Goal: Information Seeking & Learning: Check status

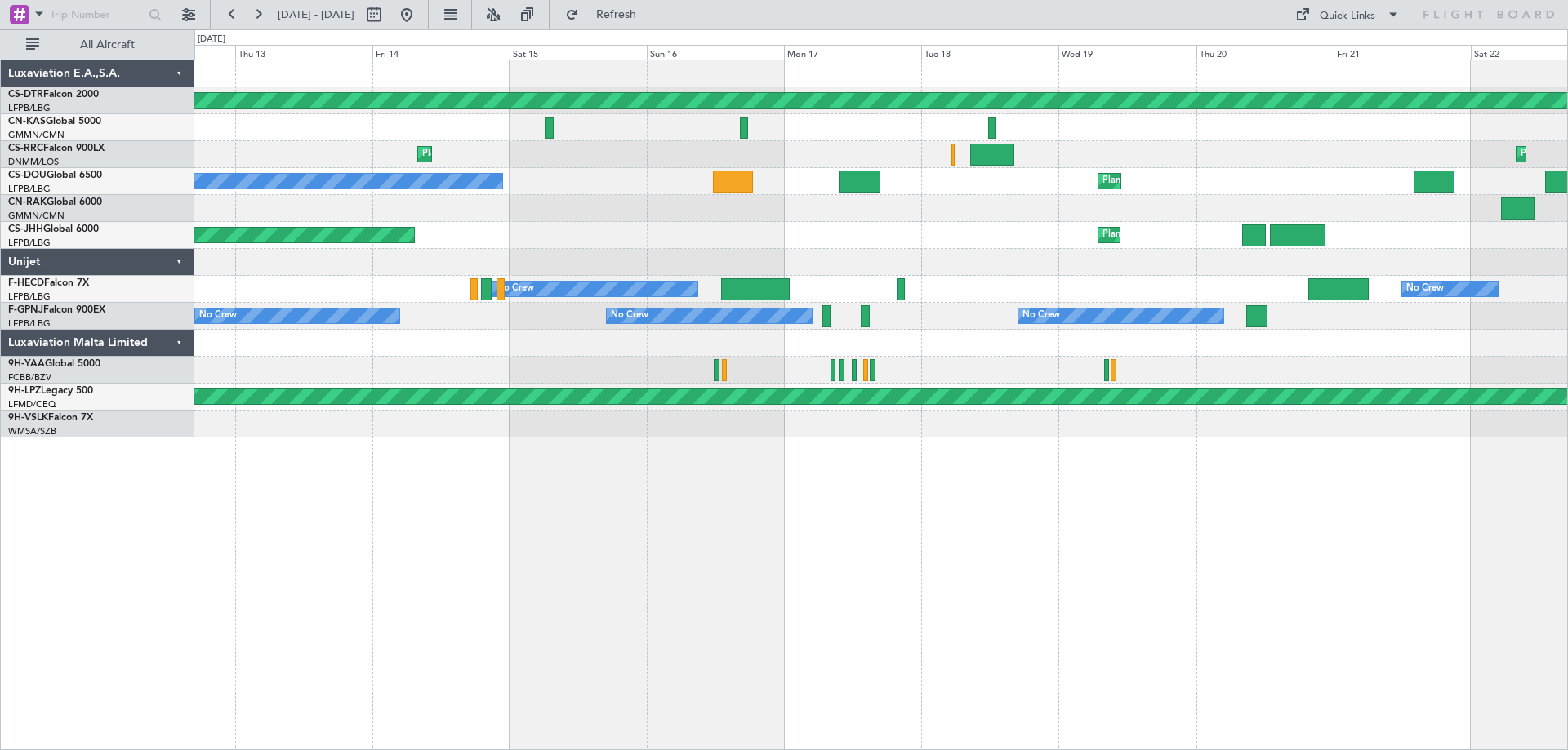
click at [847, 413] on div "Planned Maint [GEOGRAPHIC_DATA]-[GEOGRAPHIC_DATA] Planned Maint Larnaca ([GEOGR…" at bounding box center [881, 248] width 1373 height 377
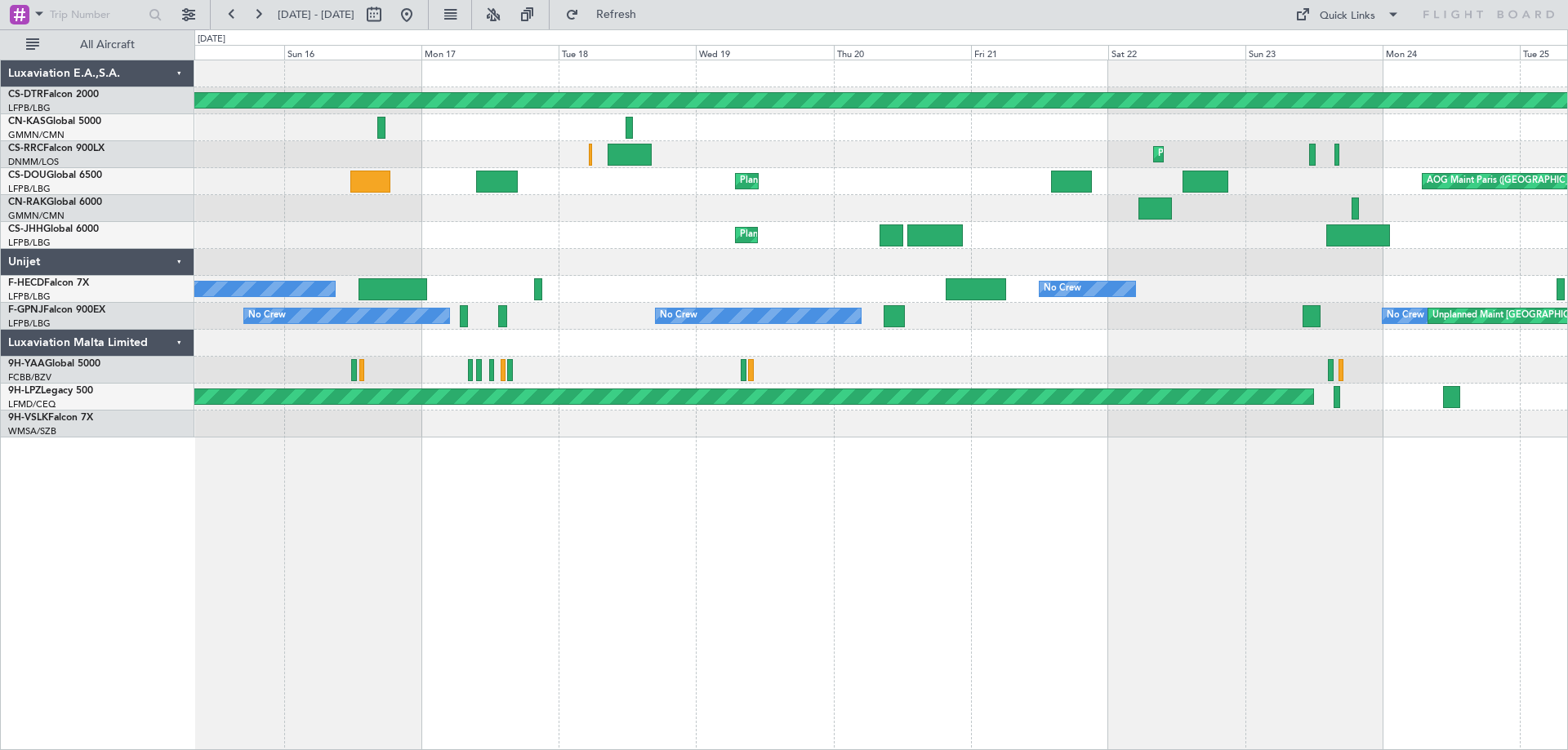
click at [350, 532] on div "Planned Maint [GEOGRAPHIC_DATA]-[GEOGRAPHIC_DATA] Planned Maint [GEOGRAPHIC_DAT…" at bounding box center [881, 405] width 1374 height 691
click at [948, 506] on div "Planned Maint [GEOGRAPHIC_DATA]-[GEOGRAPHIC_DATA] Planned Maint [GEOGRAPHIC_DAT…" at bounding box center [881, 405] width 1374 height 691
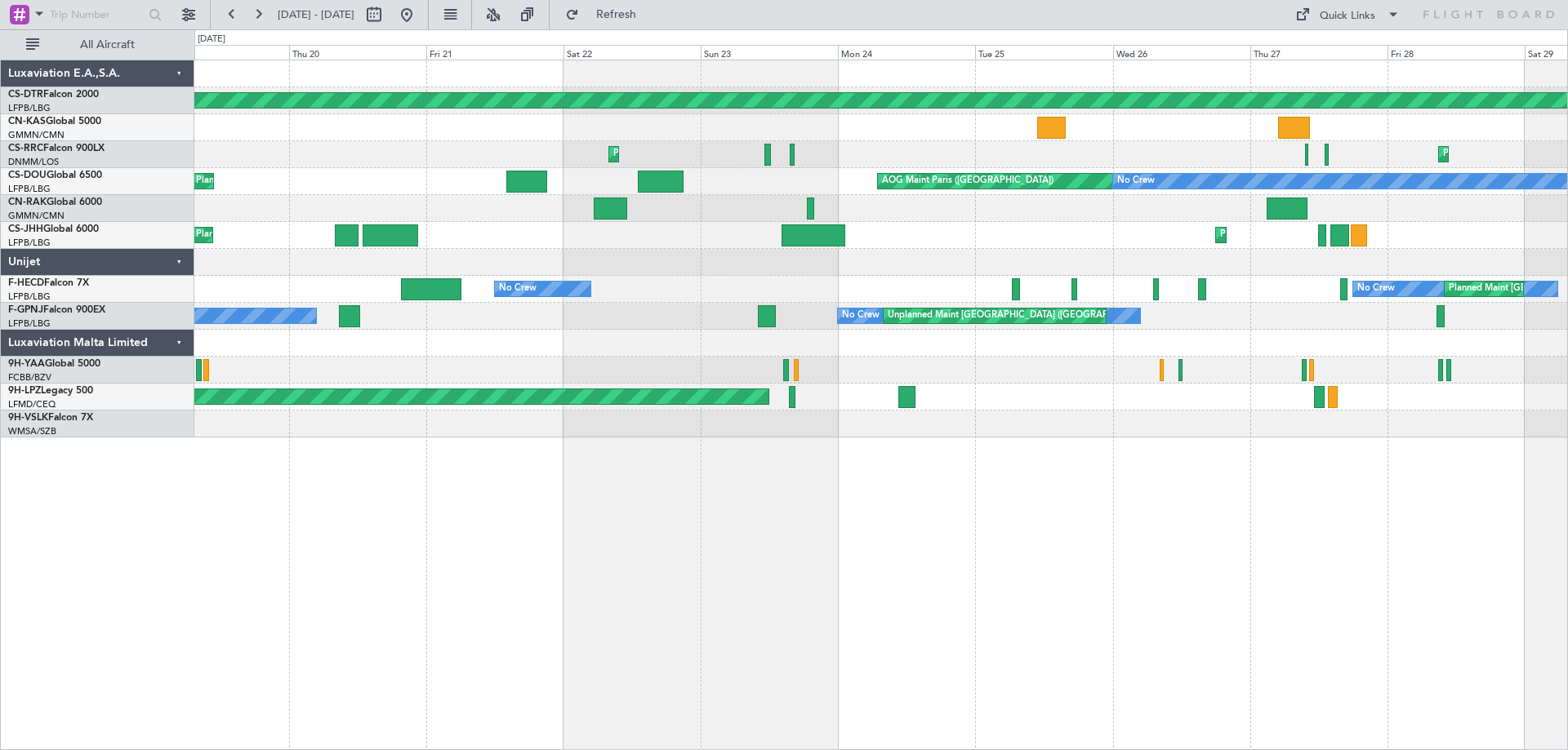
click at [434, 524] on div "Planned Maint [GEOGRAPHIC_DATA]-[GEOGRAPHIC_DATA] Planned Maint [GEOGRAPHIC_DAT…" at bounding box center [881, 405] width 1374 height 691
click at [356, 517] on div "Planned Maint [GEOGRAPHIC_DATA]-[GEOGRAPHIC_DATA] Planned Maint [GEOGRAPHIC_DAT…" at bounding box center [881, 405] width 1374 height 691
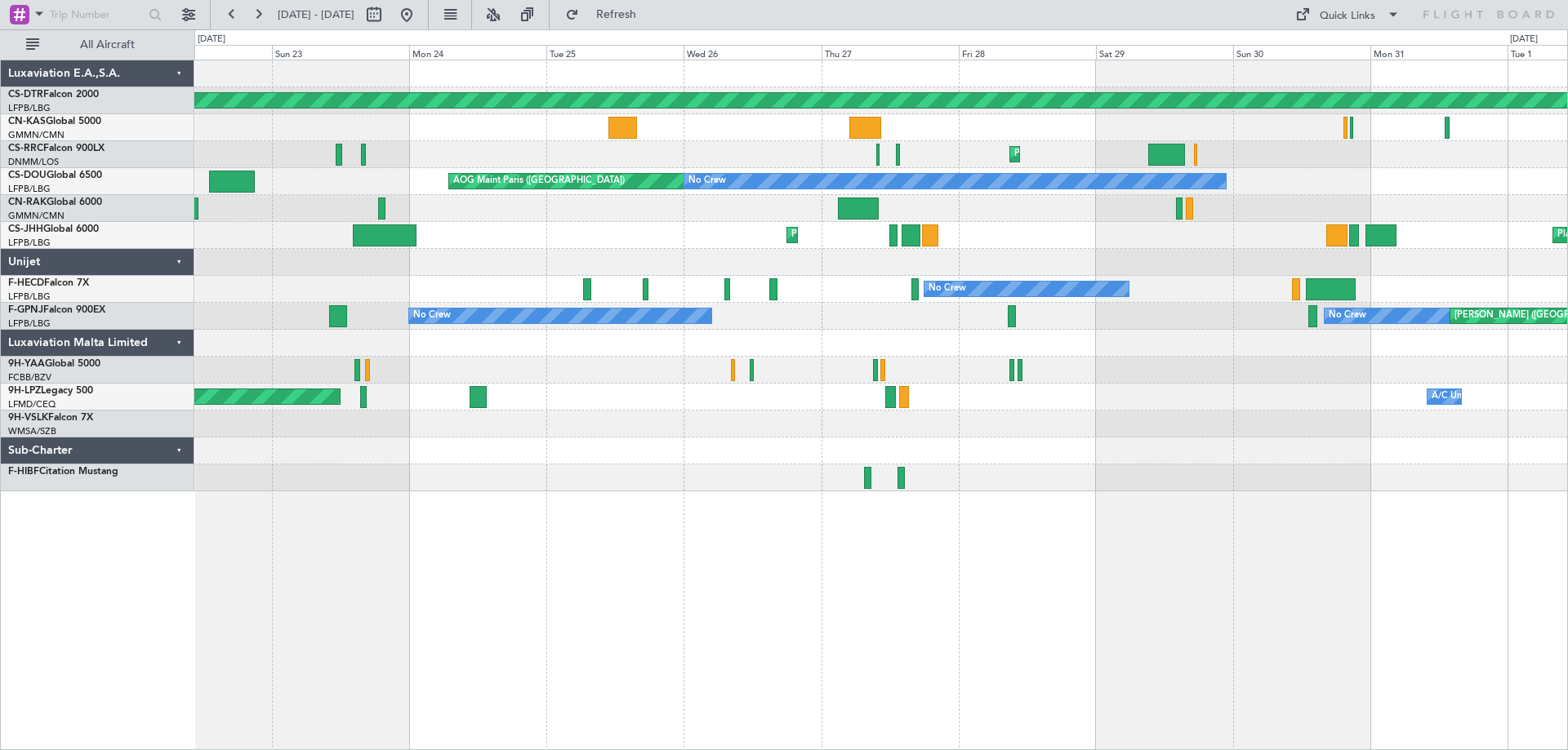
click at [896, 437] on div at bounding box center [881, 424] width 1373 height 27
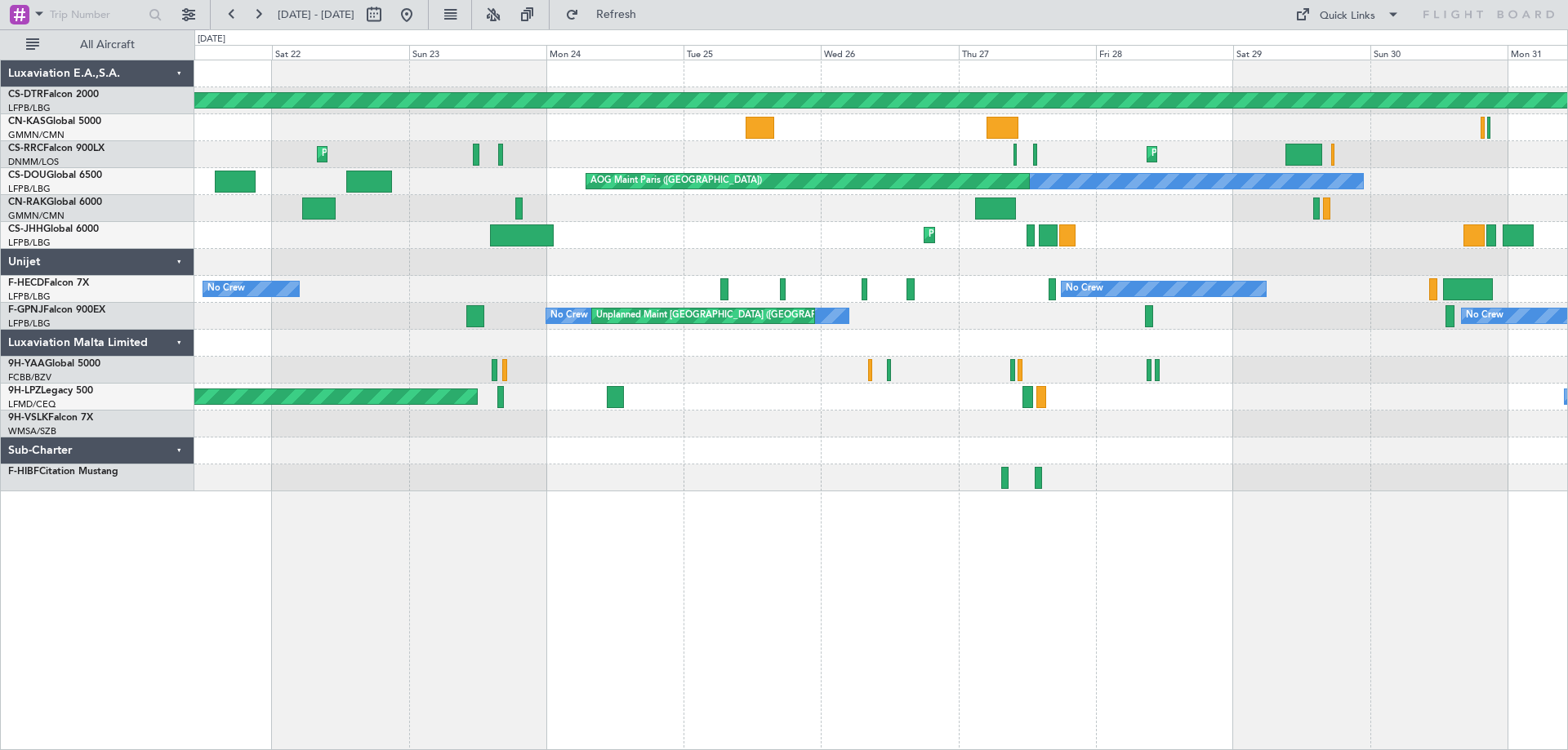
click at [1328, 507] on div "Planned Maint [GEOGRAPHIC_DATA]-[GEOGRAPHIC_DATA] Planned Maint [GEOGRAPHIC_DAT…" at bounding box center [881, 405] width 1374 height 691
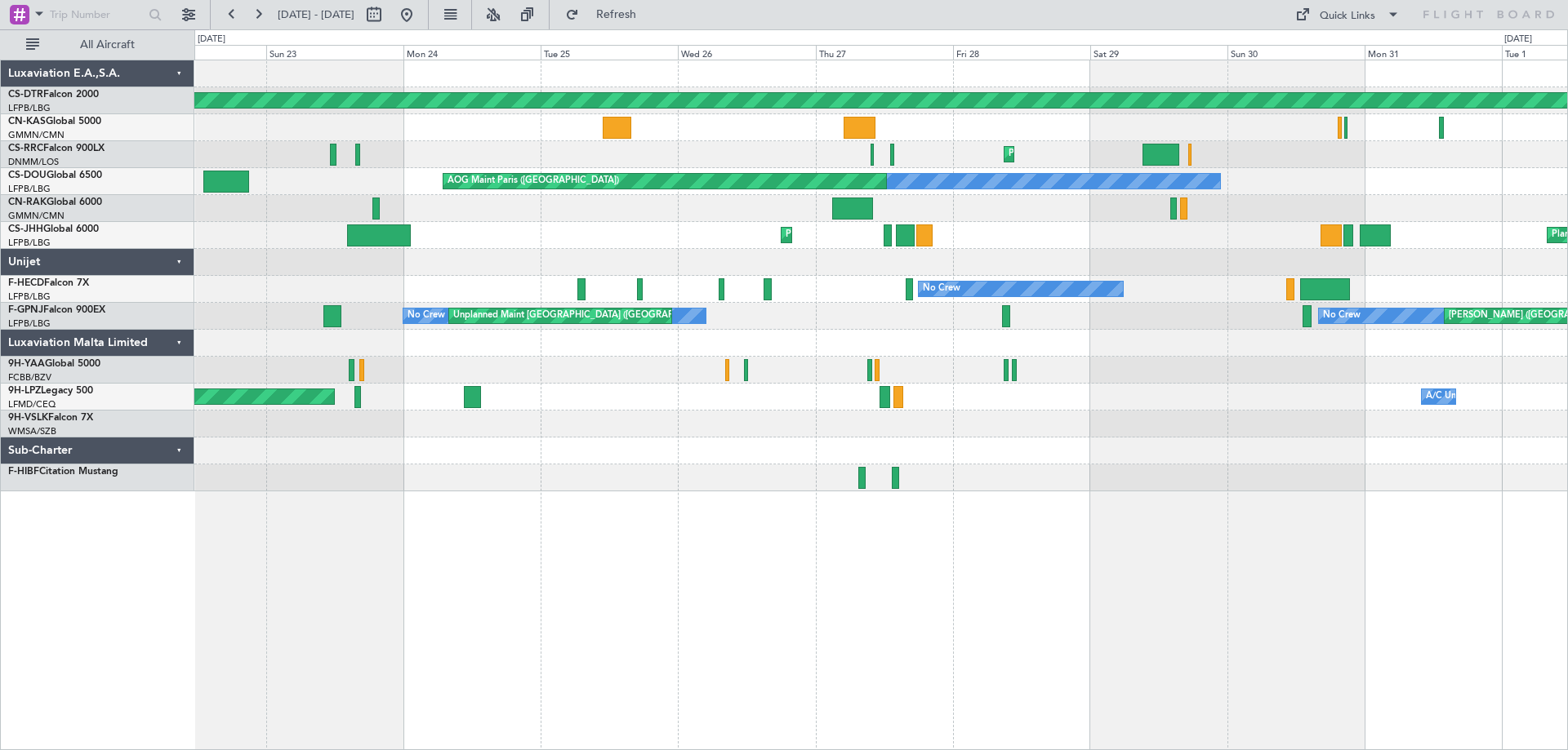
click at [710, 447] on div "Planned Maint [GEOGRAPHIC_DATA]-[GEOGRAPHIC_DATA] Planned Maint [GEOGRAPHIC_DAT…" at bounding box center [881, 275] width 1373 height 431
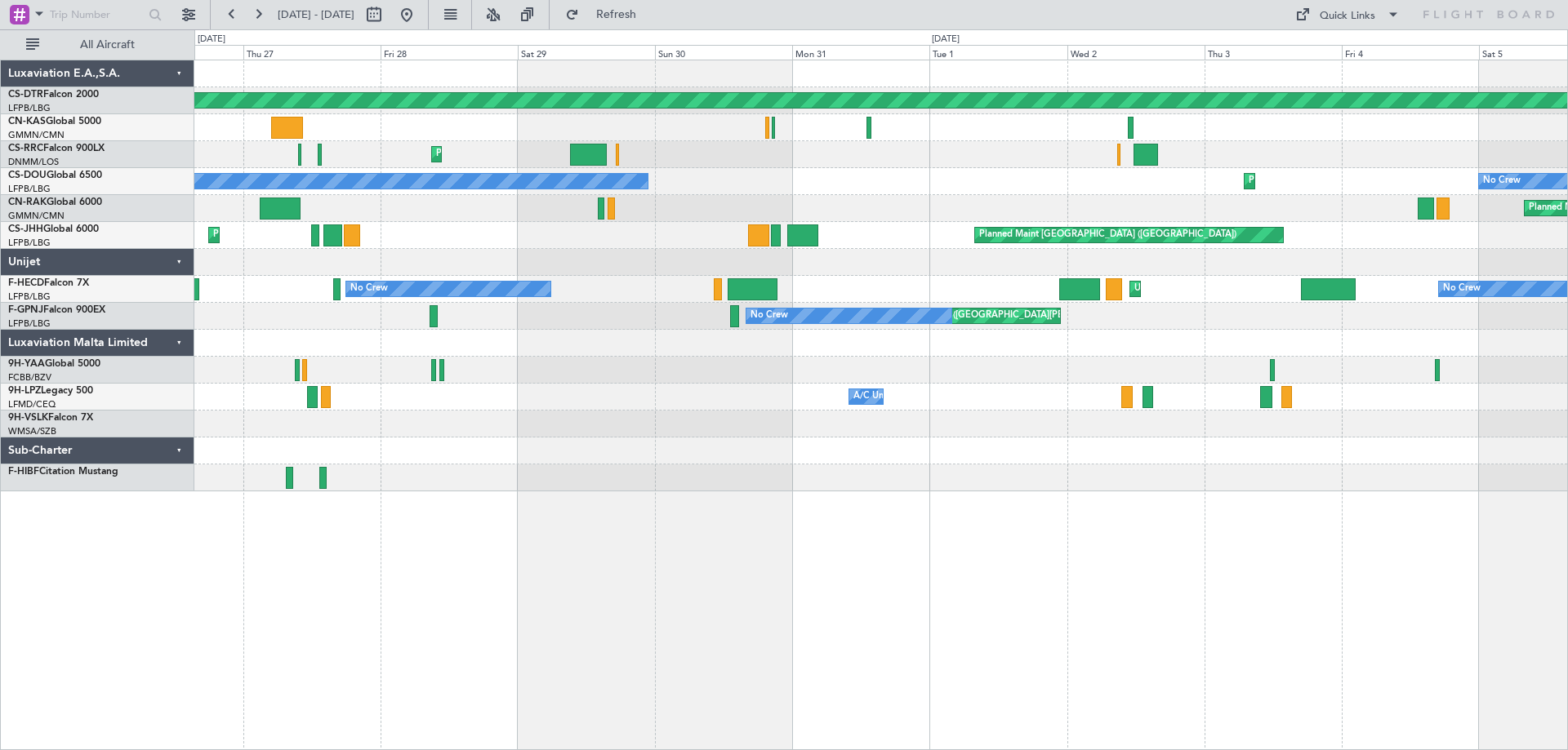
click at [582, 439] on div at bounding box center [881, 451] width 1373 height 27
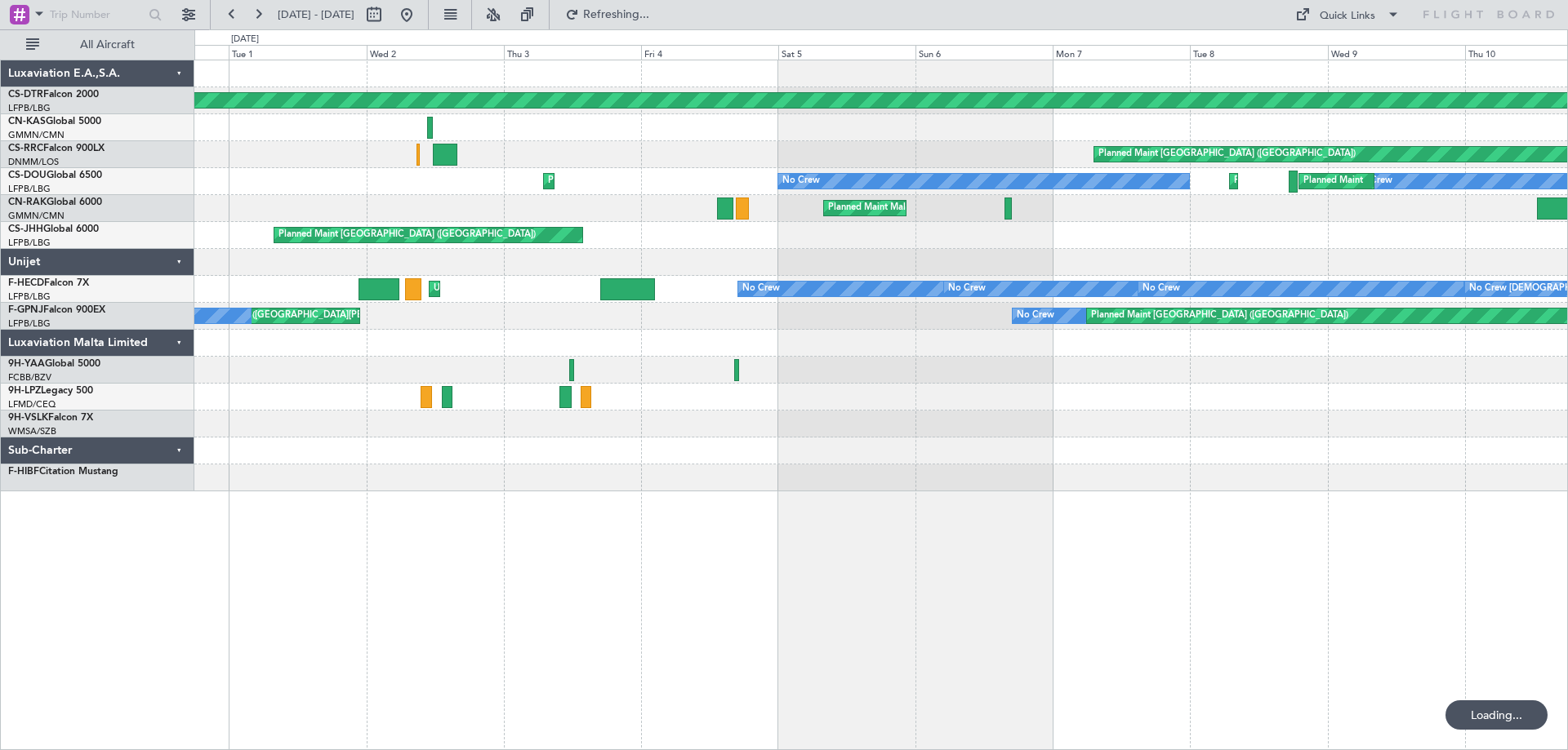
click at [658, 472] on div "Planned Maint [GEOGRAPHIC_DATA]-[GEOGRAPHIC_DATA] Planned Maint [GEOGRAPHIC_DAT…" at bounding box center [881, 405] width 1374 height 691
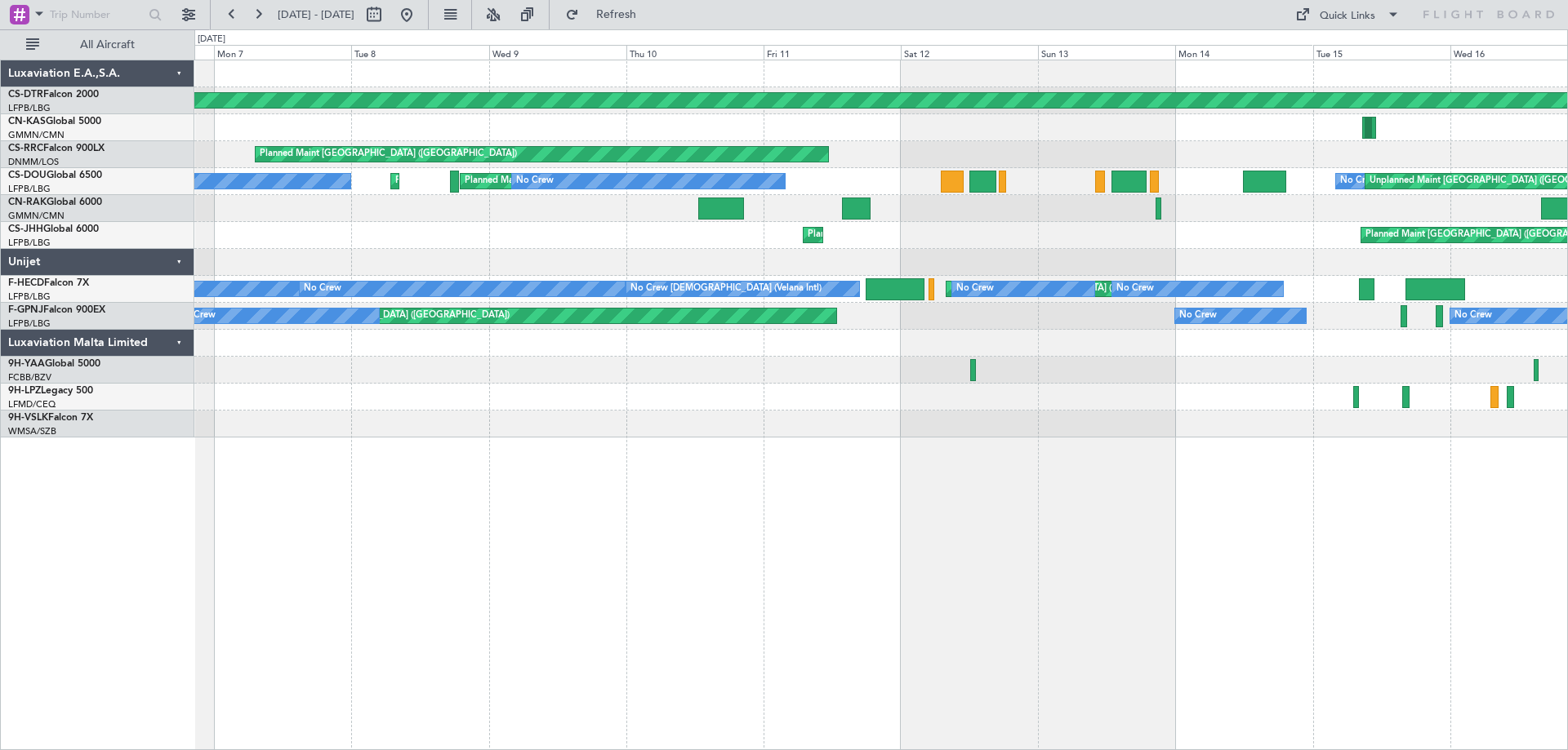
click at [385, 412] on div "Planned Maint [GEOGRAPHIC_DATA]-[GEOGRAPHIC_DATA] Planned Maint [GEOGRAPHIC_DAT…" at bounding box center [881, 405] width 1374 height 691
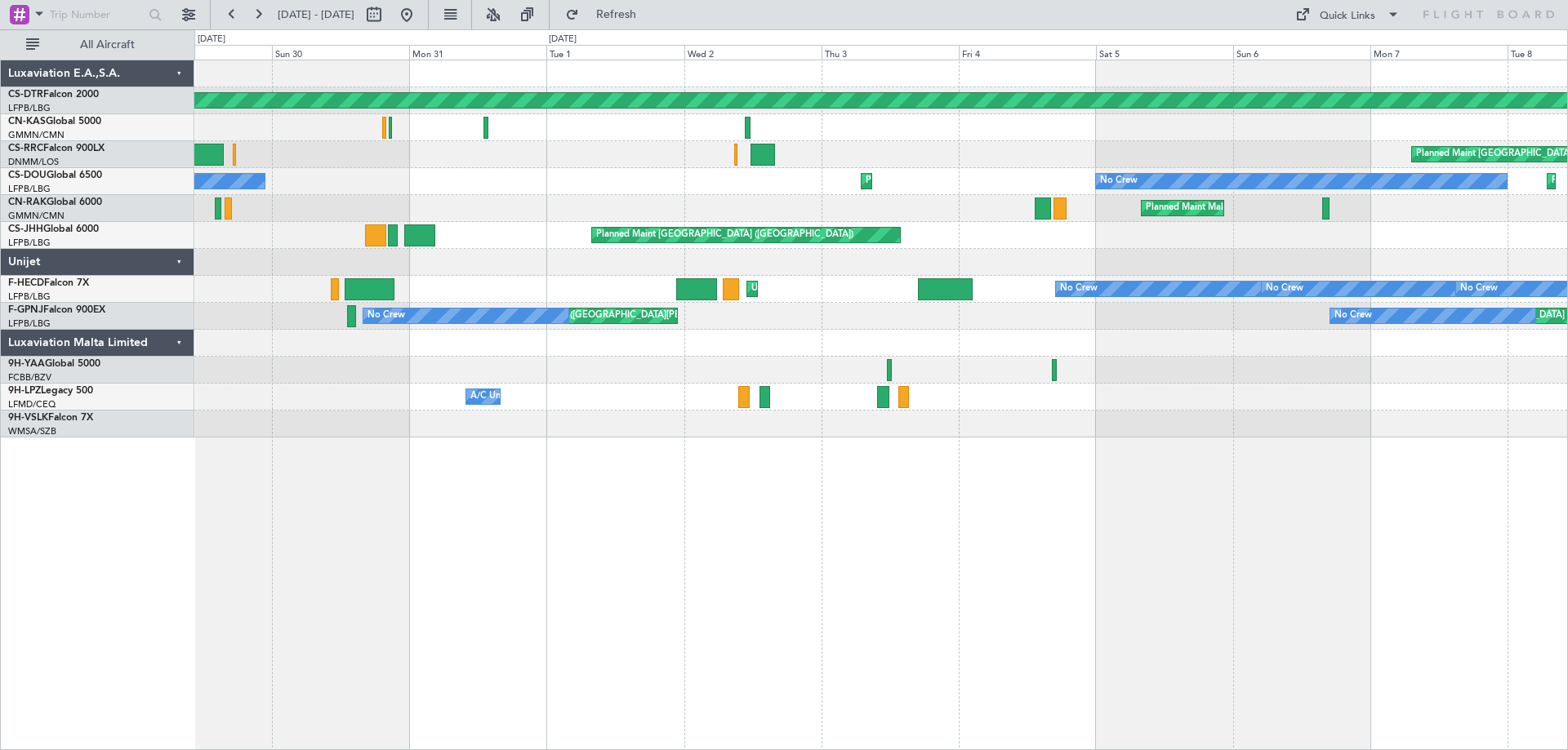
click at [1567, 543] on div "Planned Maint [GEOGRAPHIC_DATA]-[GEOGRAPHIC_DATA] Planned Maint [GEOGRAPHIC_DAT…" at bounding box center [784, 390] width 1568 height 721
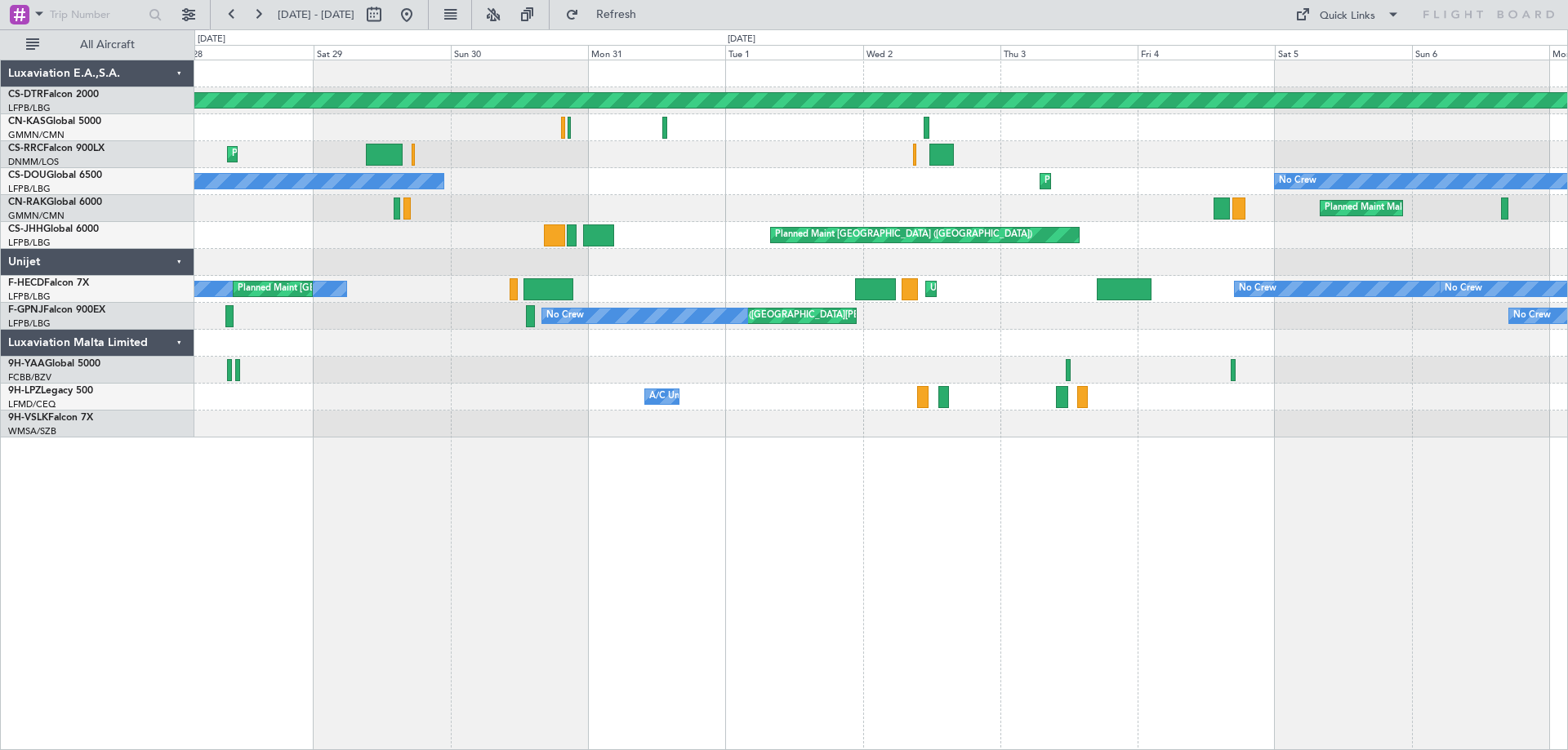
click at [1422, 525] on div "Planned Maint [GEOGRAPHIC_DATA]-[GEOGRAPHIC_DATA] Planned Maint [GEOGRAPHIC_DAT…" at bounding box center [881, 405] width 1374 height 691
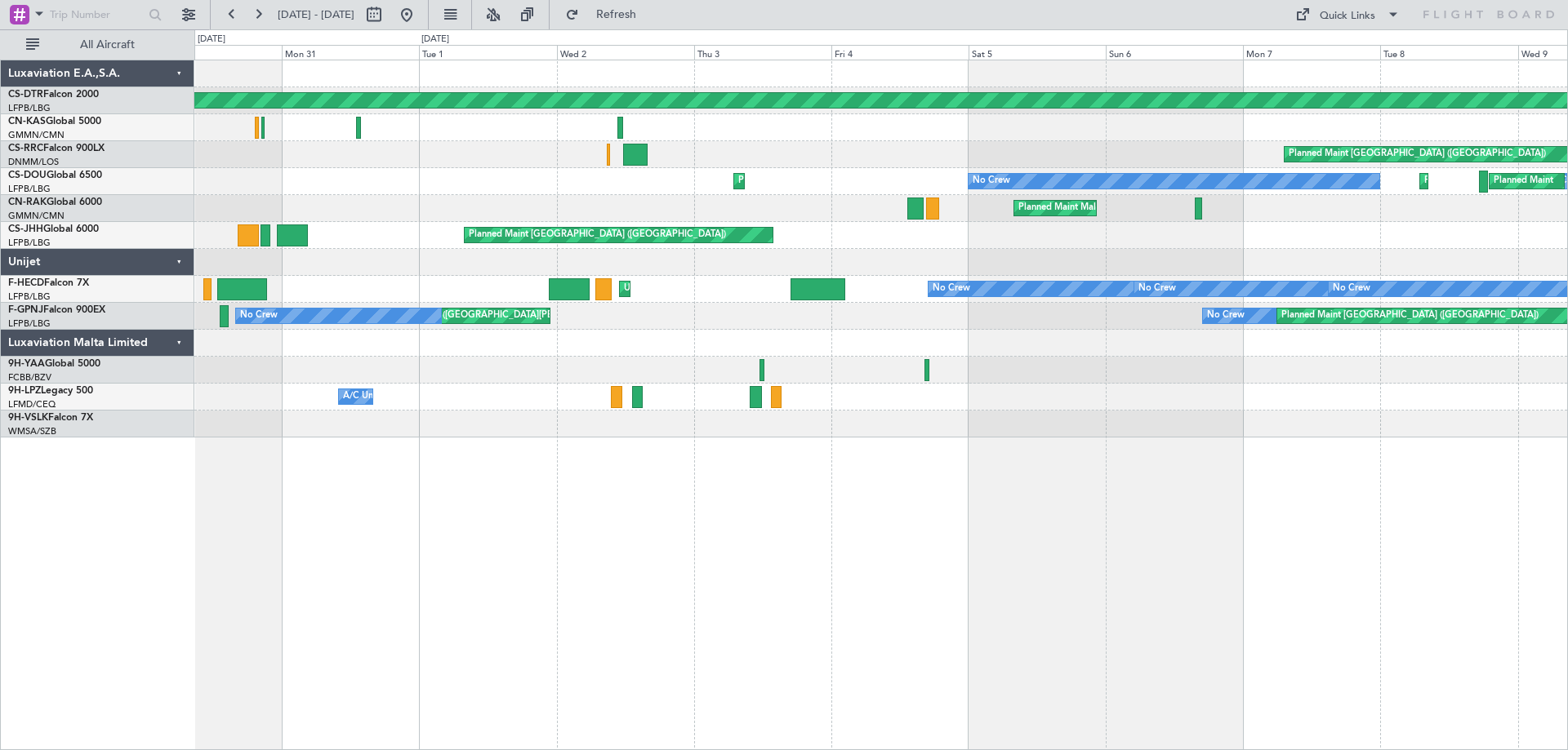
click at [695, 607] on div "Planned Maint [GEOGRAPHIC_DATA]-[GEOGRAPHIC_DATA] Planned Maint [GEOGRAPHIC_DAT…" at bounding box center [881, 405] width 1374 height 691
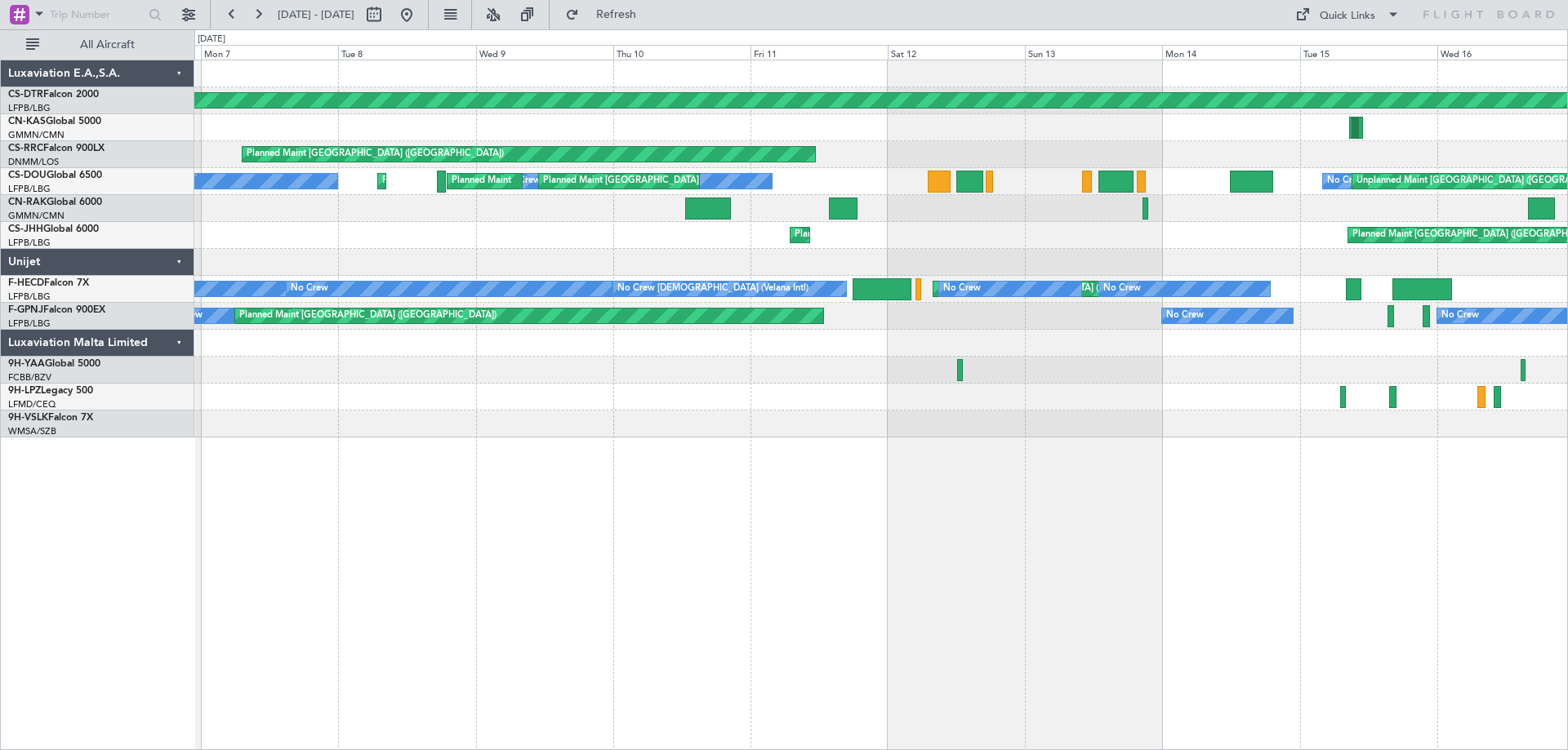
click at [593, 484] on div "Planned Maint [GEOGRAPHIC_DATA]-[GEOGRAPHIC_DATA] Planned Maint [GEOGRAPHIC_DAT…" at bounding box center [881, 405] width 1374 height 691
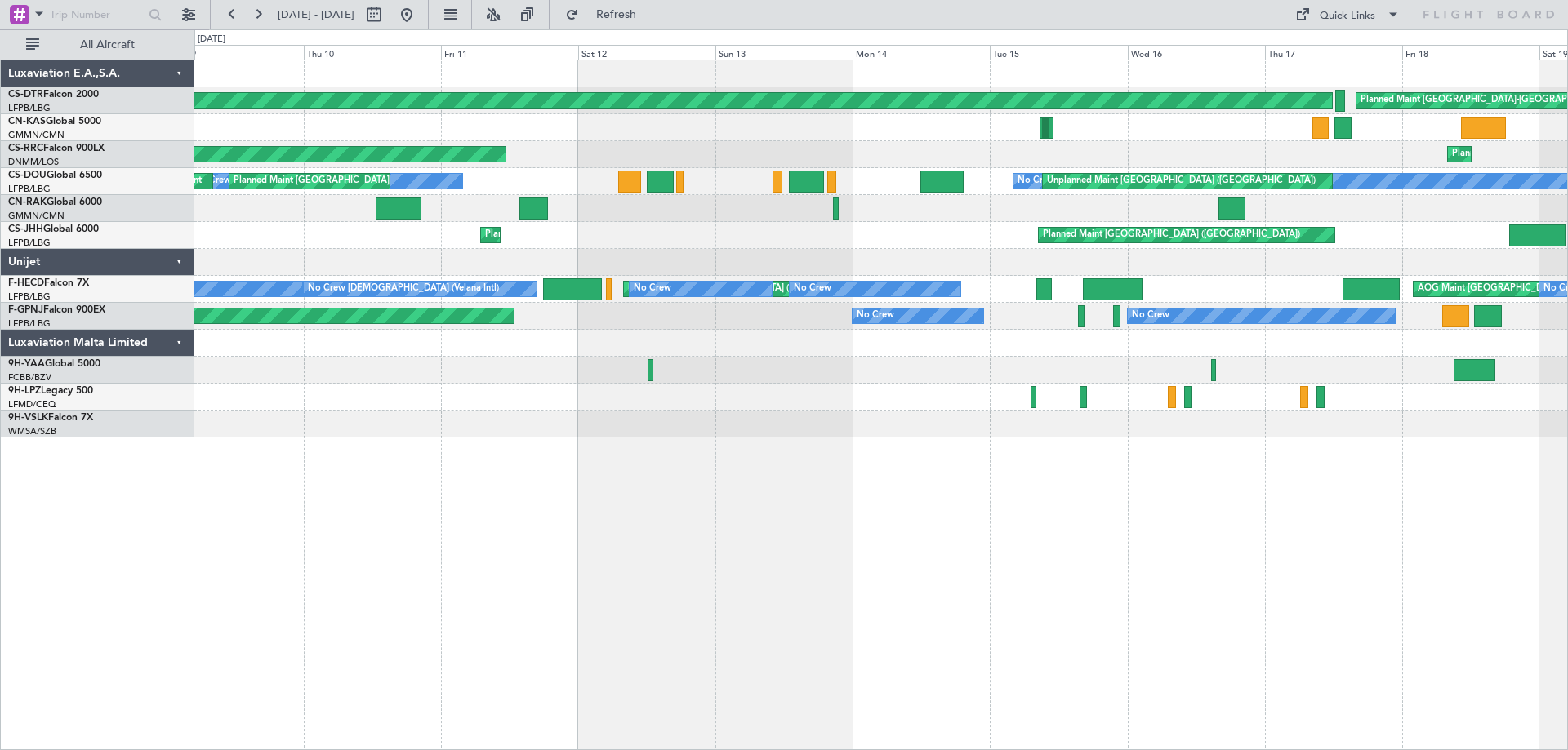
click at [847, 427] on div "Planned Maint [GEOGRAPHIC_DATA]-[GEOGRAPHIC_DATA] Planned Maint [GEOGRAPHIC_DAT…" at bounding box center [881, 248] width 1373 height 377
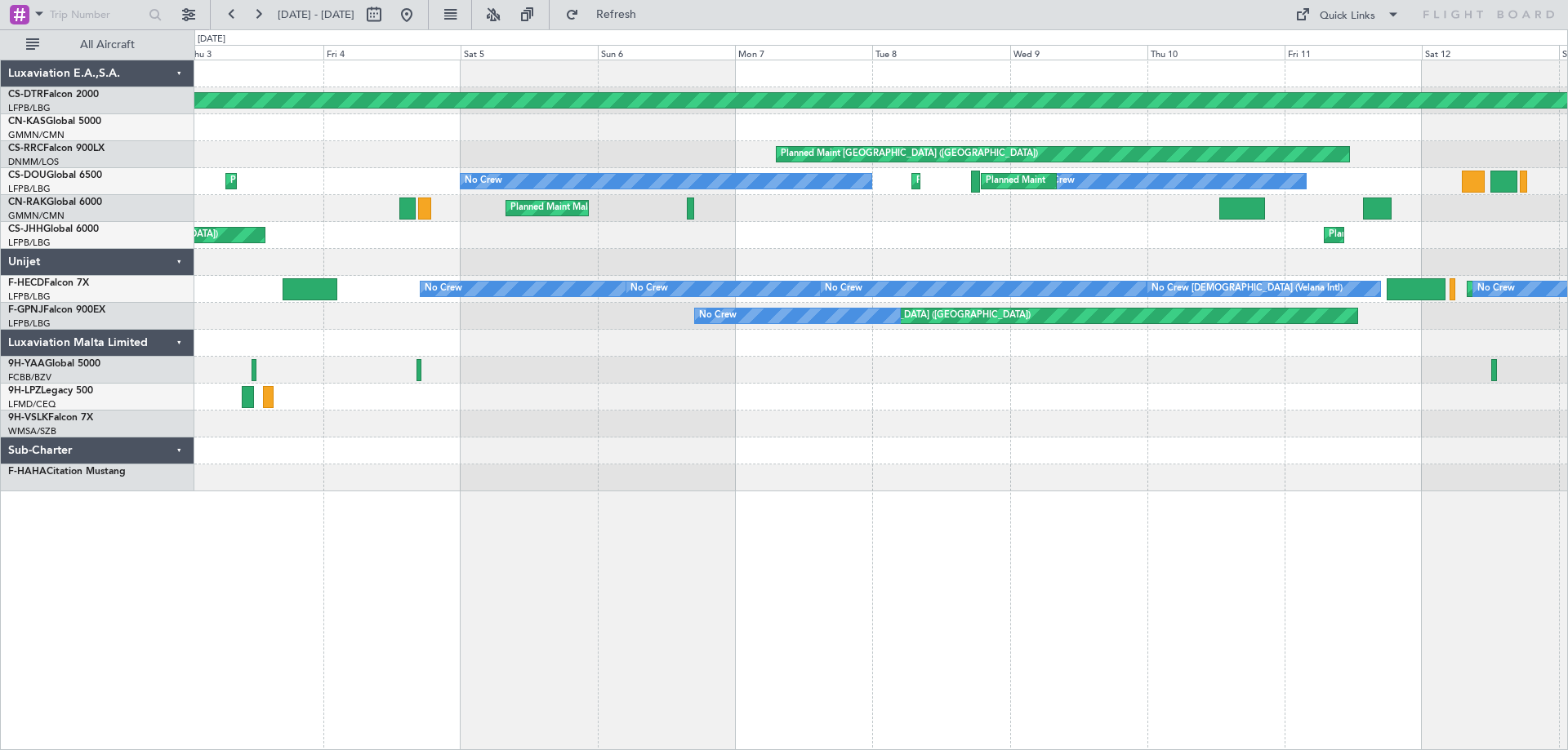
click at [1420, 523] on div "Planned Maint [GEOGRAPHIC_DATA]-[GEOGRAPHIC_DATA] Planned Maint [GEOGRAPHIC_DAT…" at bounding box center [881, 405] width 1374 height 691
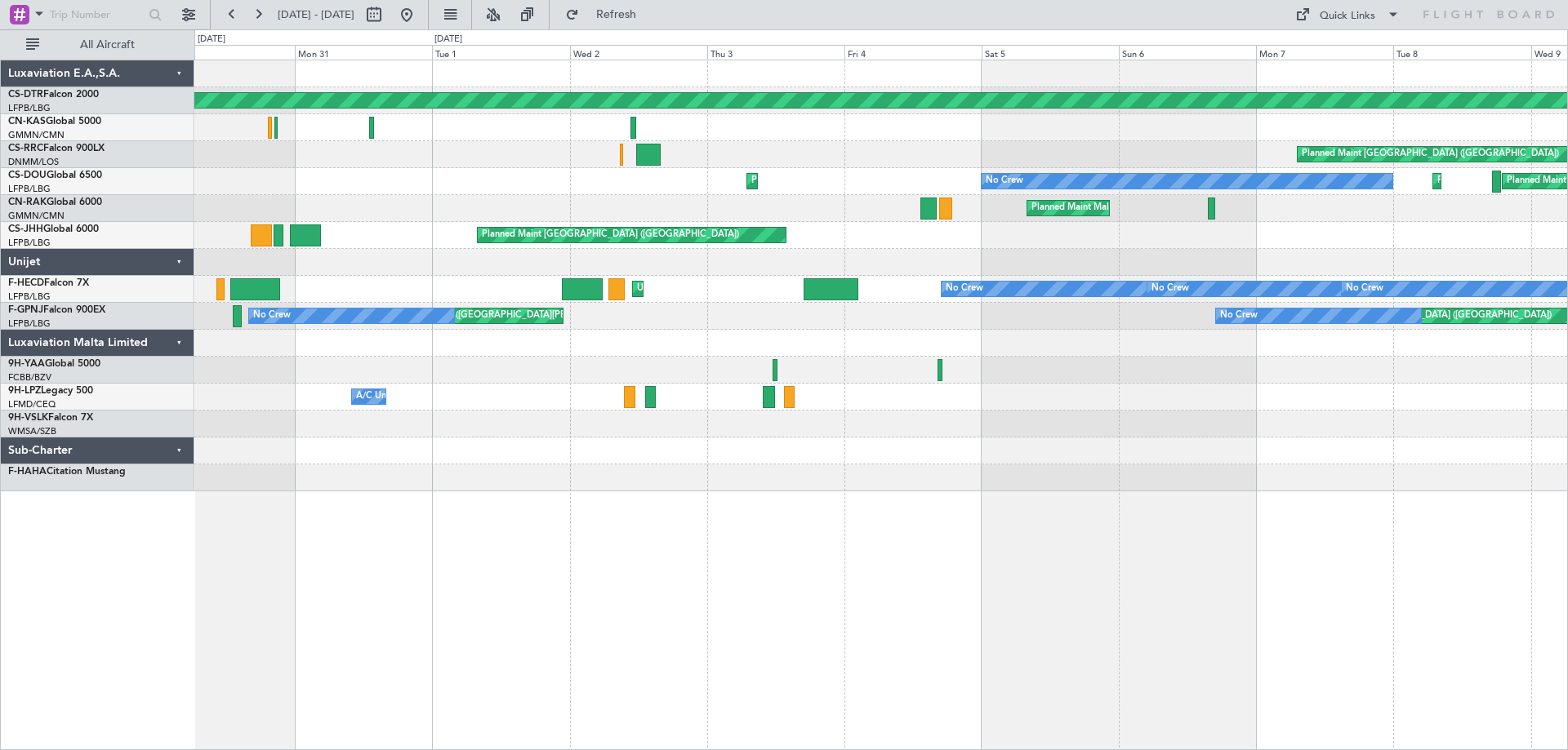
click at [1390, 531] on div "Planned Maint [GEOGRAPHIC_DATA]-[GEOGRAPHIC_DATA] Planned Maint [GEOGRAPHIC_DAT…" at bounding box center [881, 405] width 1374 height 691
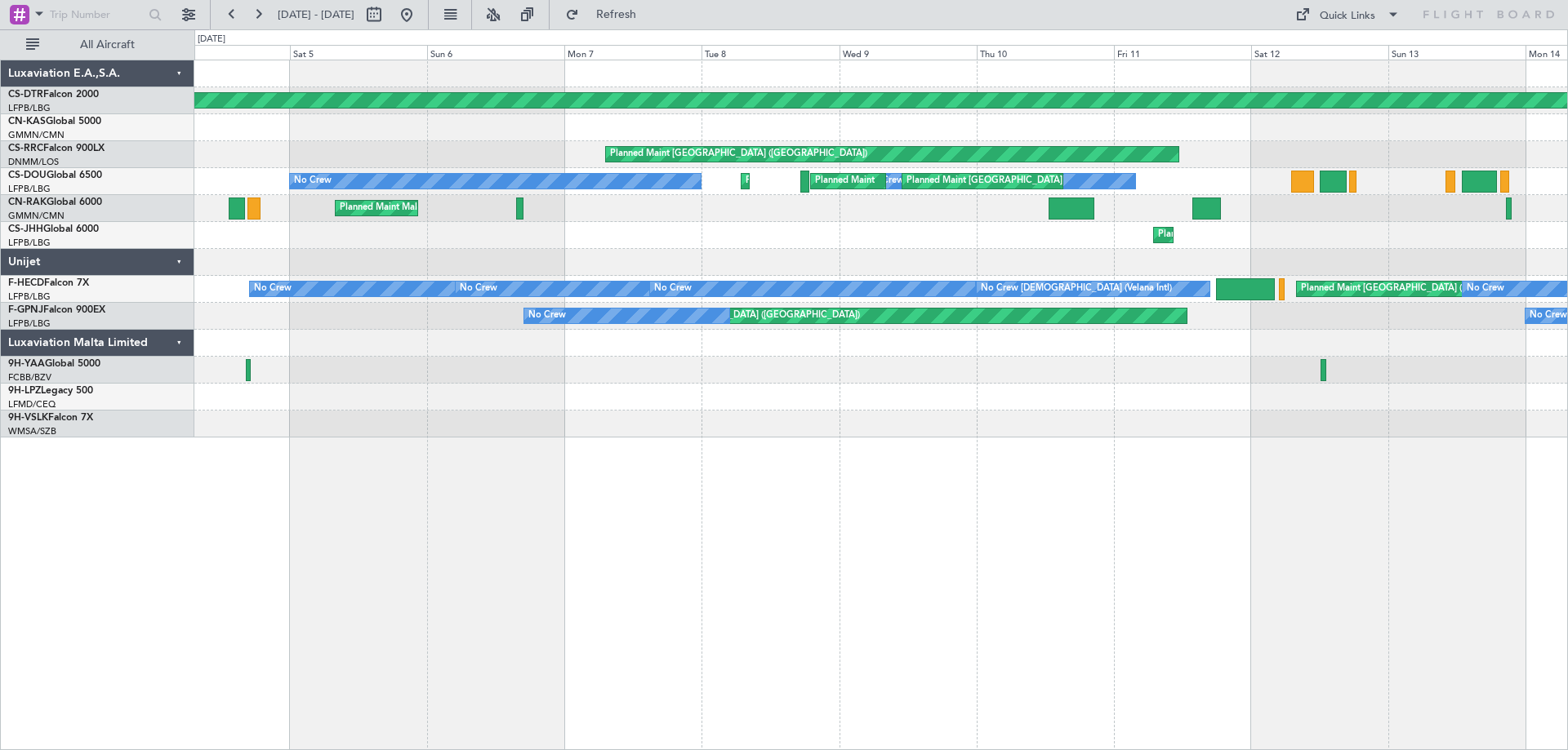
click at [608, 455] on div "Planned Maint [GEOGRAPHIC_DATA]-[GEOGRAPHIC_DATA] Planned Maint [GEOGRAPHIC_DAT…" at bounding box center [881, 405] width 1374 height 691
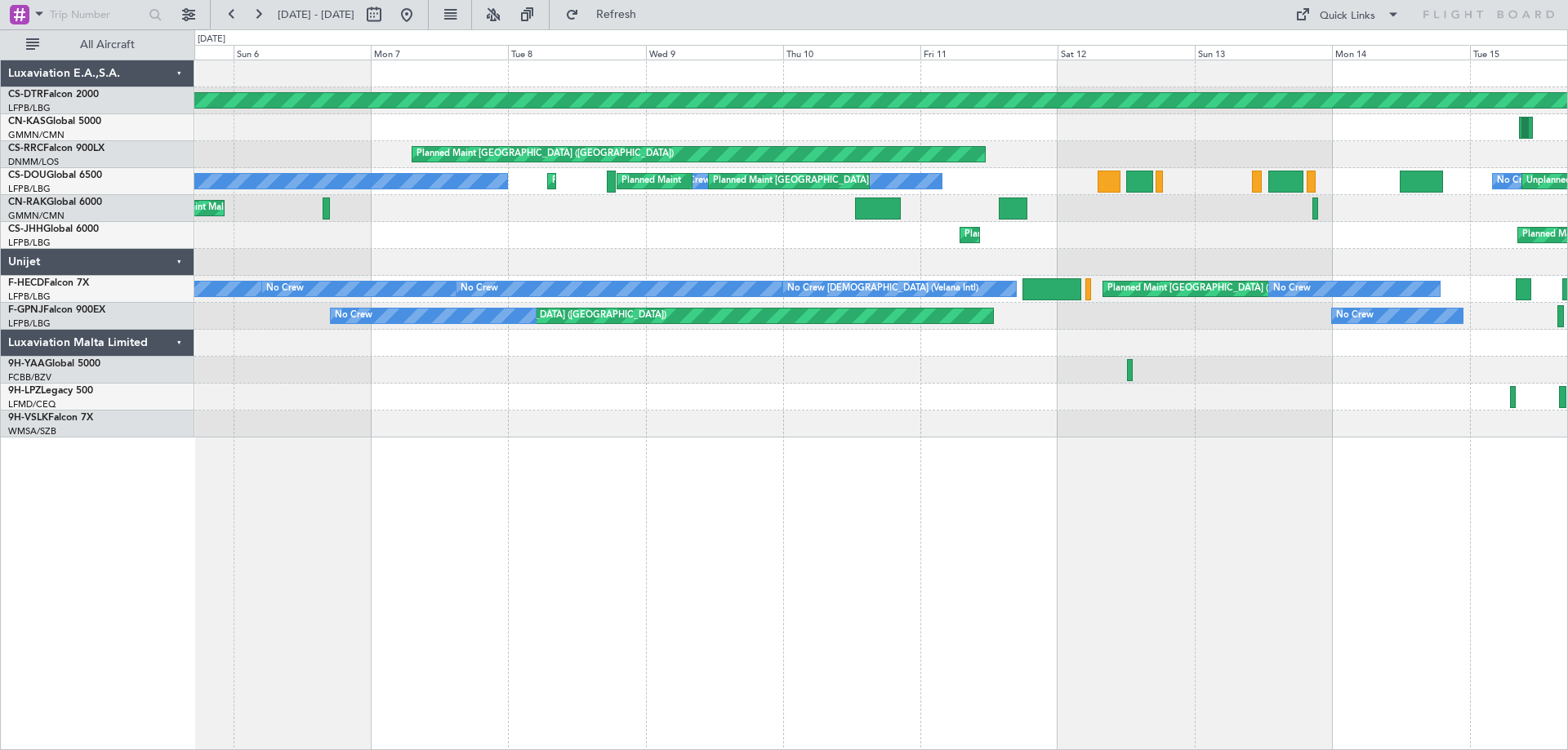
click at [645, 446] on div "Planned Maint [GEOGRAPHIC_DATA]-[GEOGRAPHIC_DATA] Planned Maint [GEOGRAPHIC_DAT…" at bounding box center [881, 405] width 1374 height 691
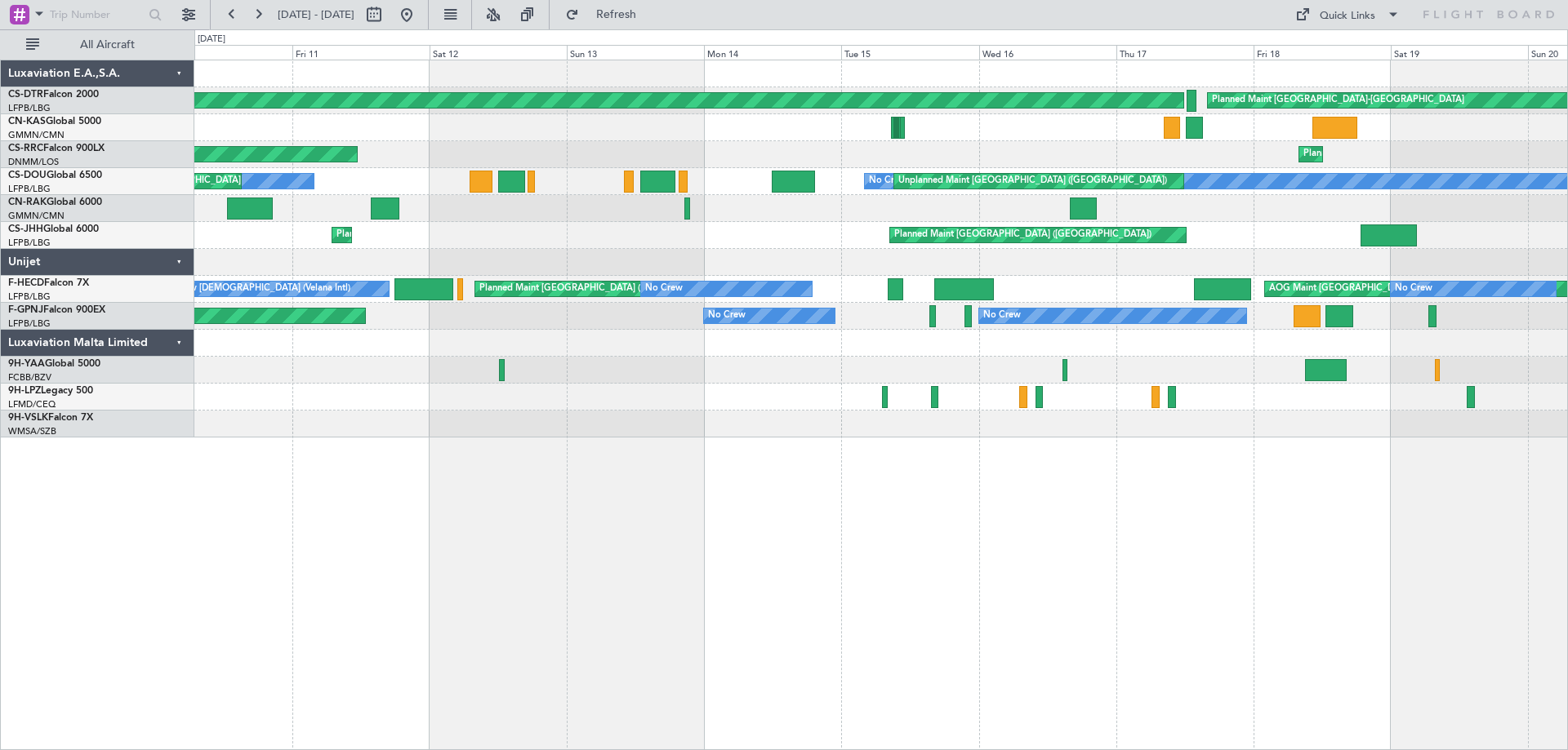
click at [688, 384] on div "Planned Maint [GEOGRAPHIC_DATA] ([GEOGRAPHIC_DATA])" at bounding box center [881, 397] width 1373 height 27
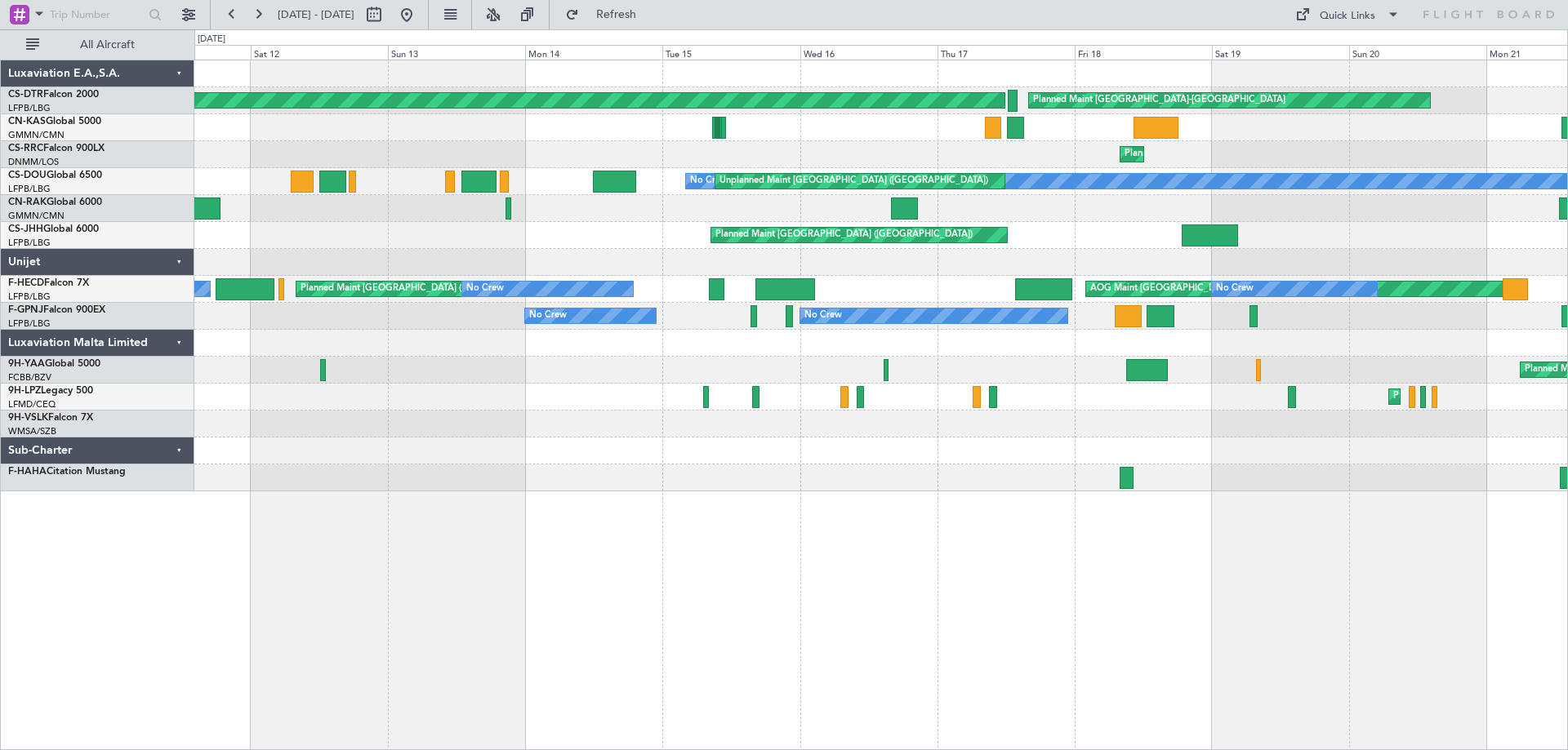
click at [503, 426] on div "Planned Maint [GEOGRAPHIC_DATA]-[GEOGRAPHIC_DATA] Planned Maint [GEOGRAPHIC_DAT…" at bounding box center [881, 275] width 1373 height 431
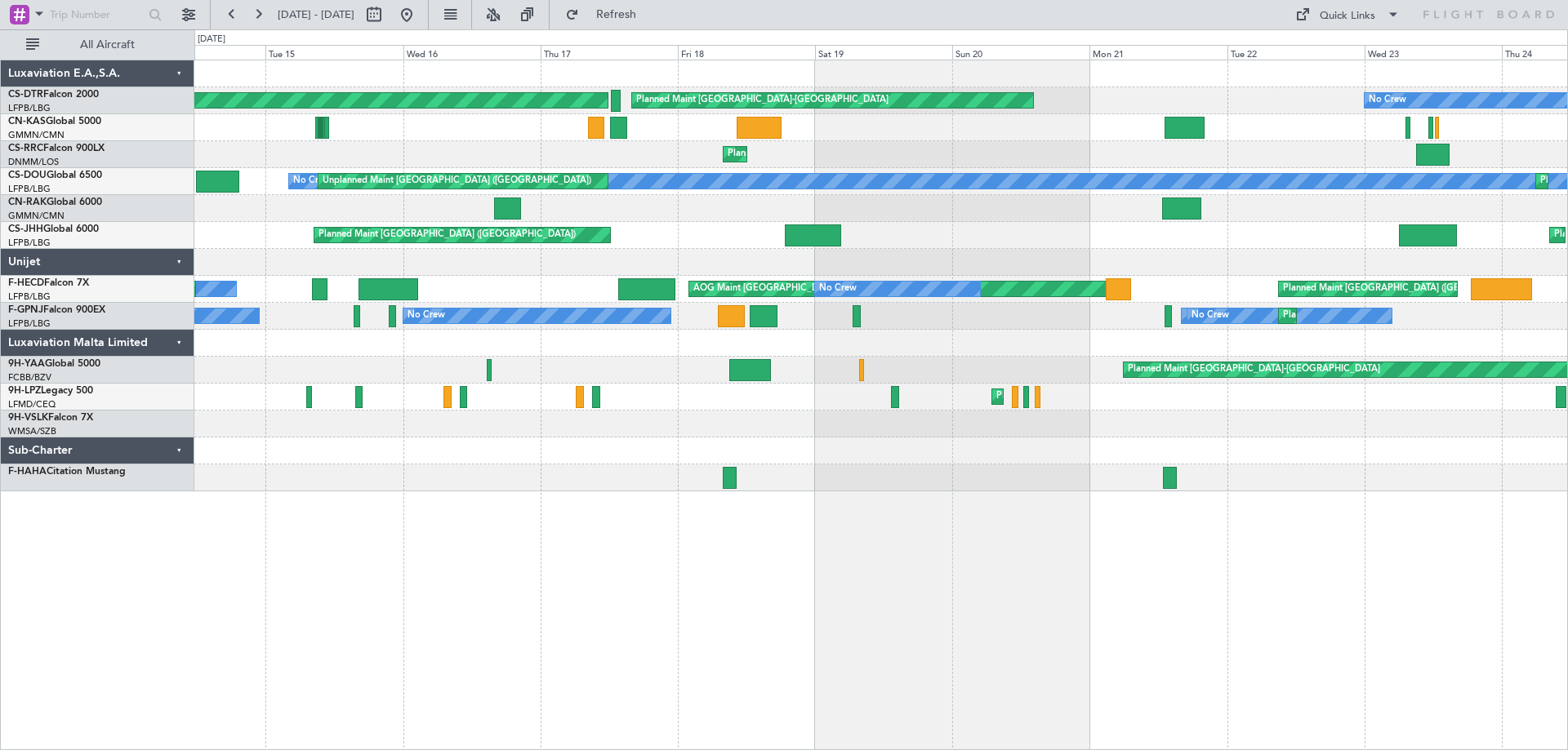
click at [980, 429] on div at bounding box center [881, 424] width 1373 height 27
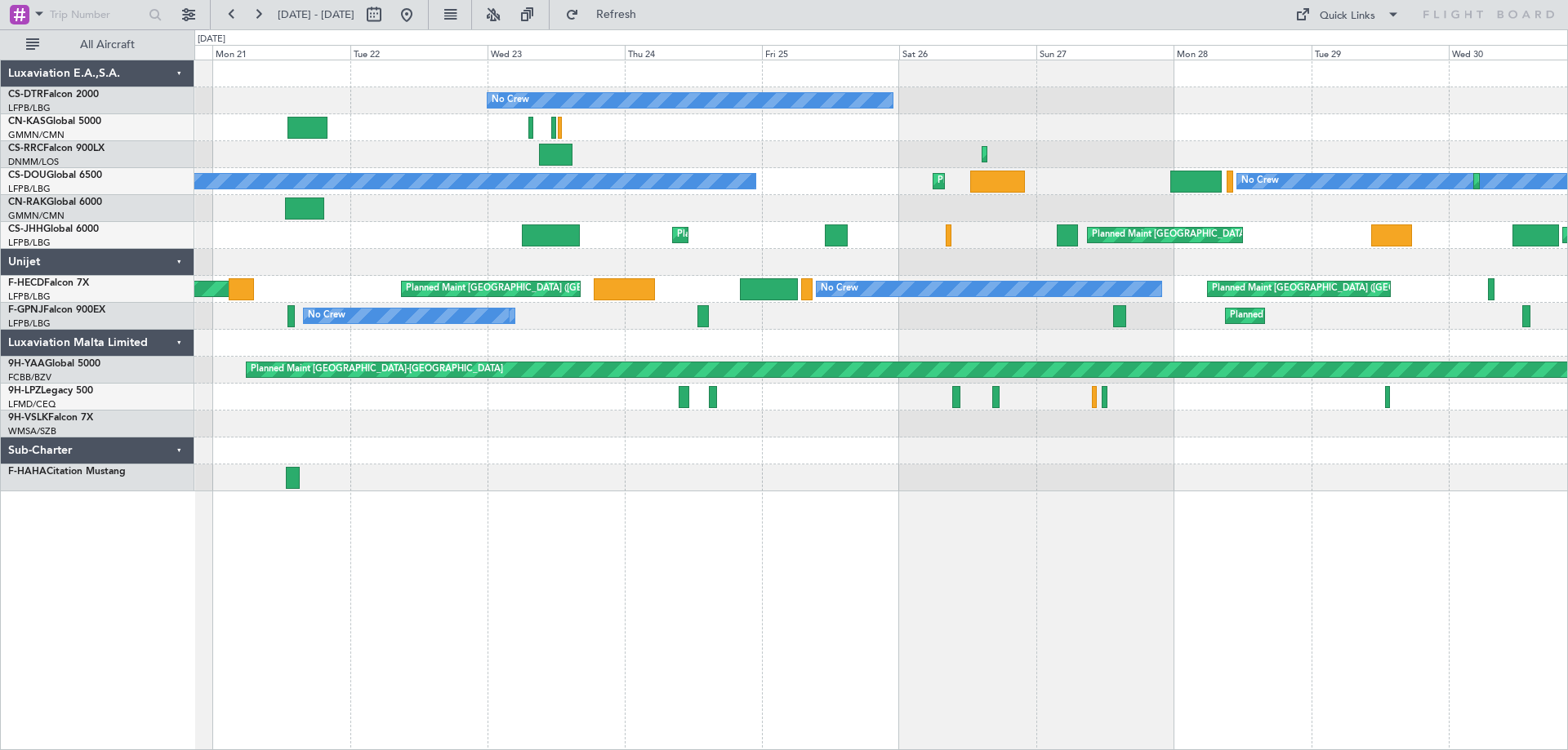
click at [539, 458] on div "No Crew Planned Maint [GEOGRAPHIC_DATA]-[GEOGRAPHIC_DATA] Planned Maint [GEOGRA…" at bounding box center [881, 275] width 1373 height 431
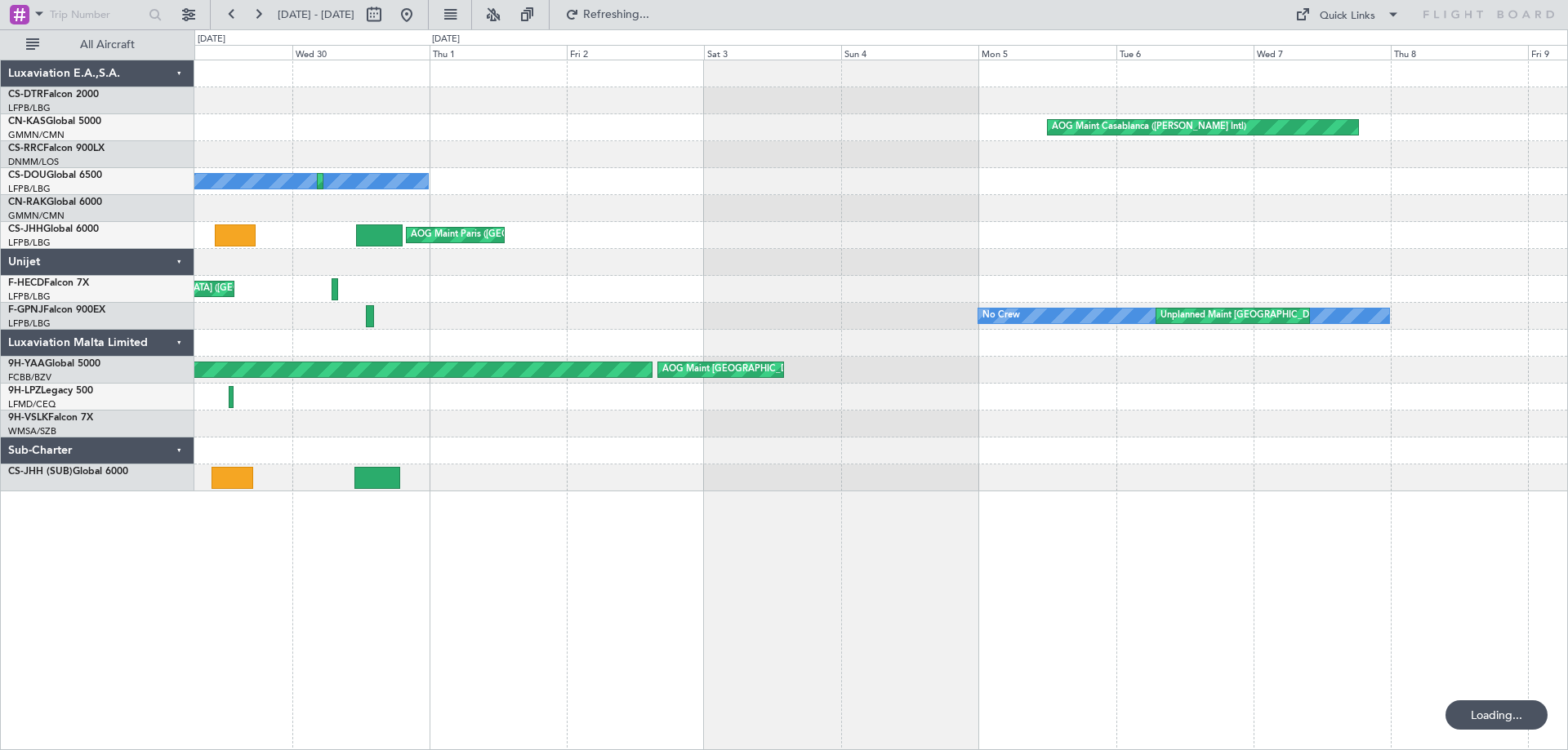
click at [277, 424] on div "Planned Maint [GEOGRAPHIC_DATA]-[GEOGRAPHIC_DATA] No Crew AOG Maint Casablanca …" at bounding box center [881, 275] width 1373 height 431
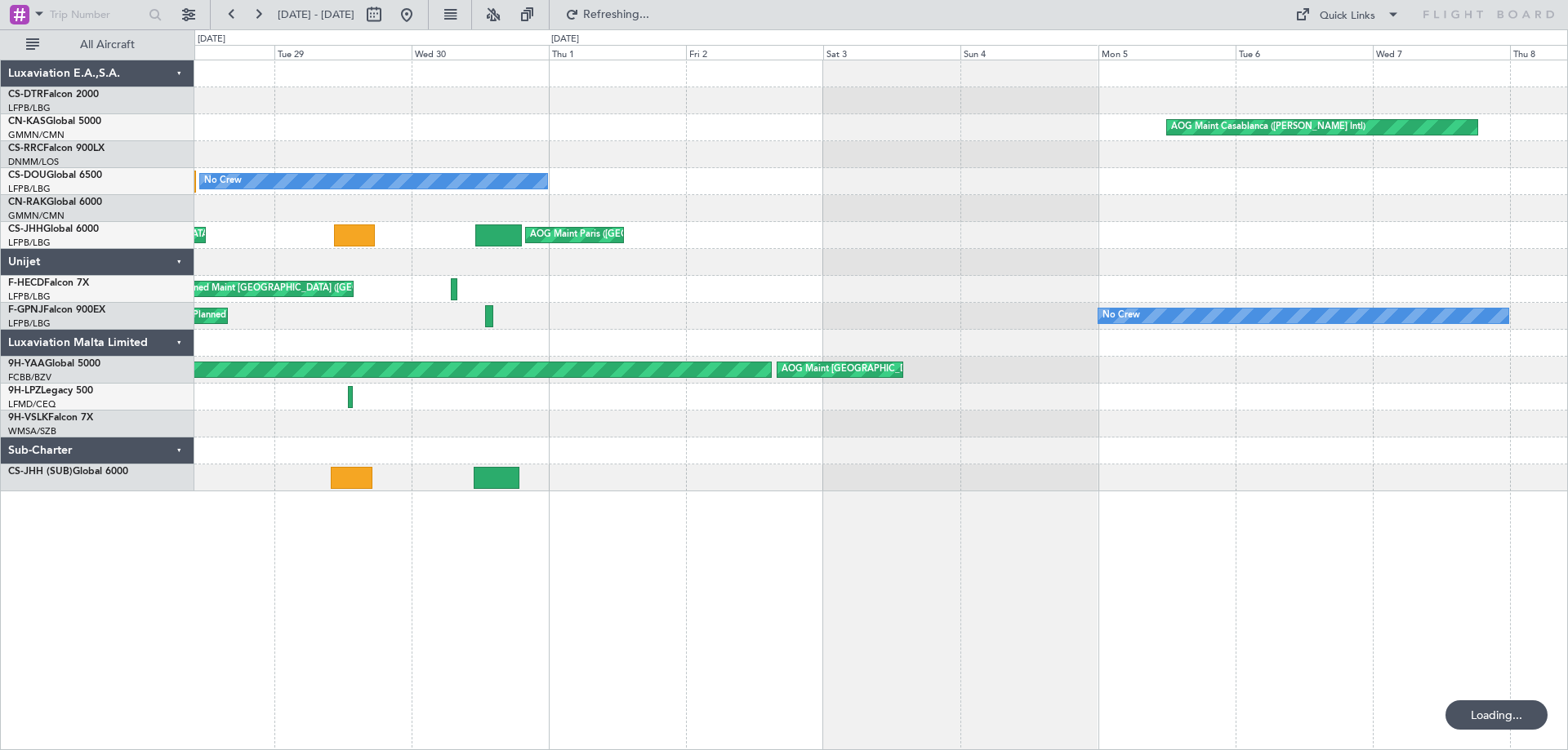
click at [662, 522] on div "No Crew Planned Maint [GEOGRAPHIC_DATA]-[GEOGRAPHIC_DATA] No Crew AOG Maint Cas…" at bounding box center [881, 405] width 1374 height 691
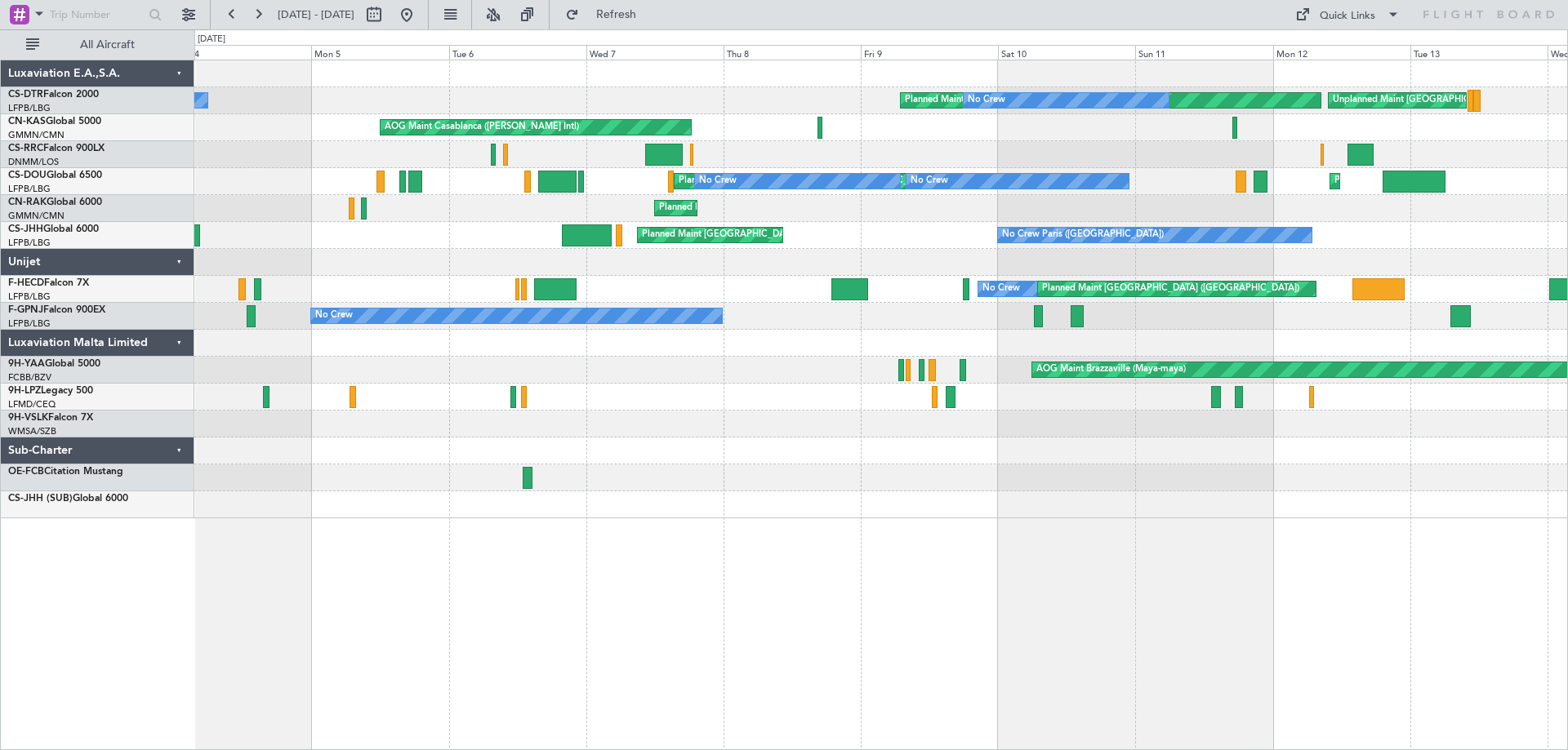
click at [551, 514] on div "Planned Maint [GEOGRAPHIC_DATA]-[GEOGRAPHIC_DATA] No Crew No Crew Unplanned Mai…" at bounding box center [881, 405] width 1374 height 691
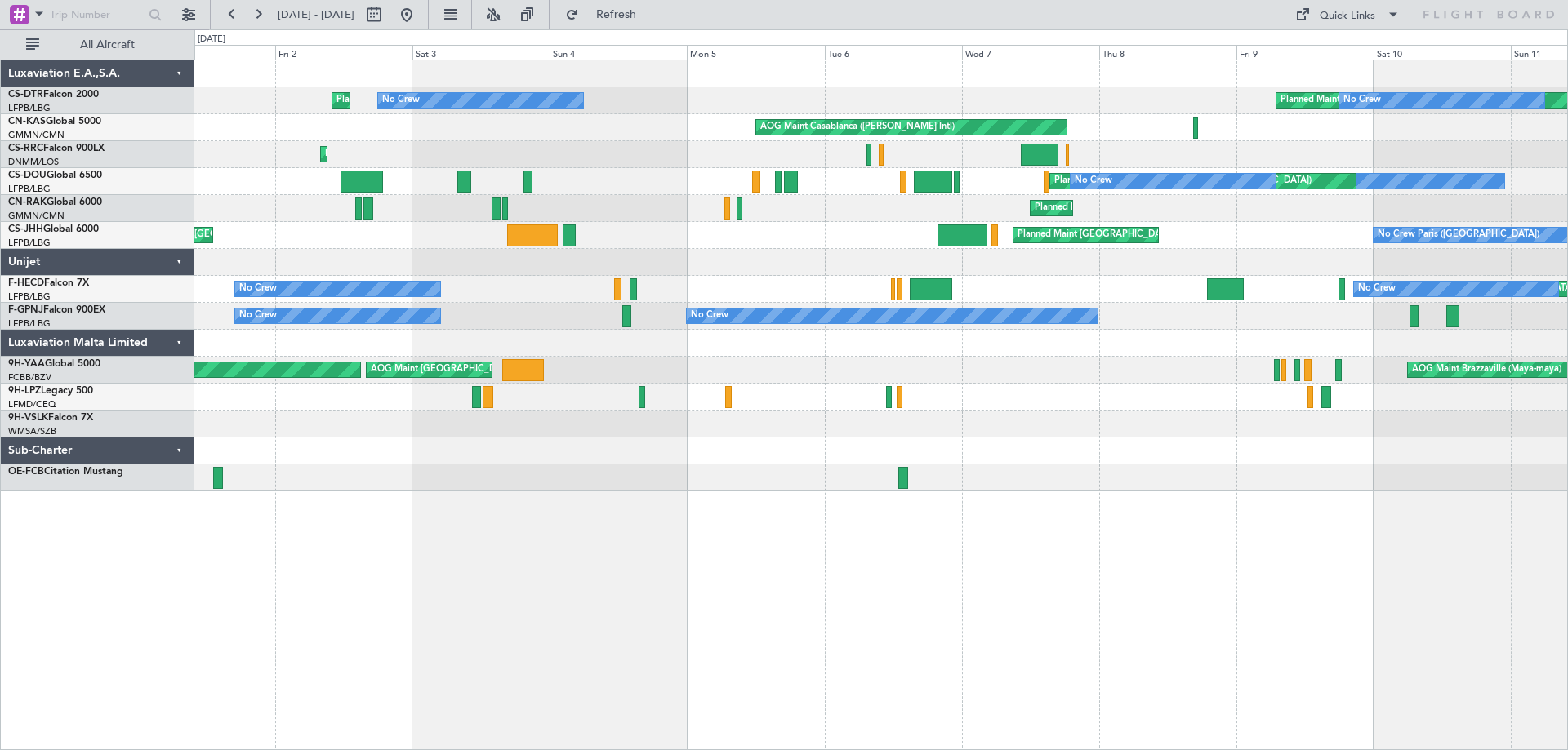
click at [1052, 566] on div "Planned Maint [GEOGRAPHIC_DATA]-[GEOGRAPHIC_DATA] No Crew No Crew Planned Maint…" at bounding box center [881, 405] width 1374 height 691
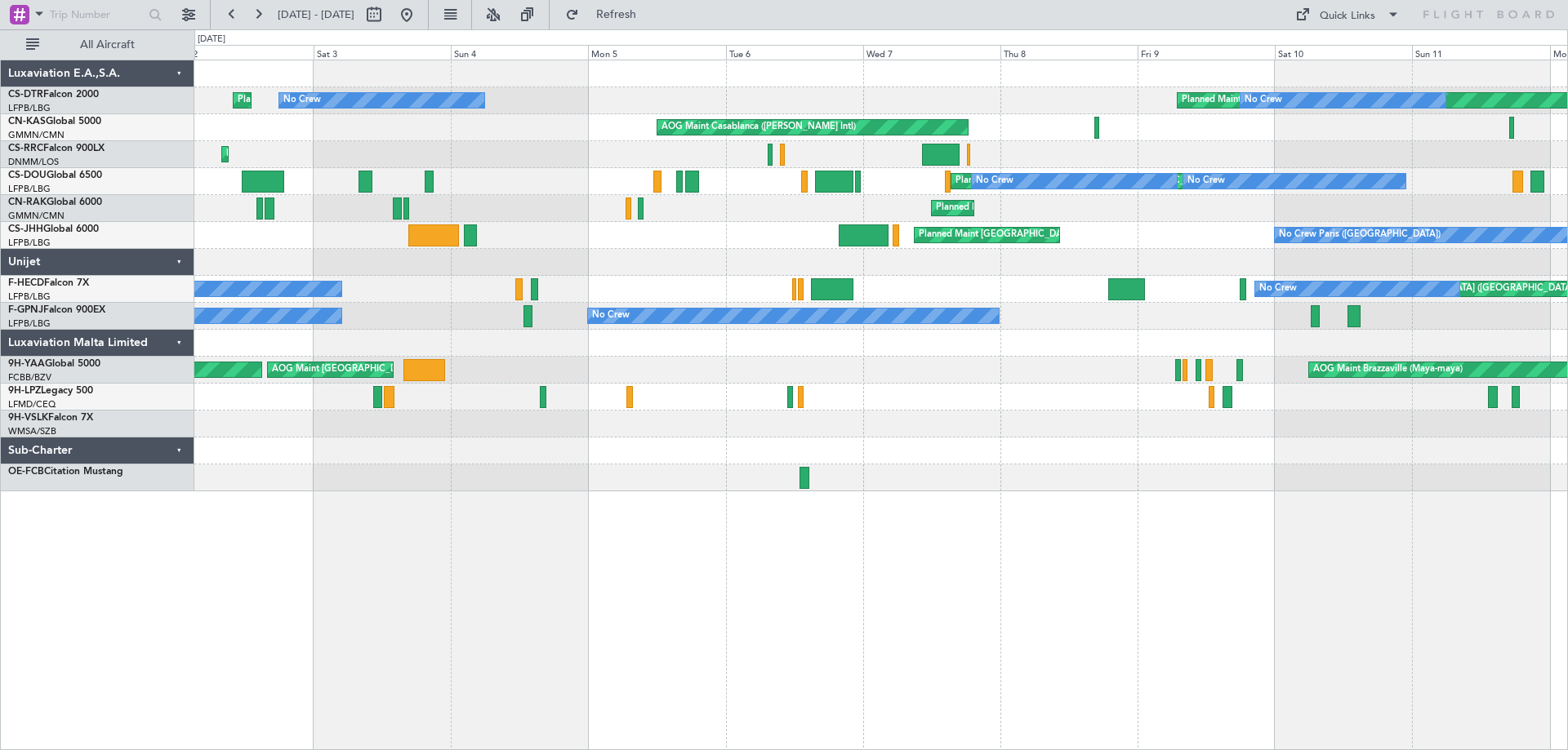
click at [1150, 454] on div at bounding box center [881, 451] width 1373 height 27
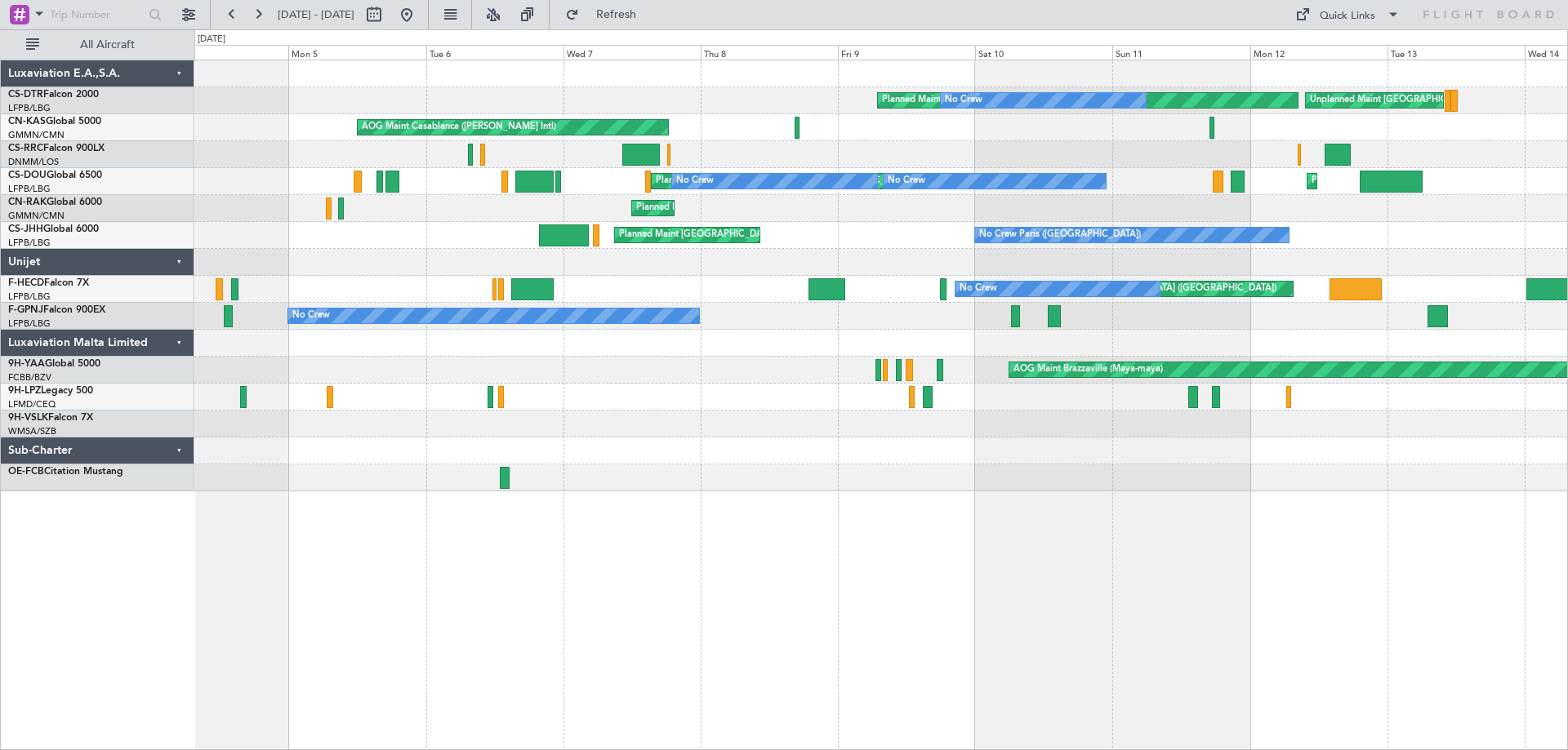
click at [718, 439] on div at bounding box center [881, 451] width 1373 height 27
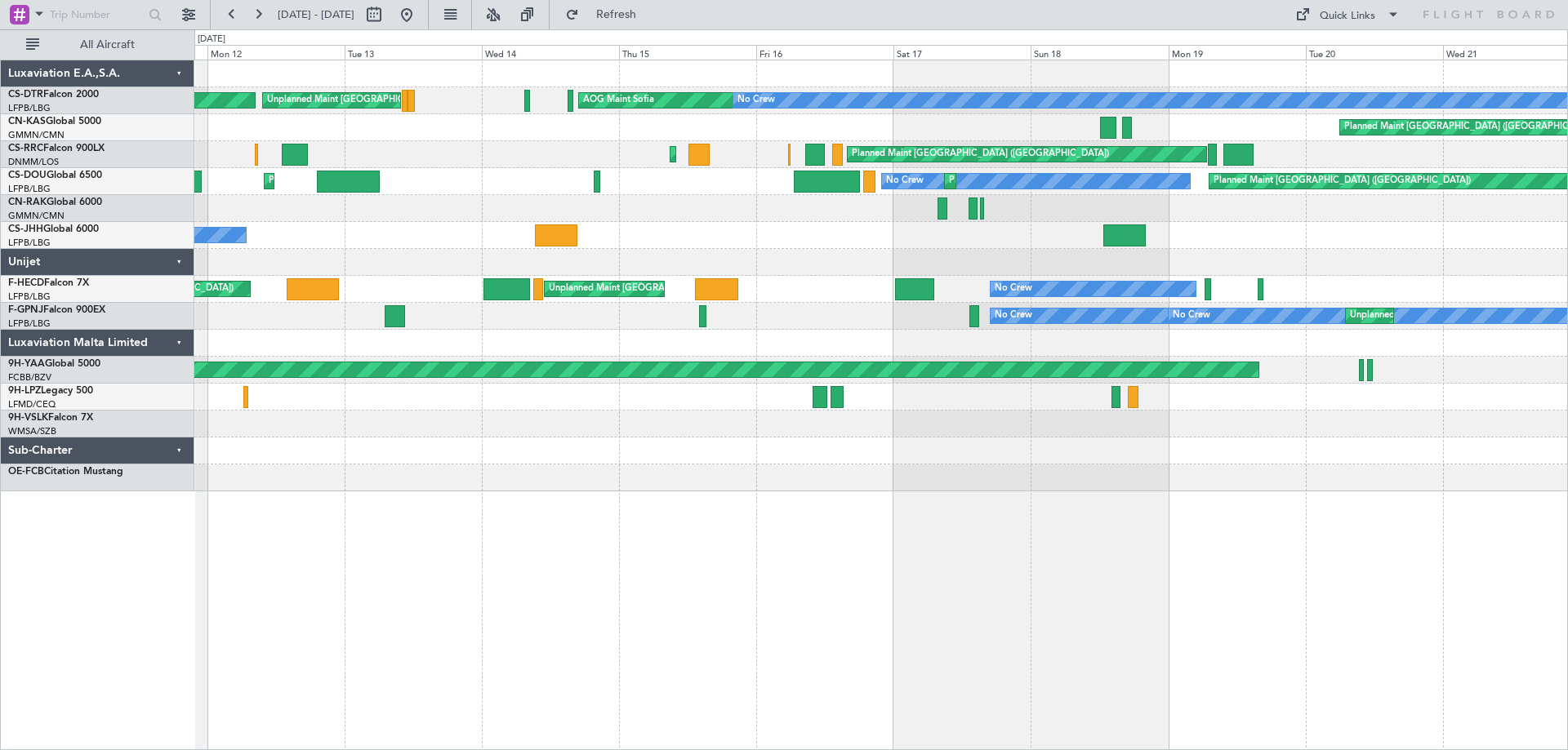
click at [401, 455] on div "Planned Maint [GEOGRAPHIC_DATA]-[GEOGRAPHIC_DATA] Unplanned Maint [GEOGRAPHIC_D…" at bounding box center [881, 275] width 1373 height 431
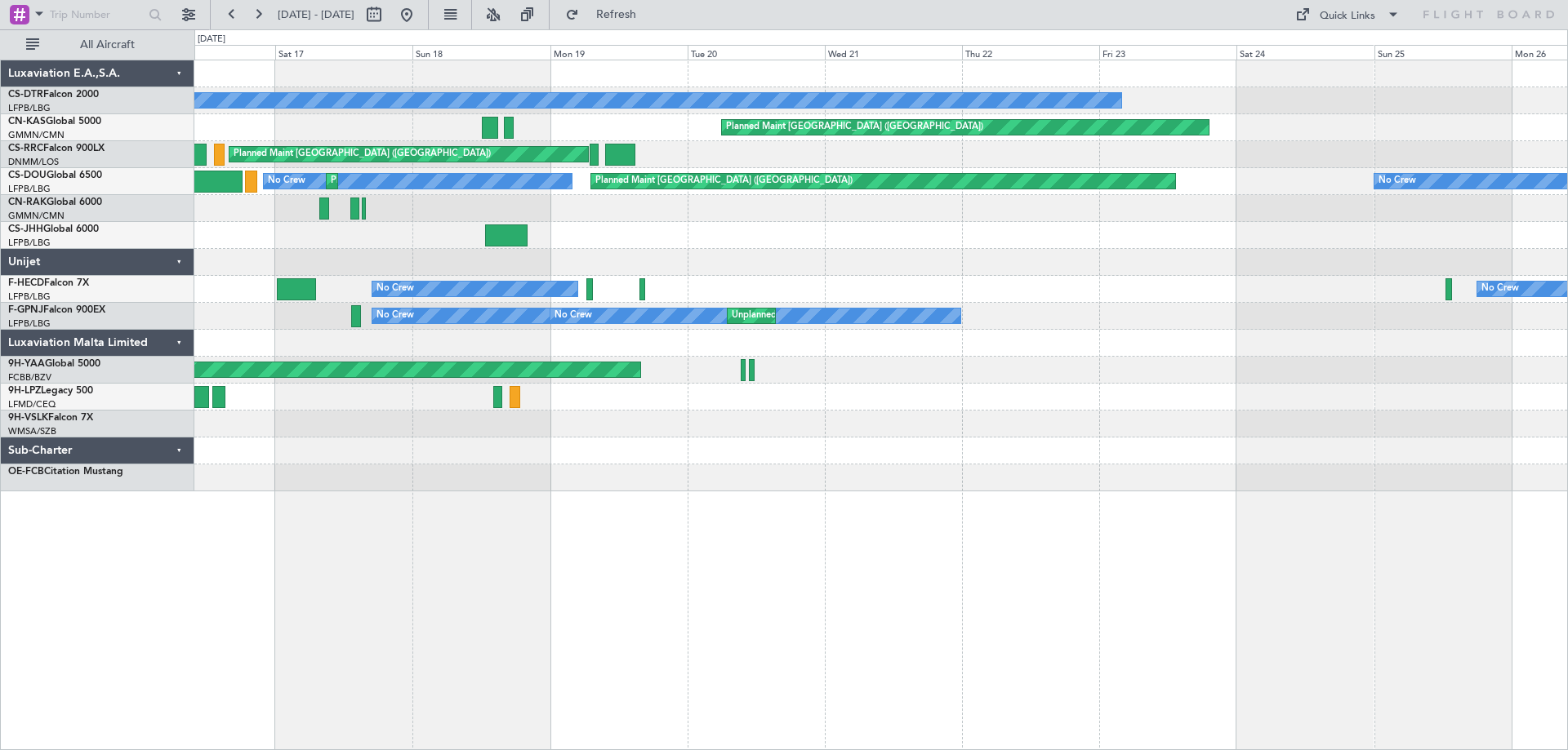
click at [470, 477] on div "AOG Maint Sofia No Crew Planned Maint [GEOGRAPHIC_DATA] ([GEOGRAPHIC_DATA]) Pla…" at bounding box center [881, 275] width 1373 height 431
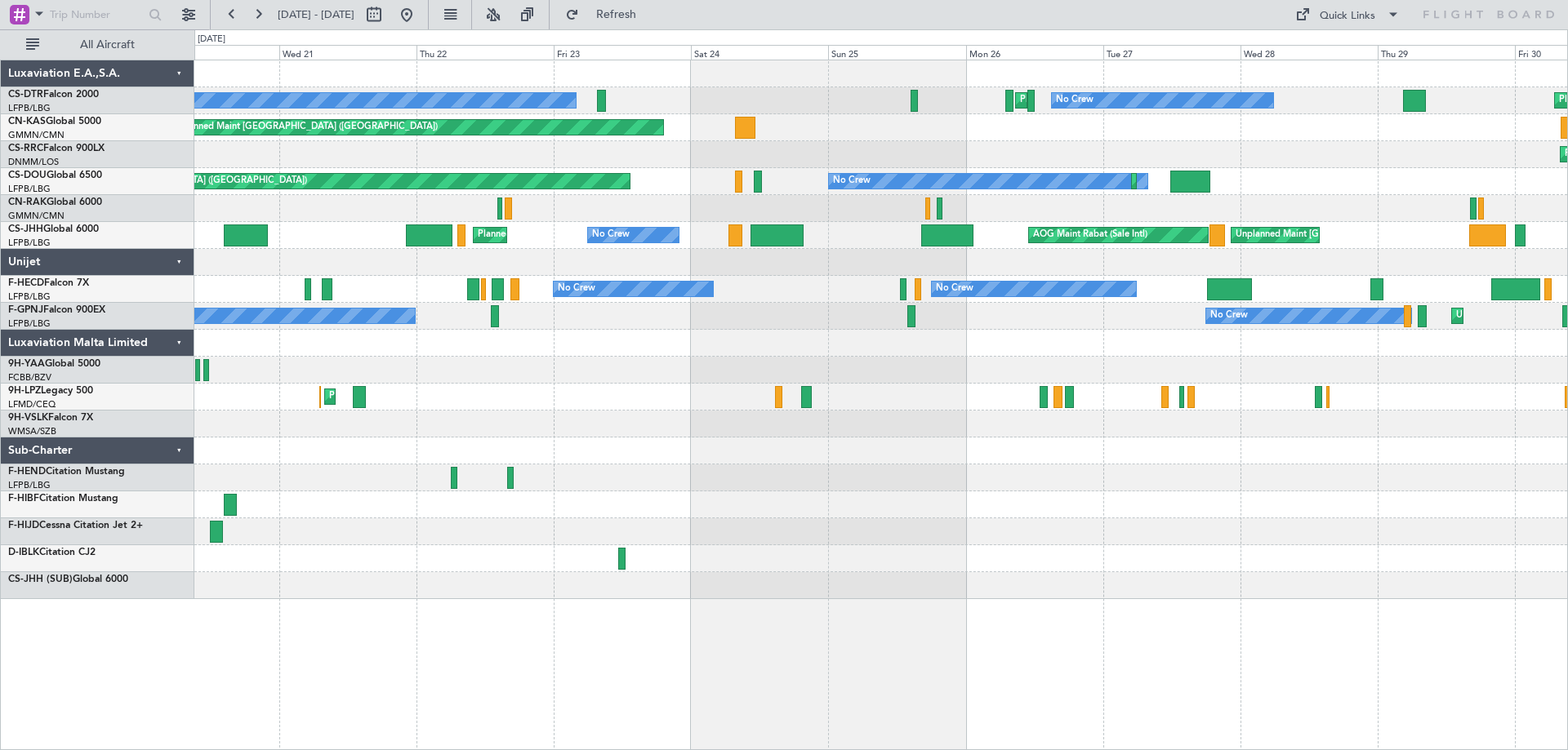
click at [757, 385] on div "Planned Maint Nice ([GEOGRAPHIC_DATA])" at bounding box center [881, 397] width 1373 height 27
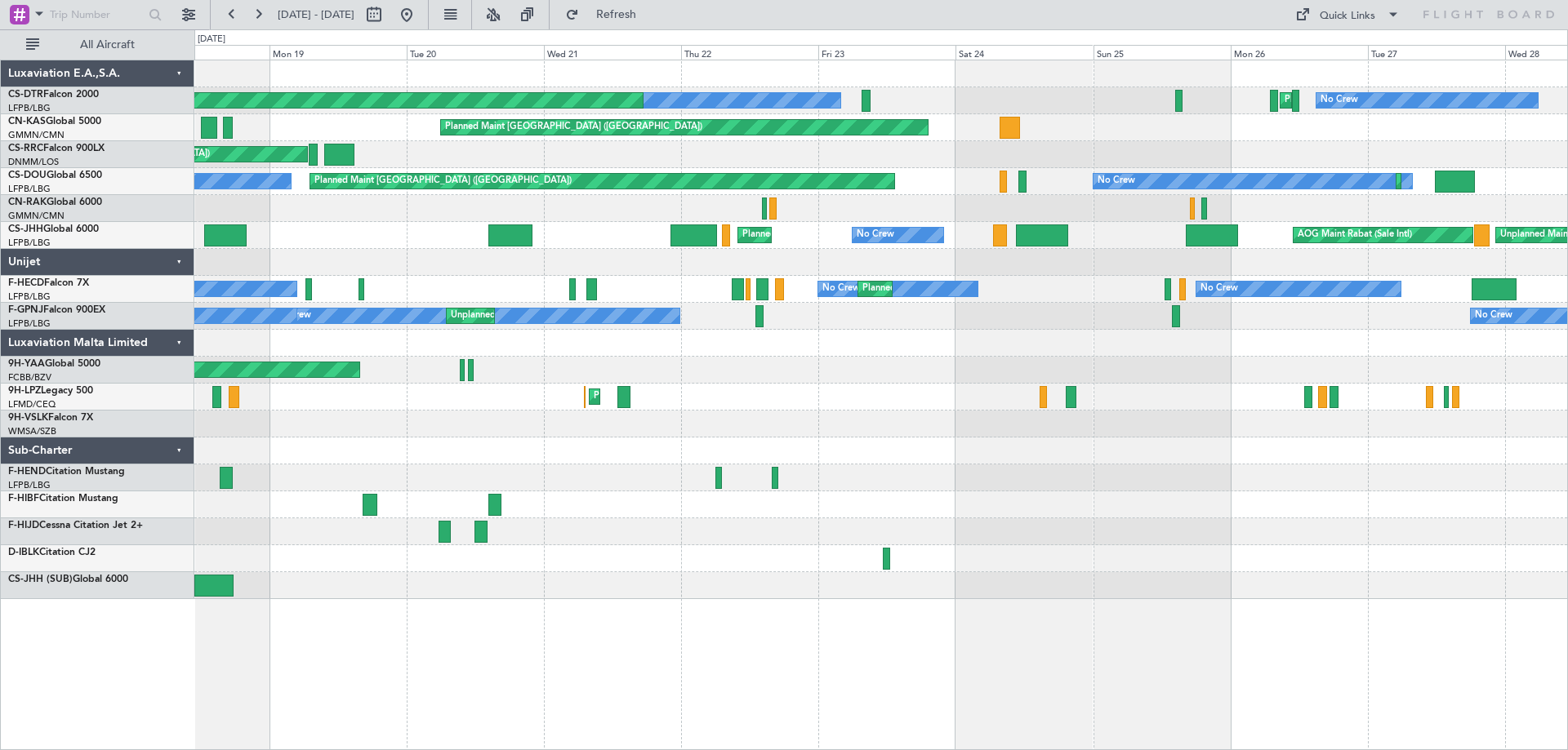
click at [1565, 485] on div "Planned Maint [GEOGRAPHIC_DATA] (Ataturk) No Crew No Crew AOG Maint Sofia Plann…" at bounding box center [881, 330] width 1373 height 538
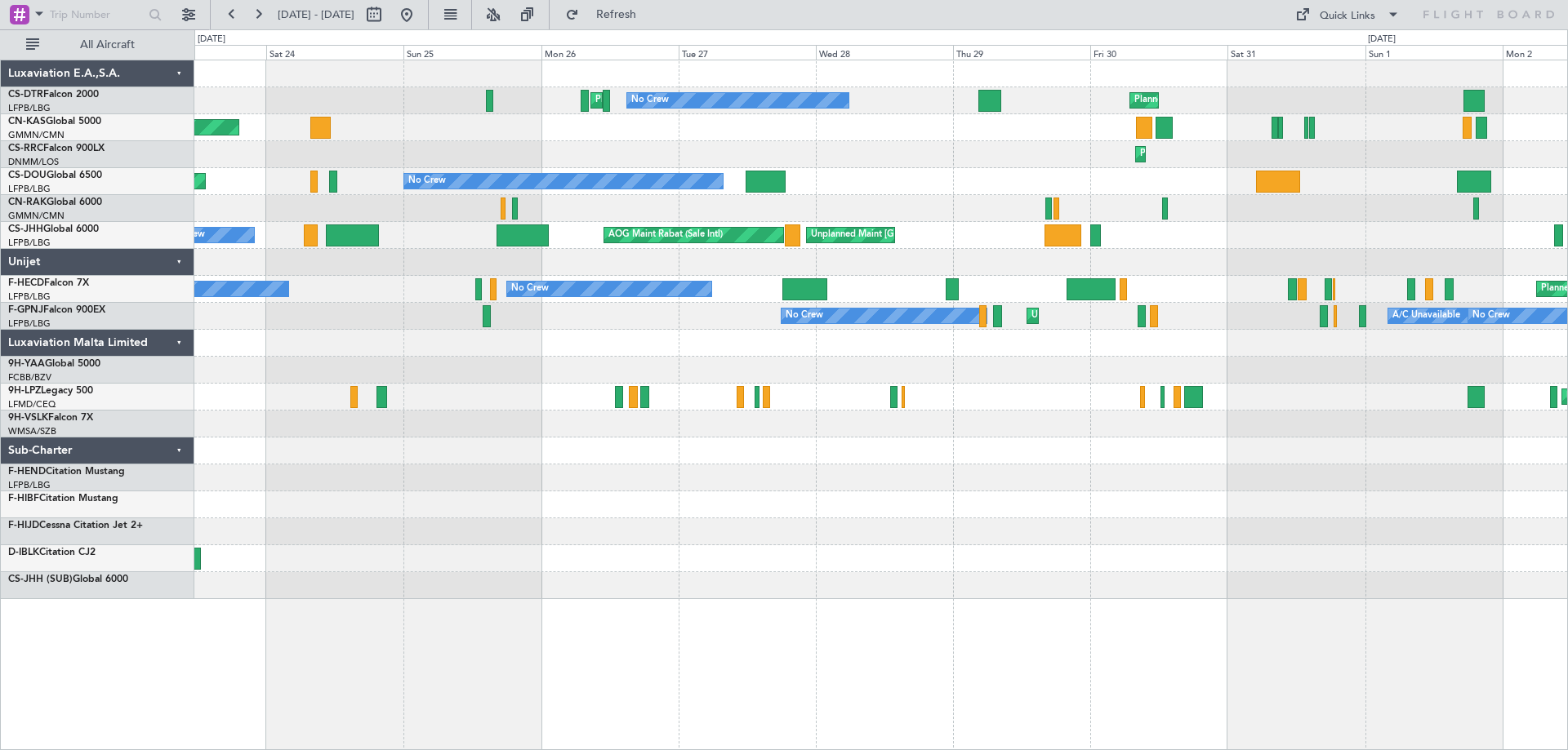
click at [638, 429] on div at bounding box center [881, 424] width 1373 height 27
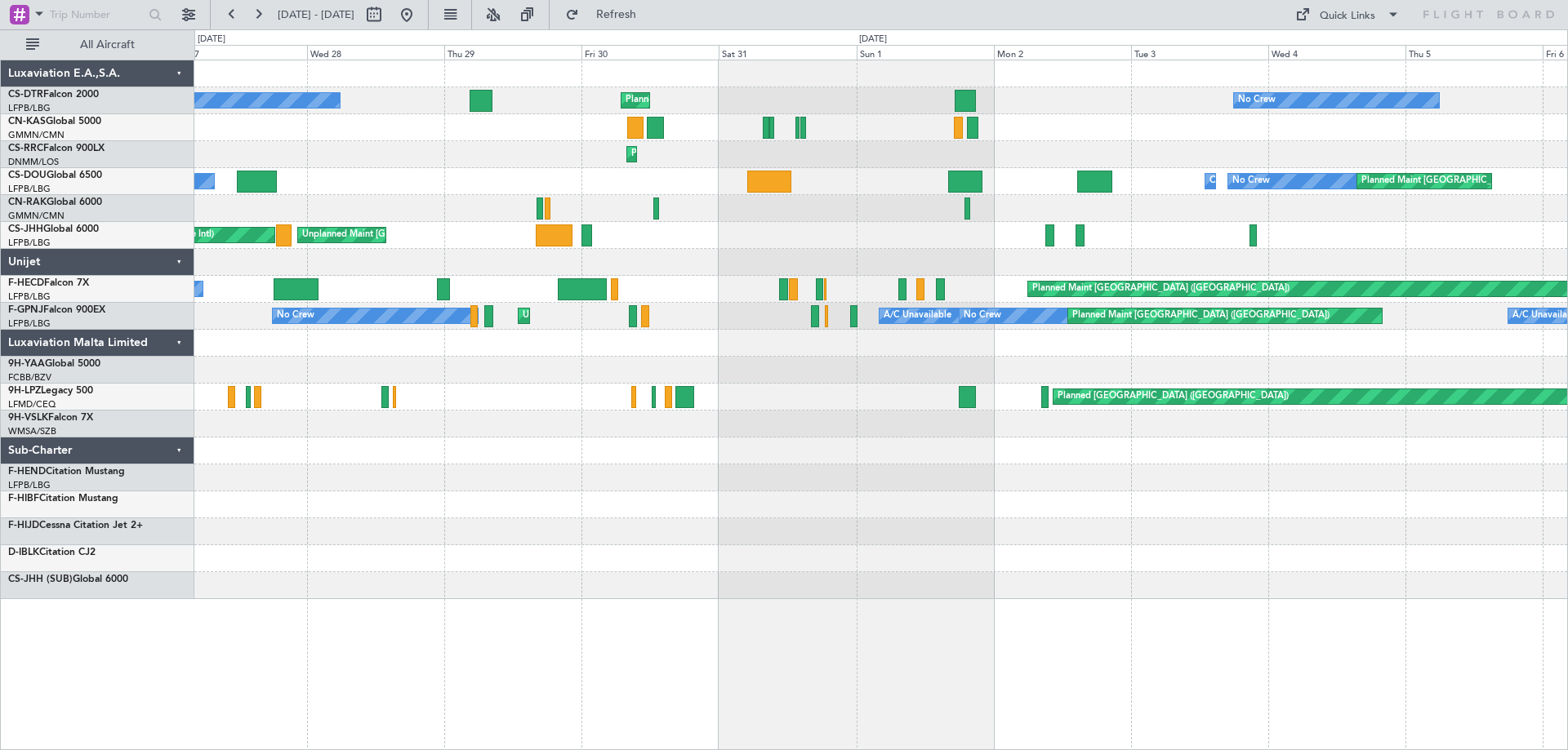
click at [638, 459] on div "No Crew Planned Maint No Crew Planned Maint [GEOGRAPHIC_DATA] ([GEOGRAPHIC_DATA…" at bounding box center [881, 330] width 1373 height 538
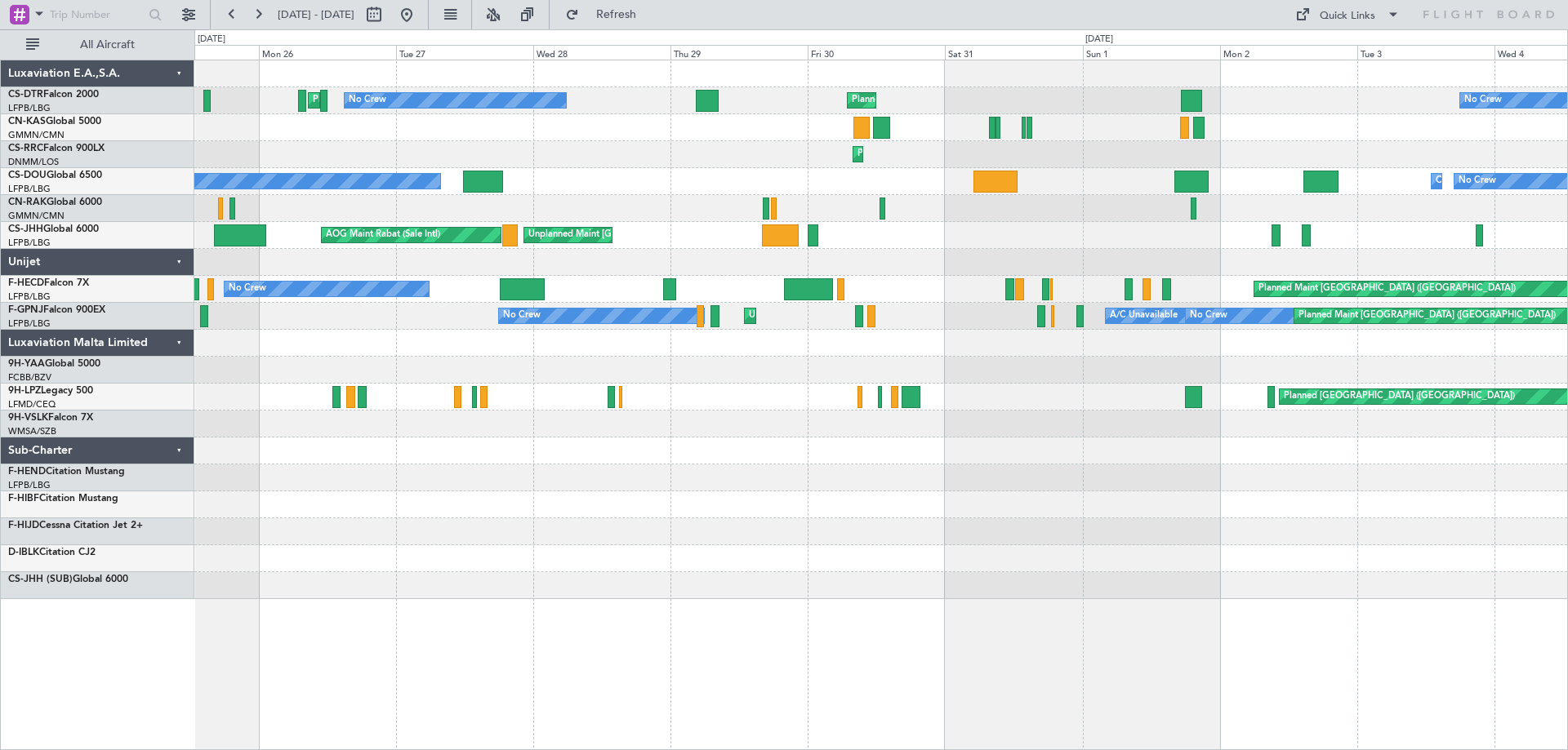
click at [1361, 516] on div "No Crew Planned Maint No Crew Planned Maint [GEOGRAPHIC_DATA] ([GEOGRAPHIC_DATA…" at bounding box center [881, 330] width 1373 height 538
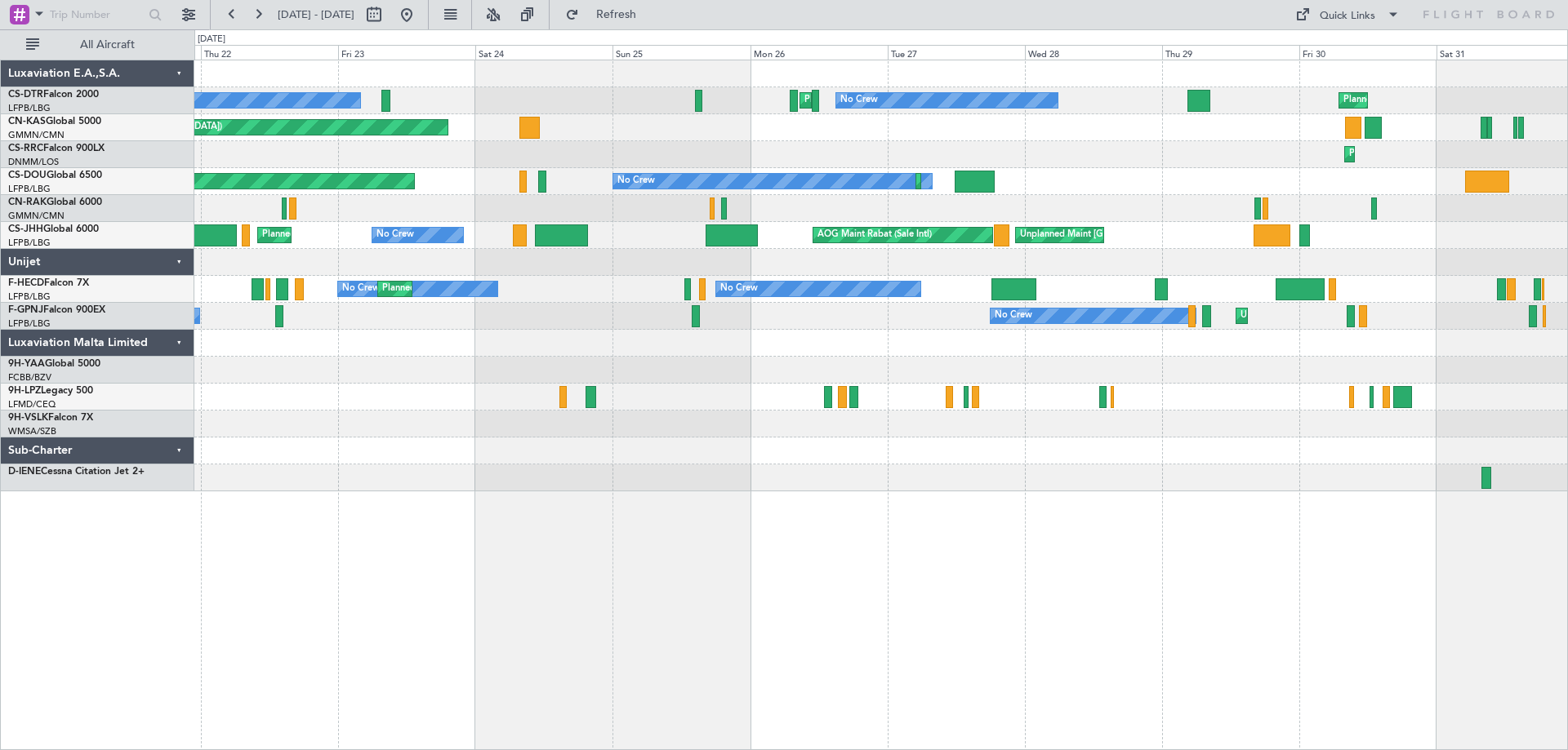
click at [583, 583] on div "No Crew Planned Maint [GEOGRAPHIC_DATA] ([GEOGRAPHIC_DATA]) No Crew Planned Mai…" at bounding box center [881, 405] width 1374 height 691
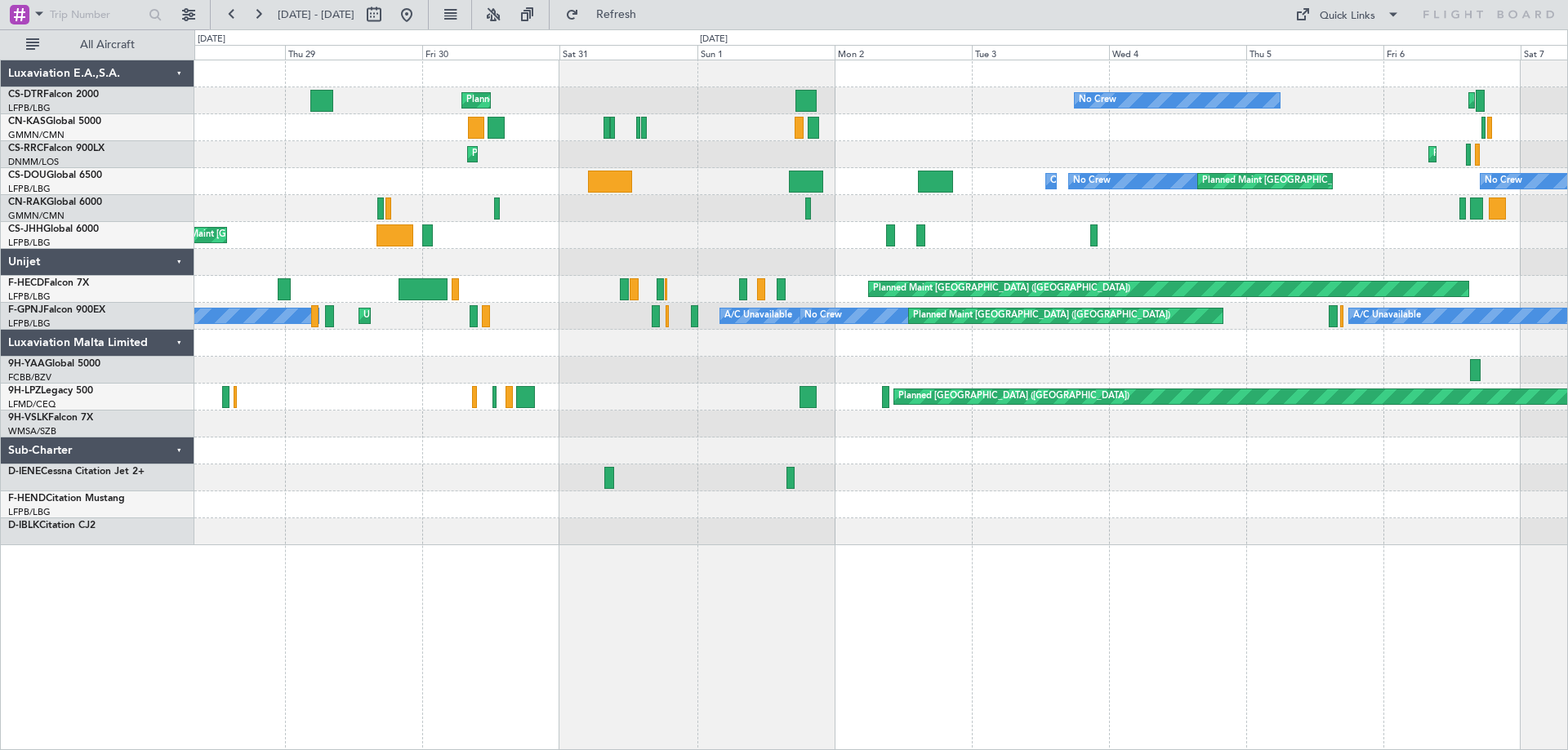
click at [538, 418] on div at bounding box center [881, 424] width 1373 height 27
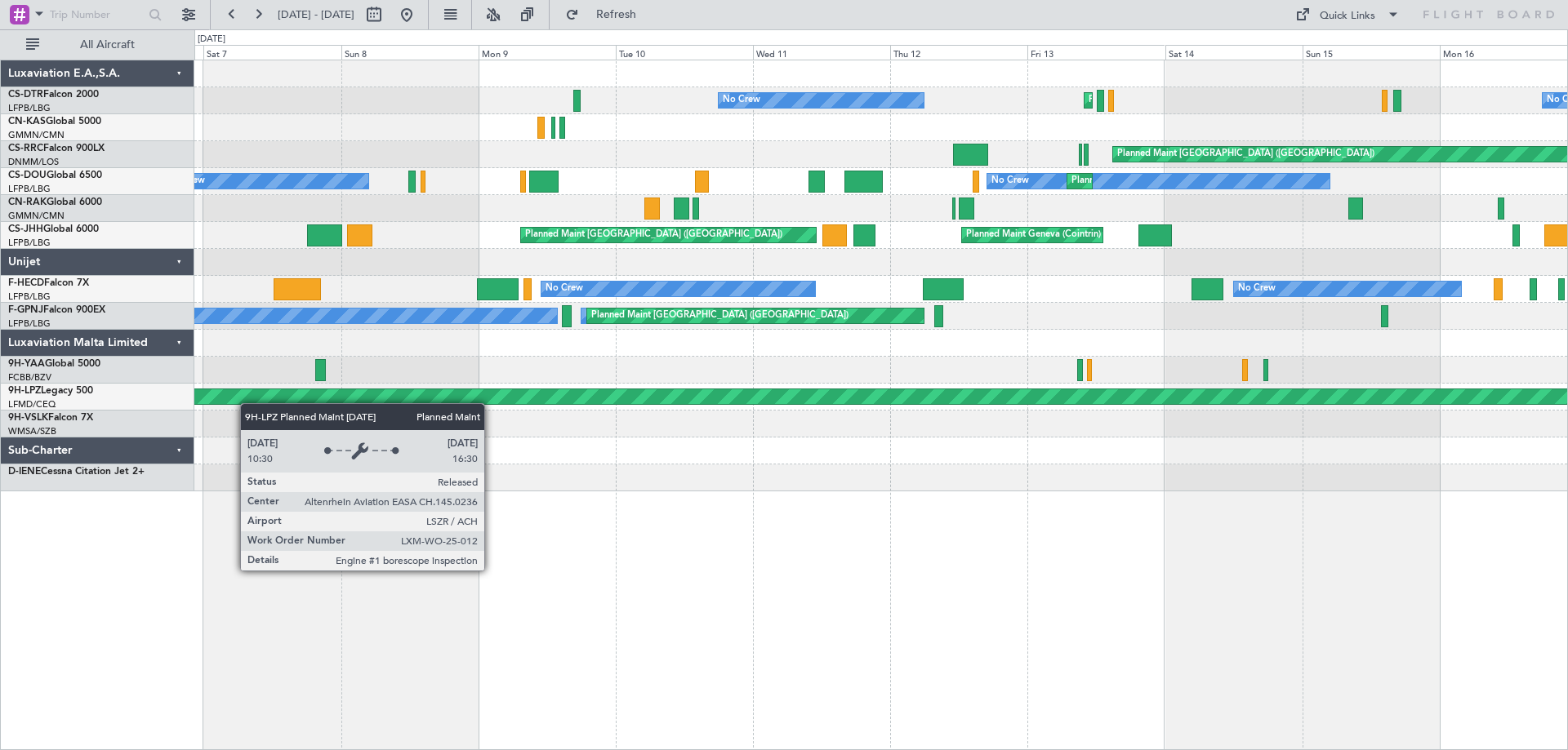
click at [204, 403] on div "No Crew Planned Maint Sofia No Crew Planned Maint Sofia No Crew Planned Maint […" at bounding box center [881, 275] width 1373 height 431
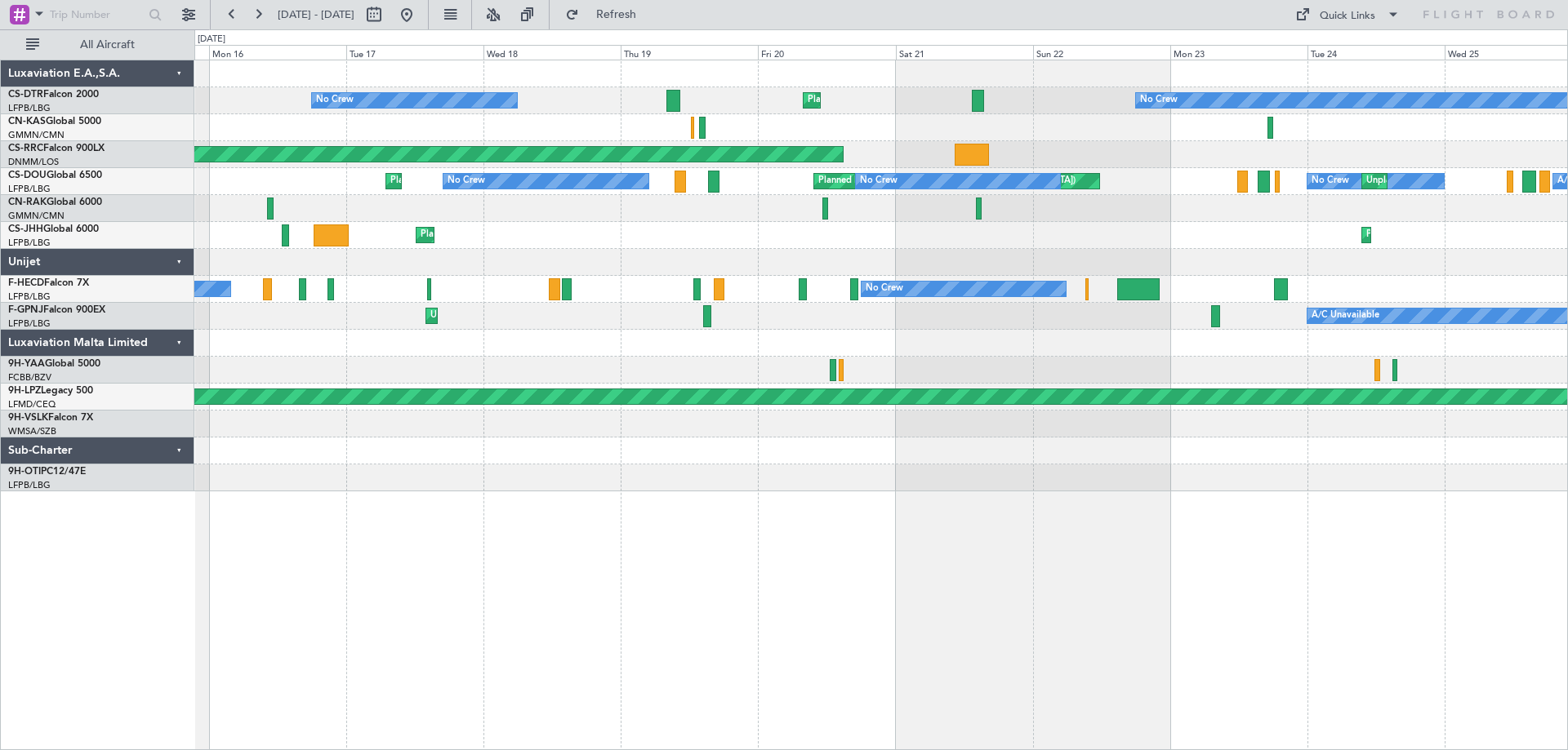
click at [458, 357] on div "No Crew Planned Maint [GEOGRAPHIC_DATA] No Crew Planned Maint Sofia Planned Mai…" at bounding box center [881, 275] width 1373 height 431
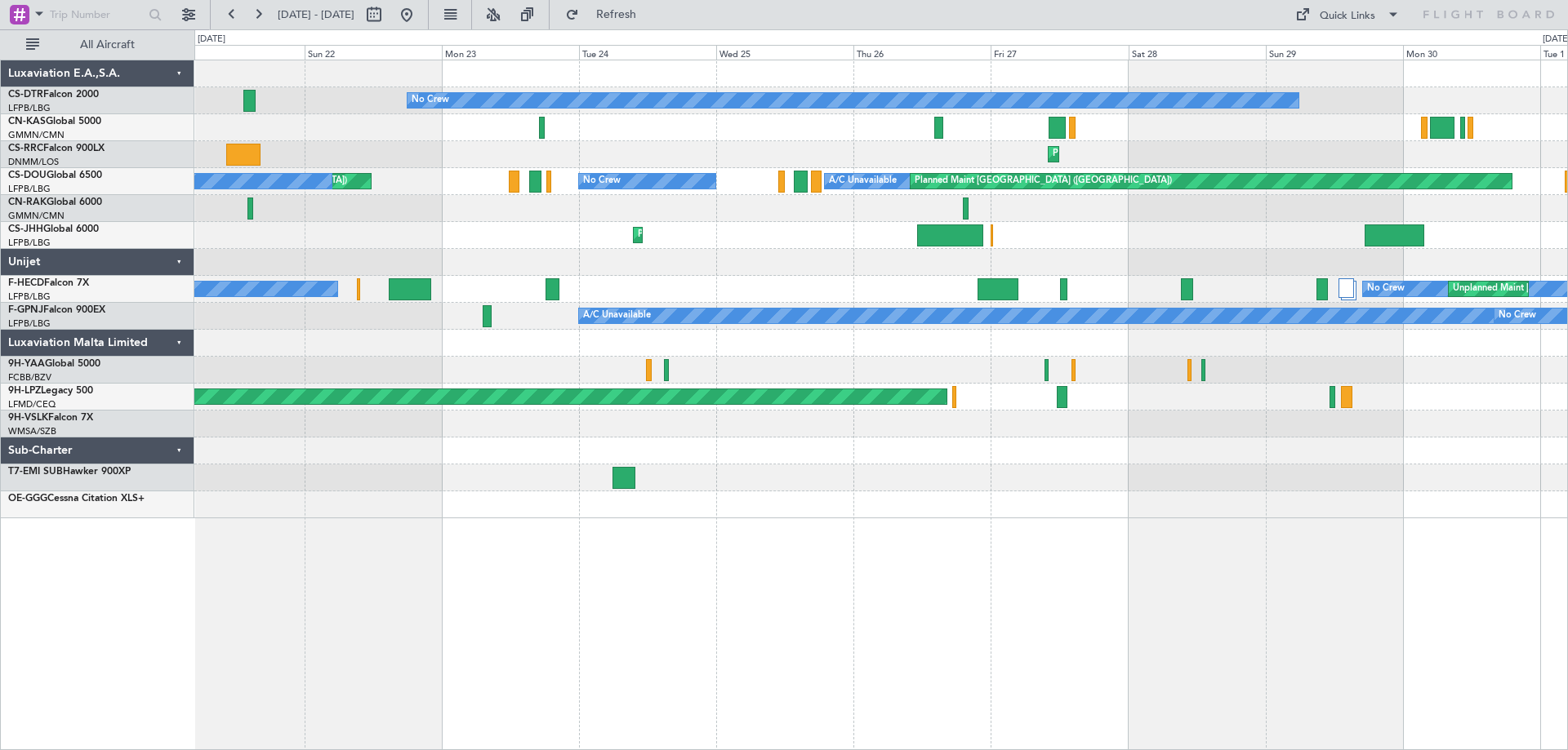
click at [638, 423] on div at bounding box center [881, 424] width 1373 height 27
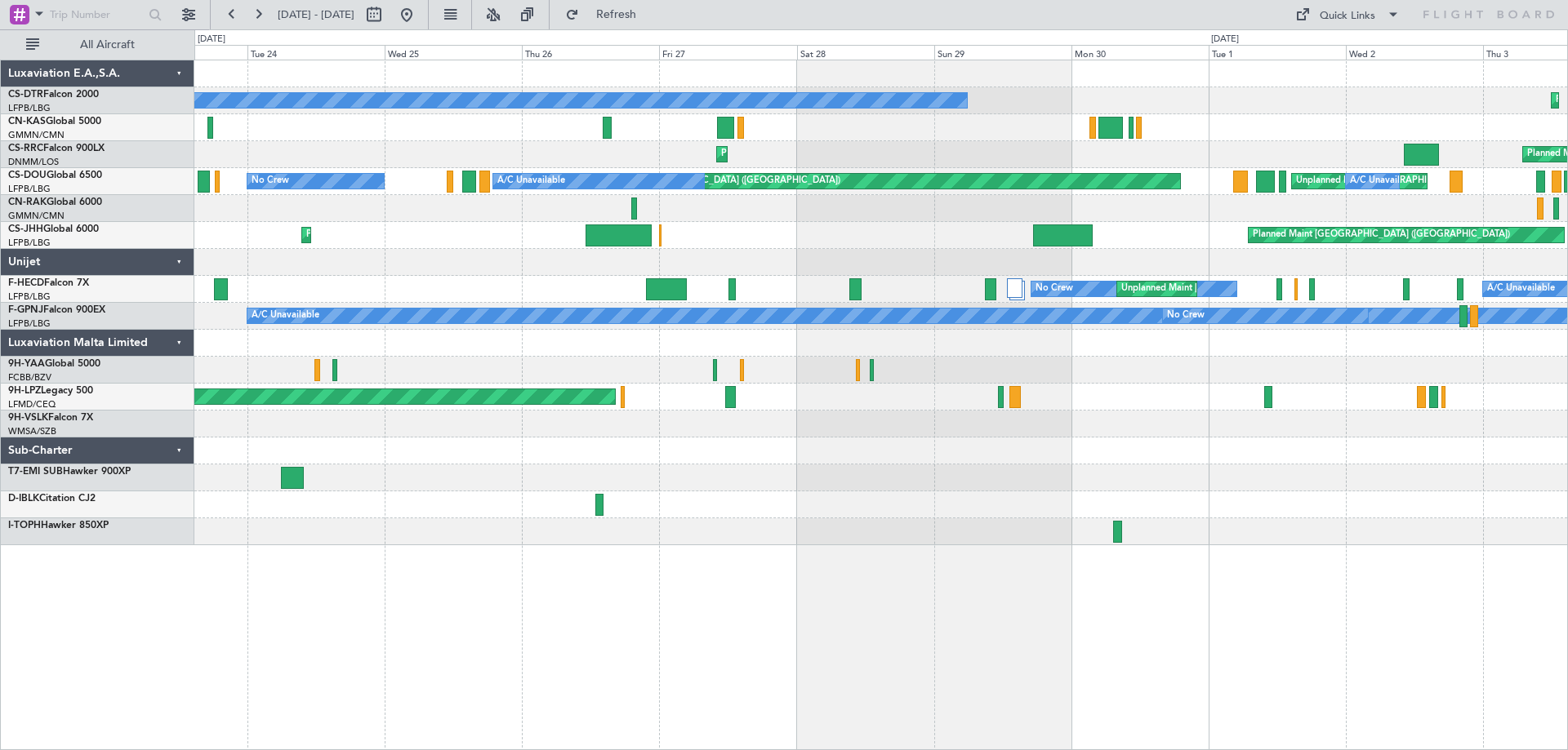
click at [808, 448] on div at bounding box center [881, 451] width 1373 height 27
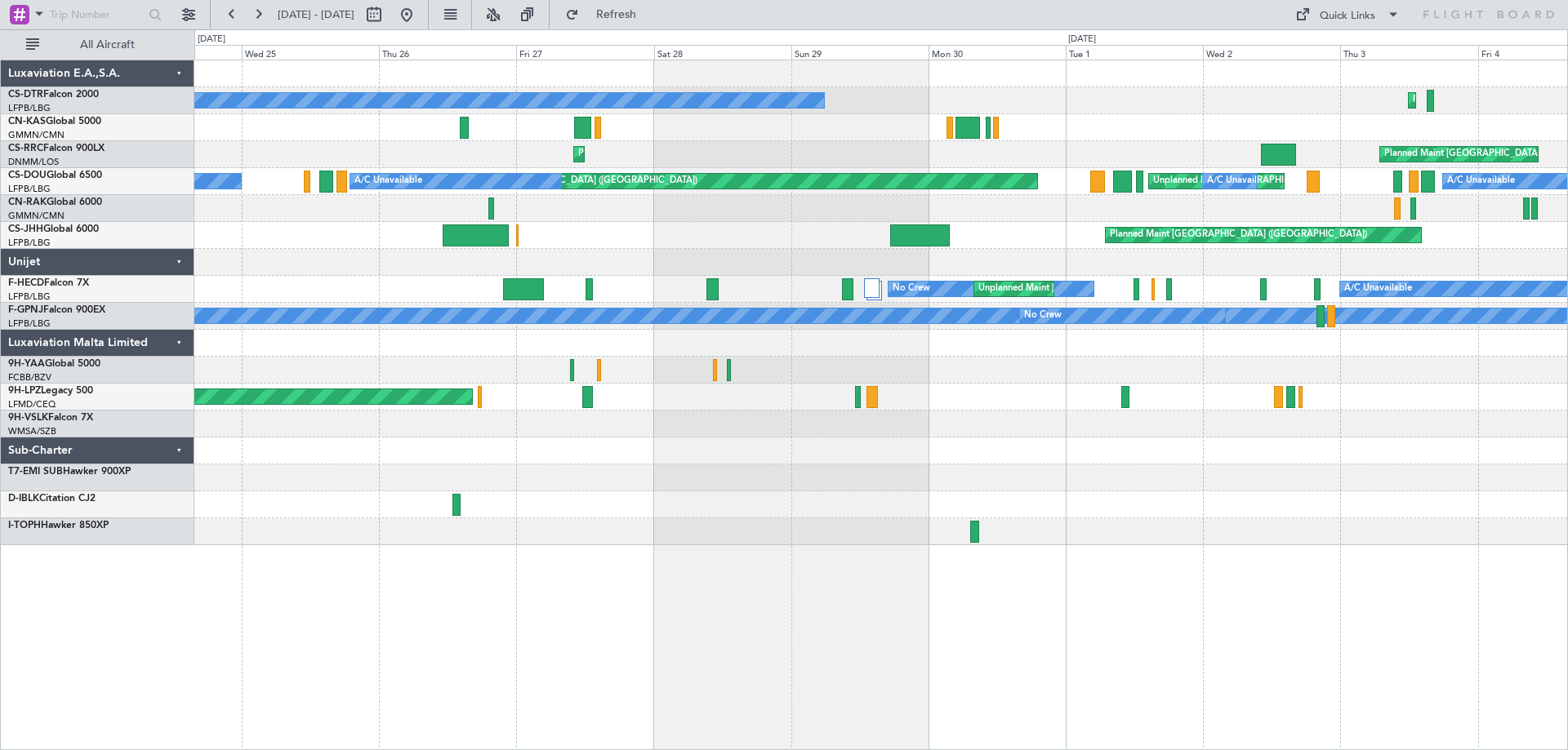
click at [735, 434] on div "No Crew Planned Maint Sofia Planned Maint [GEOGRAPHIC_DATA] ([GEOGRAPHIC_DATA])…" at bounding box center [881, 302] width 1373 height 485
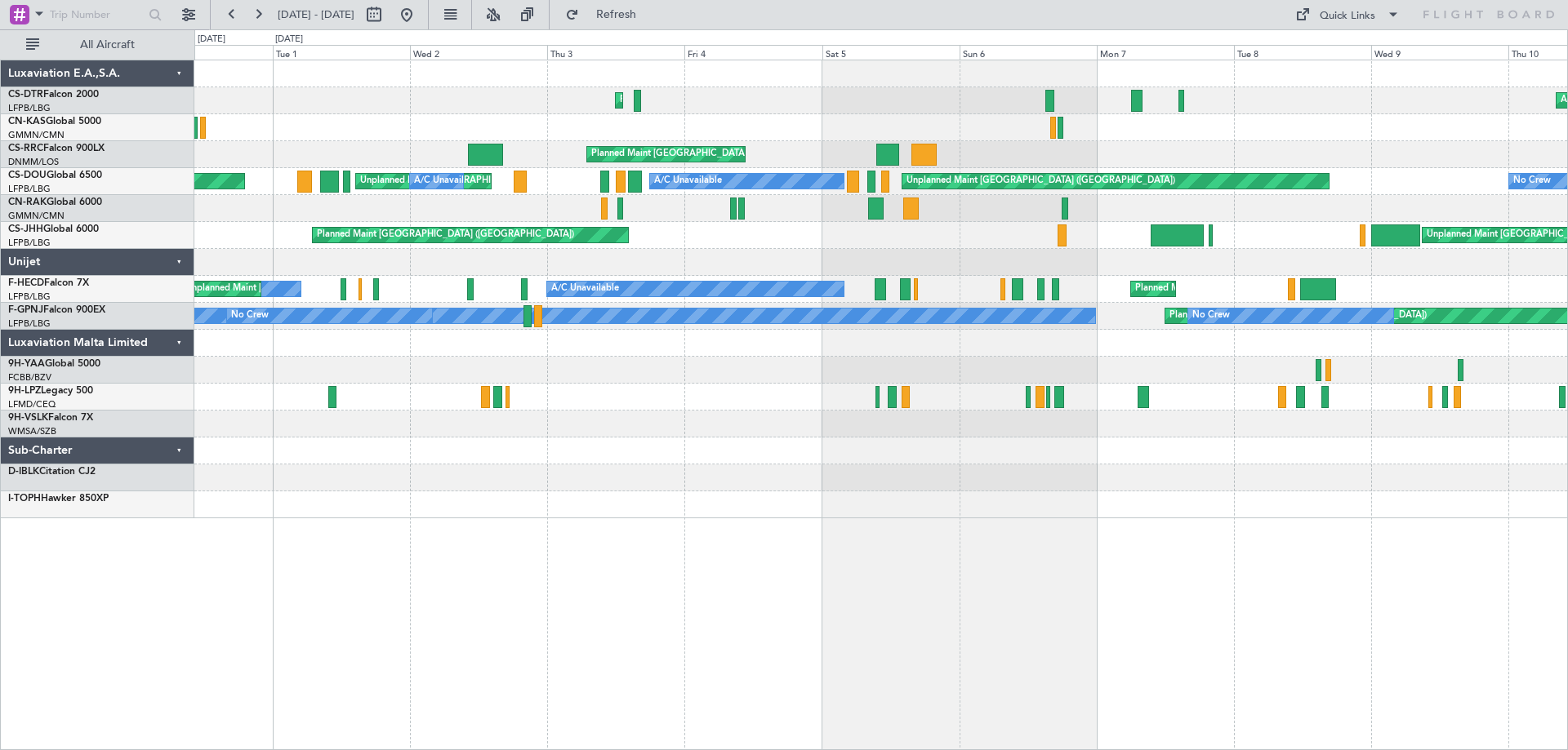
click at [515, 420] on div at bounding box center [881, 424] width 1373 height 27
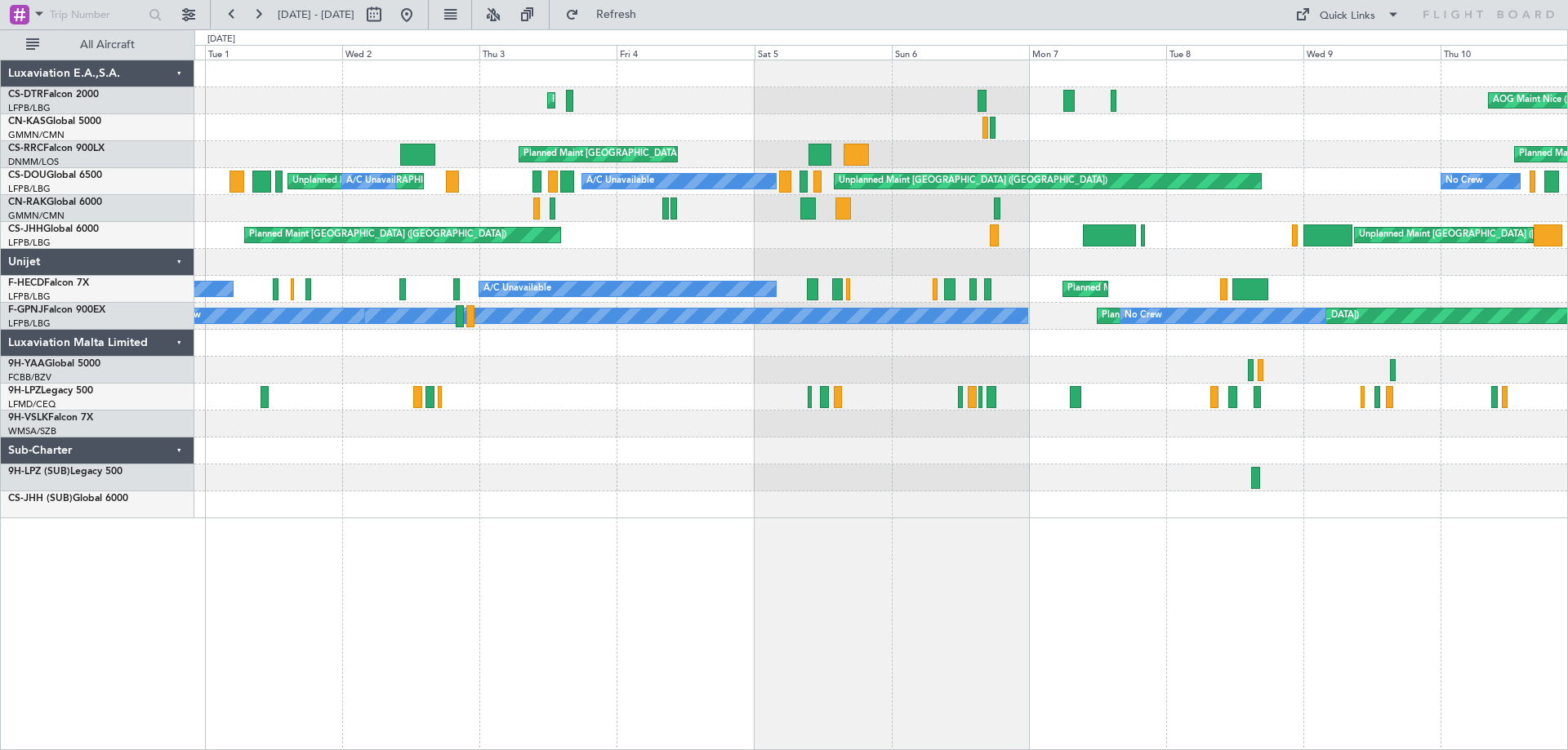
click at [805, 490] on div "Planned Maint Sofia [GEOGRAPHIC_DATA] ([GEOGRAPHIC_DATA]) No Crew Planned Maint…" at bounding box center [881, 289] width 1373 height 458
click at [920, 411] on div "Planned Maint Sofia [GEOGRAPHIC_DATA] ([GEOGRAPHIC_DATA]) No Crew Planned Maint…" at bounding box center [881, 275] width 1373 height 431
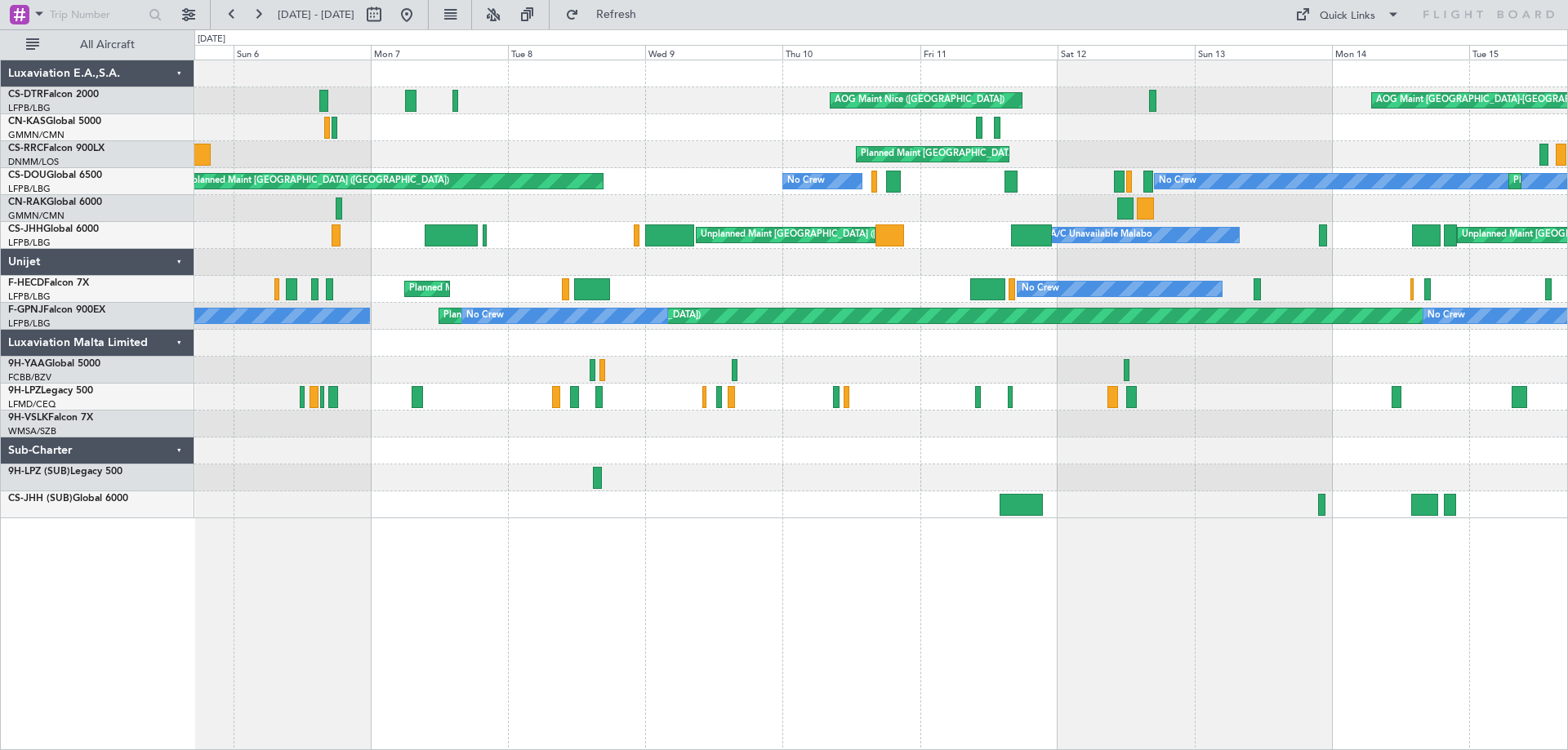
click at [875, 389] on div at bounding box center [881, 397] width 1373 height 27
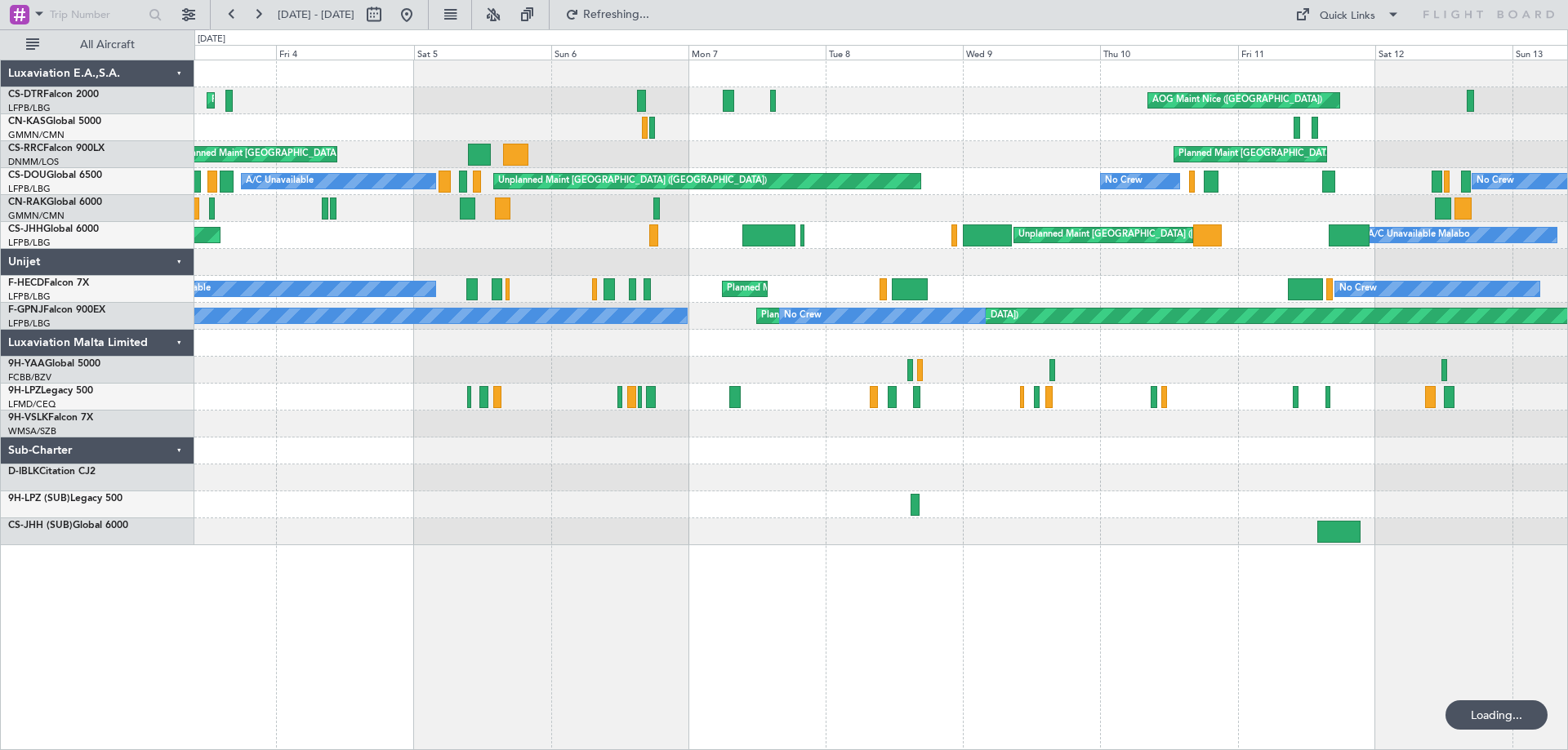
click at [1116, 435] on div at bounding box center [881, 424] width 1373 height 27
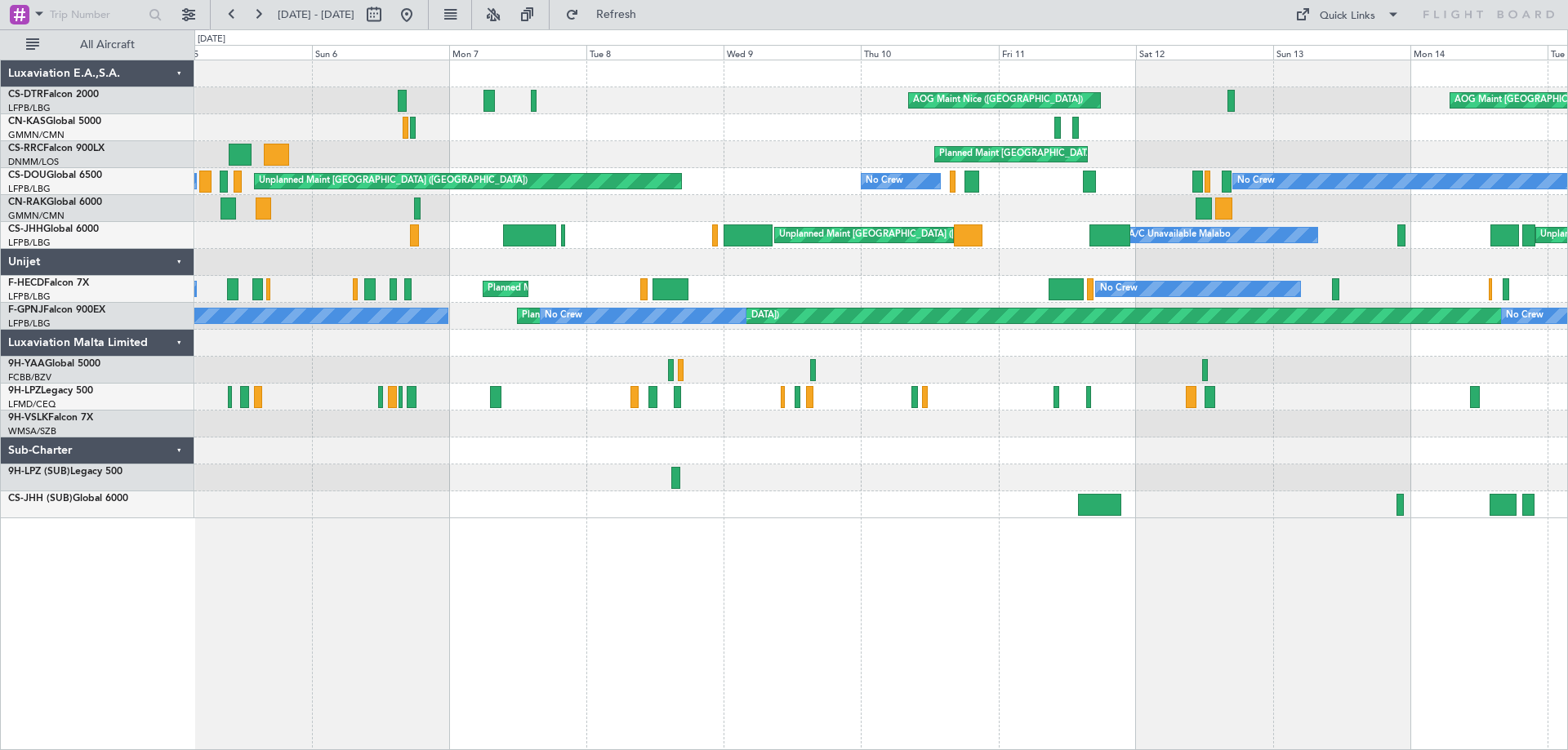
click at [877, 456] on div at bounding box center [881, 451] width 1373 height 27
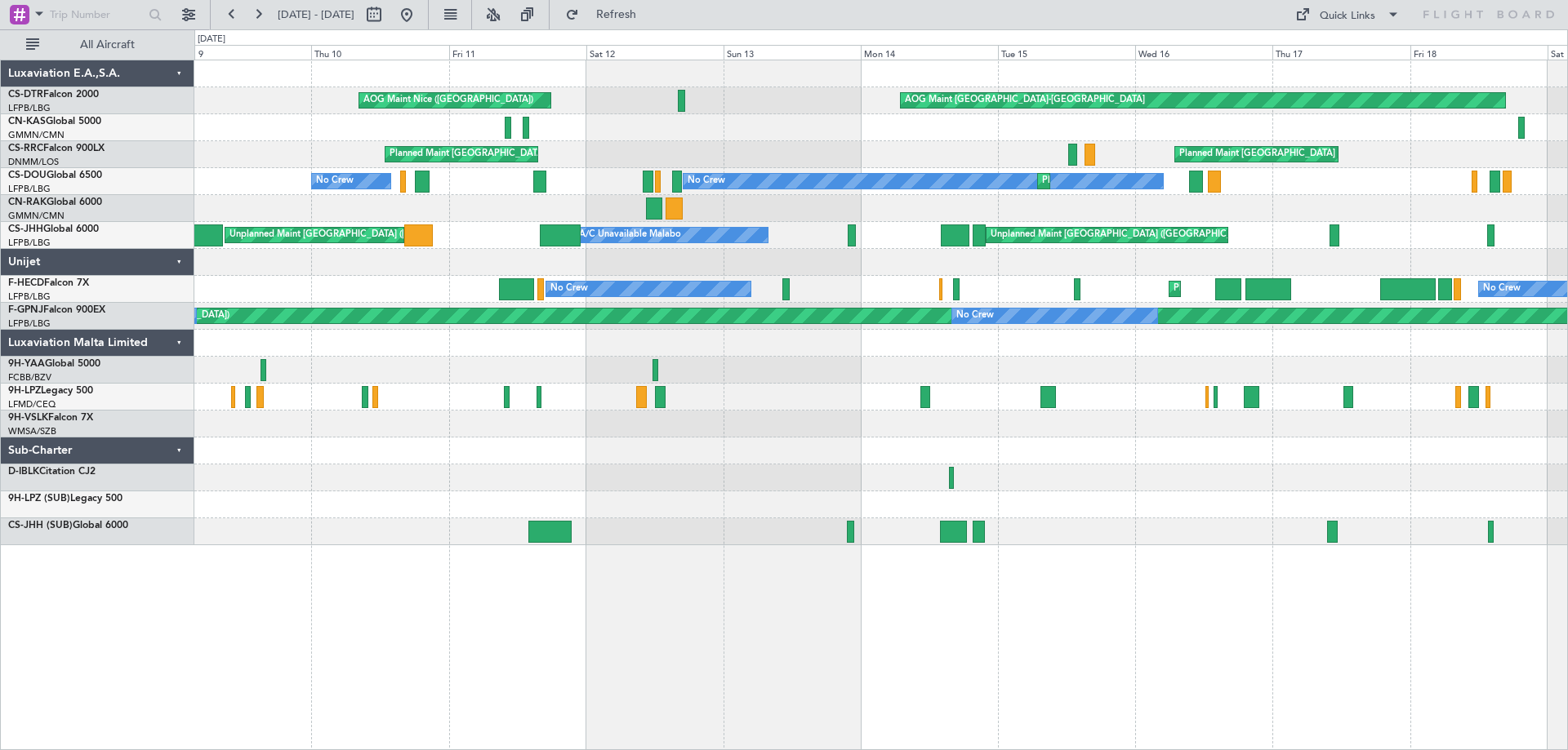
click at [591, 438] on div at bounding box center [881, 451] width 1373 height 27
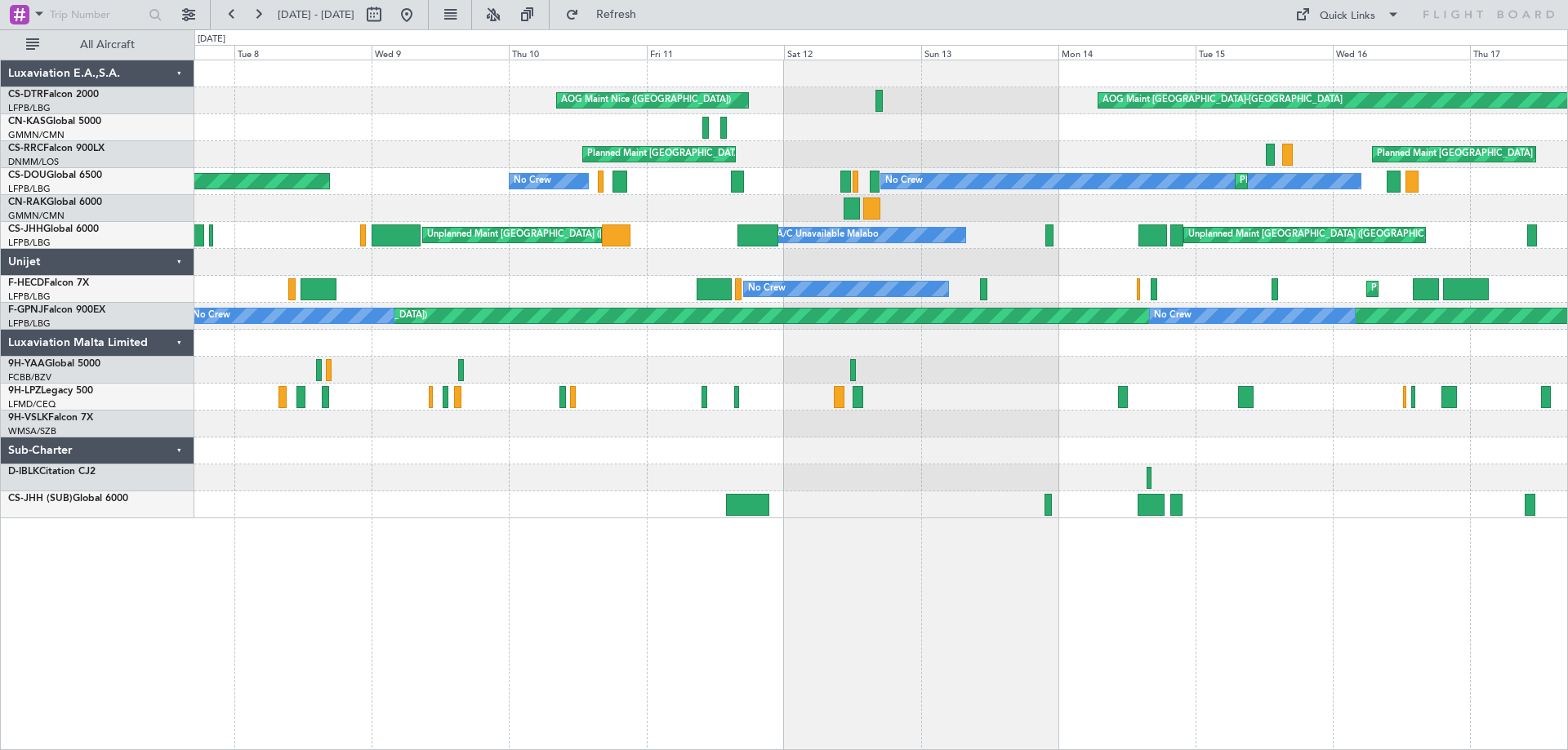
click at [730, 457] on div "AOG Maint [GEOGRAPHIC_DATA]-[GEOGRAPHIC_DATA] [GEOGRAPHIC_DATA] ([GEOGRAPHIC_DA…" at bounding box center [881, 289] width 1373 height 458
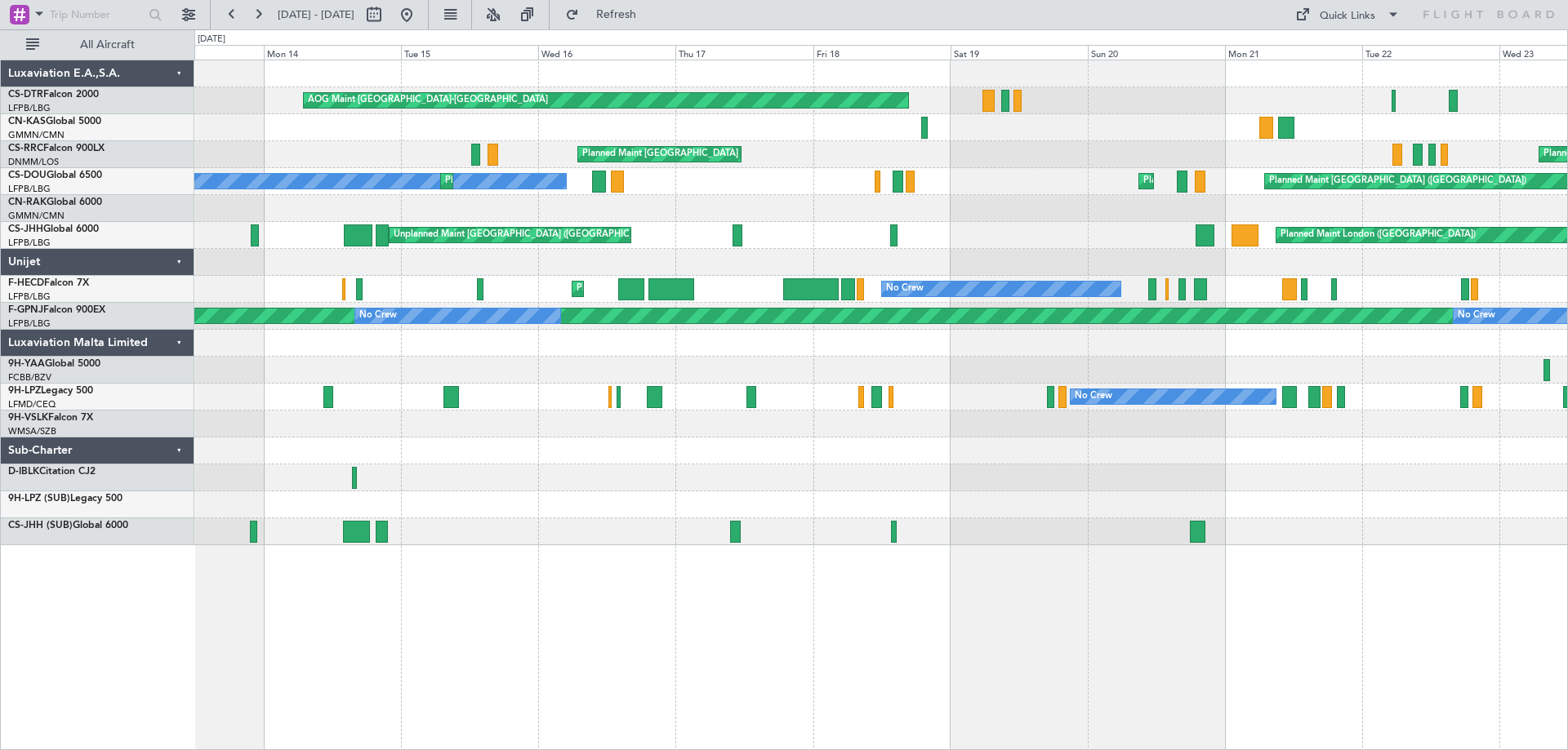
click at [398, 434] on div at bounding box center [881, 424] width 1373 height 27
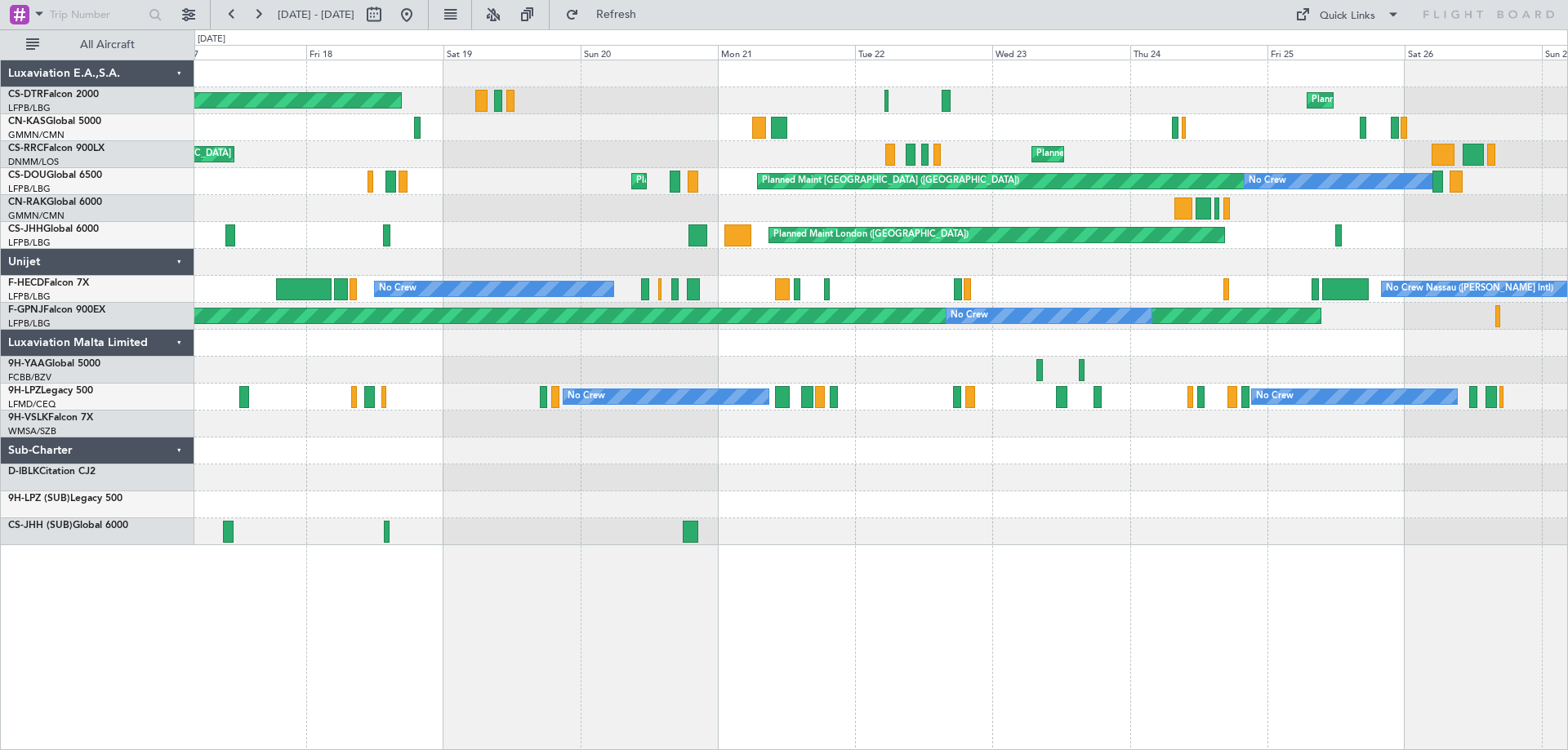
click at [203, 464] on div "AOG Maint [GEOGRAPHIC_DATA]-[GEOGRAPHIC_DATA] Planned Maint [PERSON_NAME] ([GEO…" at bounding box center [881, 302] width 1373 height 485
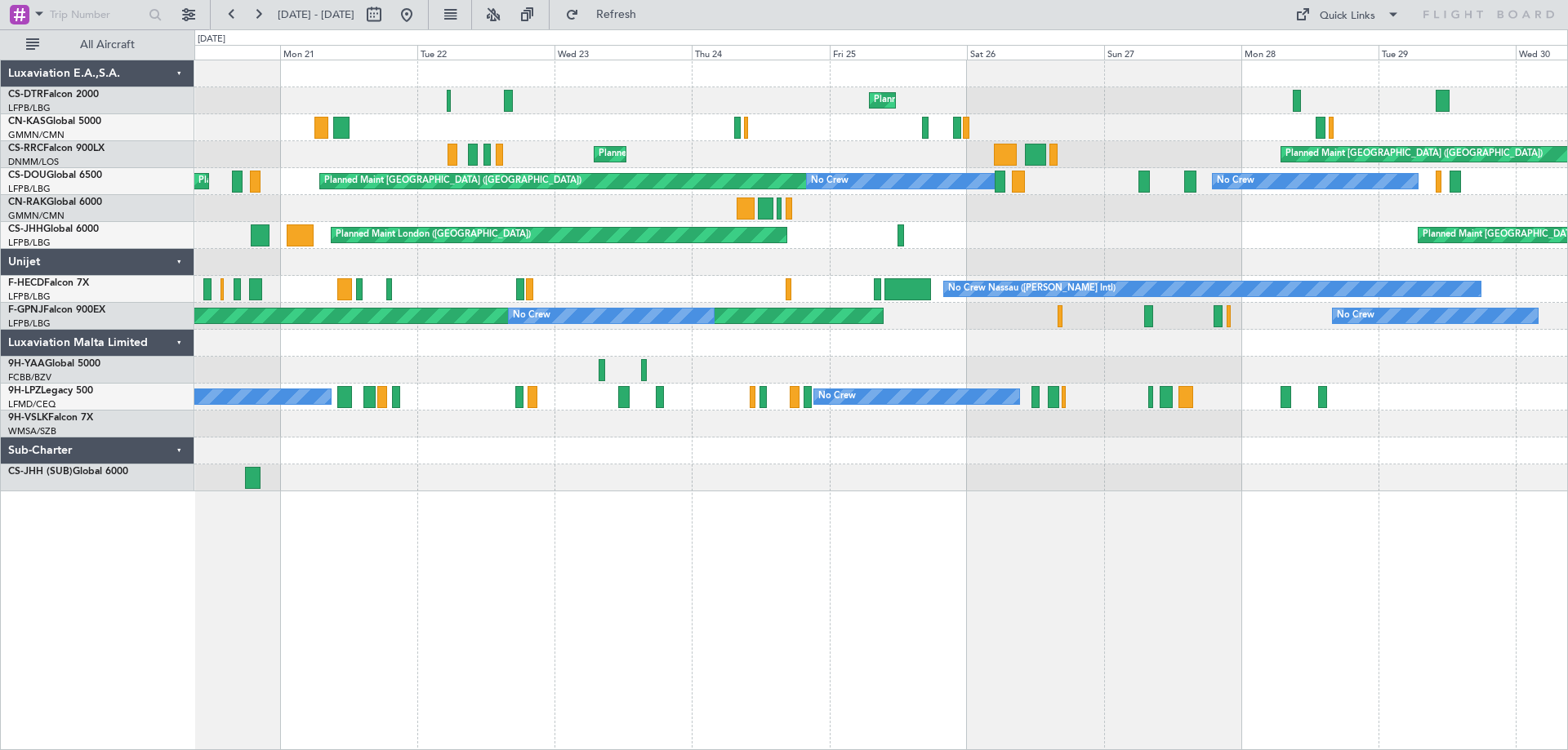
click at [555, 435] on div "Planned Maint [PERSON_NAME] ([GEOGRAPHIC_DATA]) AOG Maint [GEOGRAPHIC_DATA]-[GE…" at bounding box center [881, 275] width 1373 height 431
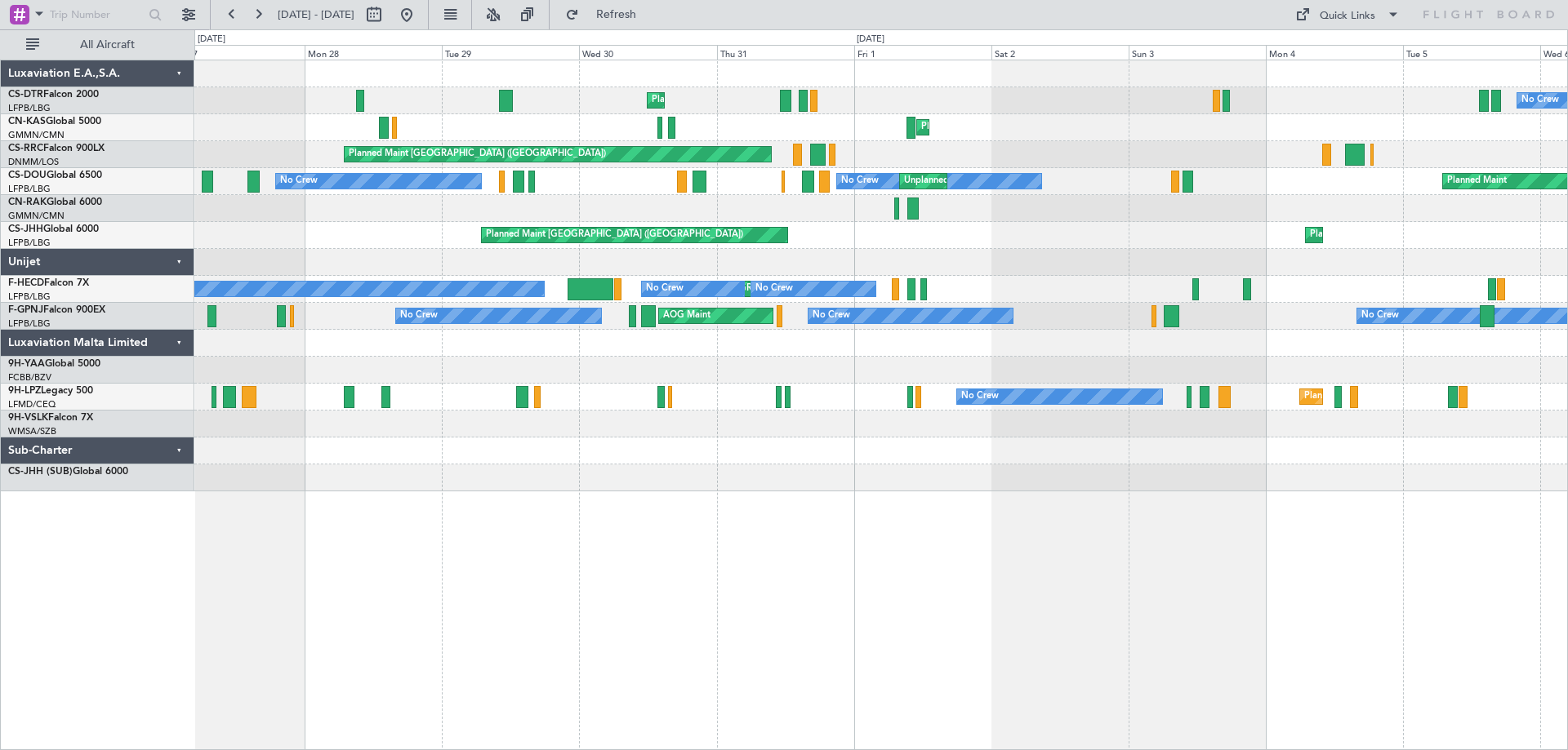
click at [407, 407] on div "Planned Maint Nice ([GEOGRAPHIC_DATA]) No Crew Planned Maint [PERSON_NAME] ([GE…" at bounding box center [881, 275] width 1373 height 431
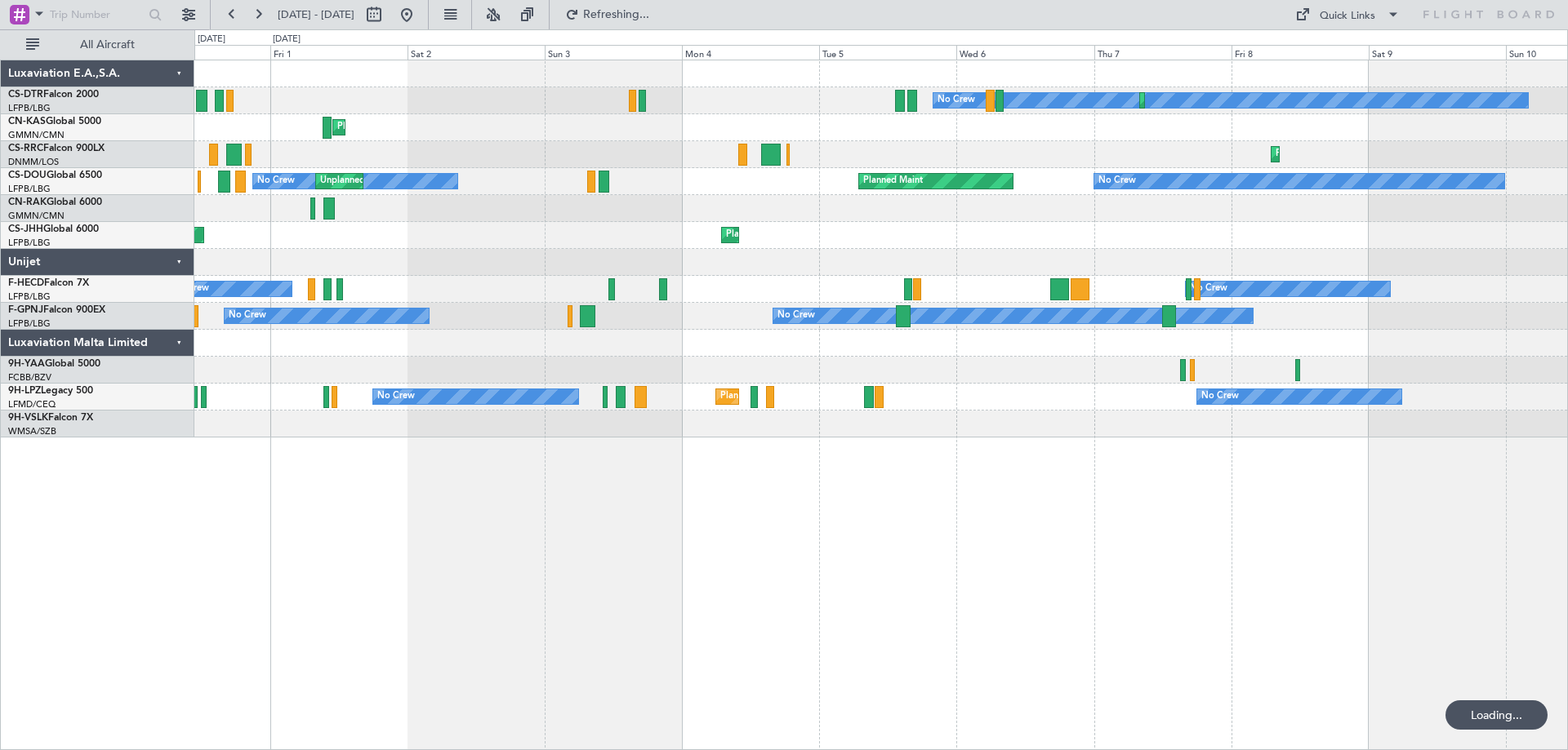
click at [846, 419] on div at bounding box center [881, 424] width 1373 height 27
click at [994, 421] on div "Planned Maint Sofia No Crew [GEOGRAPHIC_DATA] ([GEOGRAPHIC_DATA]) Planned Maint…" at bounding box center [881, 248] width 1373 height 377
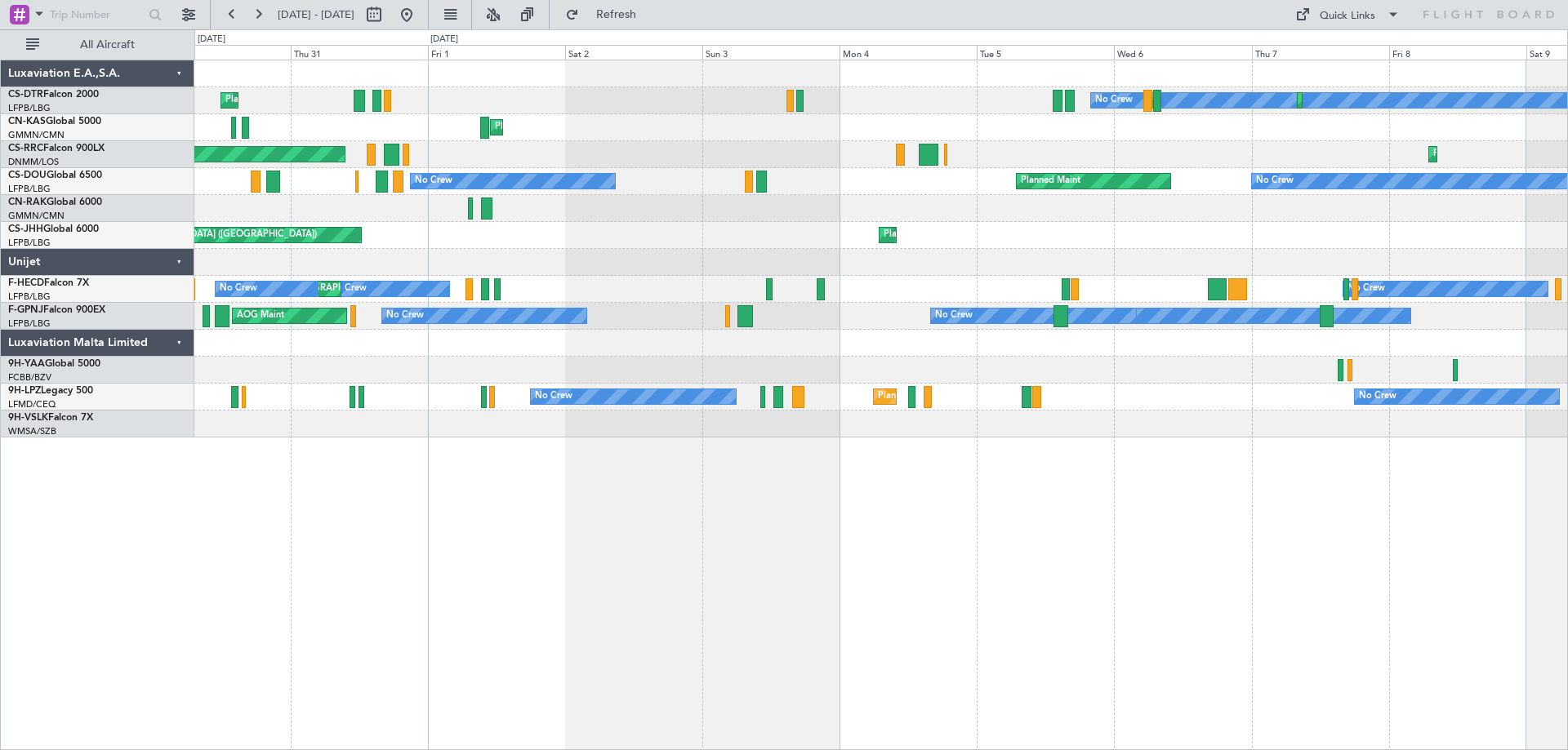
click at [1559, 497] on div "No Crew Planned Maint Sofia [GEOGRAPHIC_DATA] ([GEOGRAPHIC_DATA]) Planned Maint…" at bounding box center [881, 405] width 1374 height 691
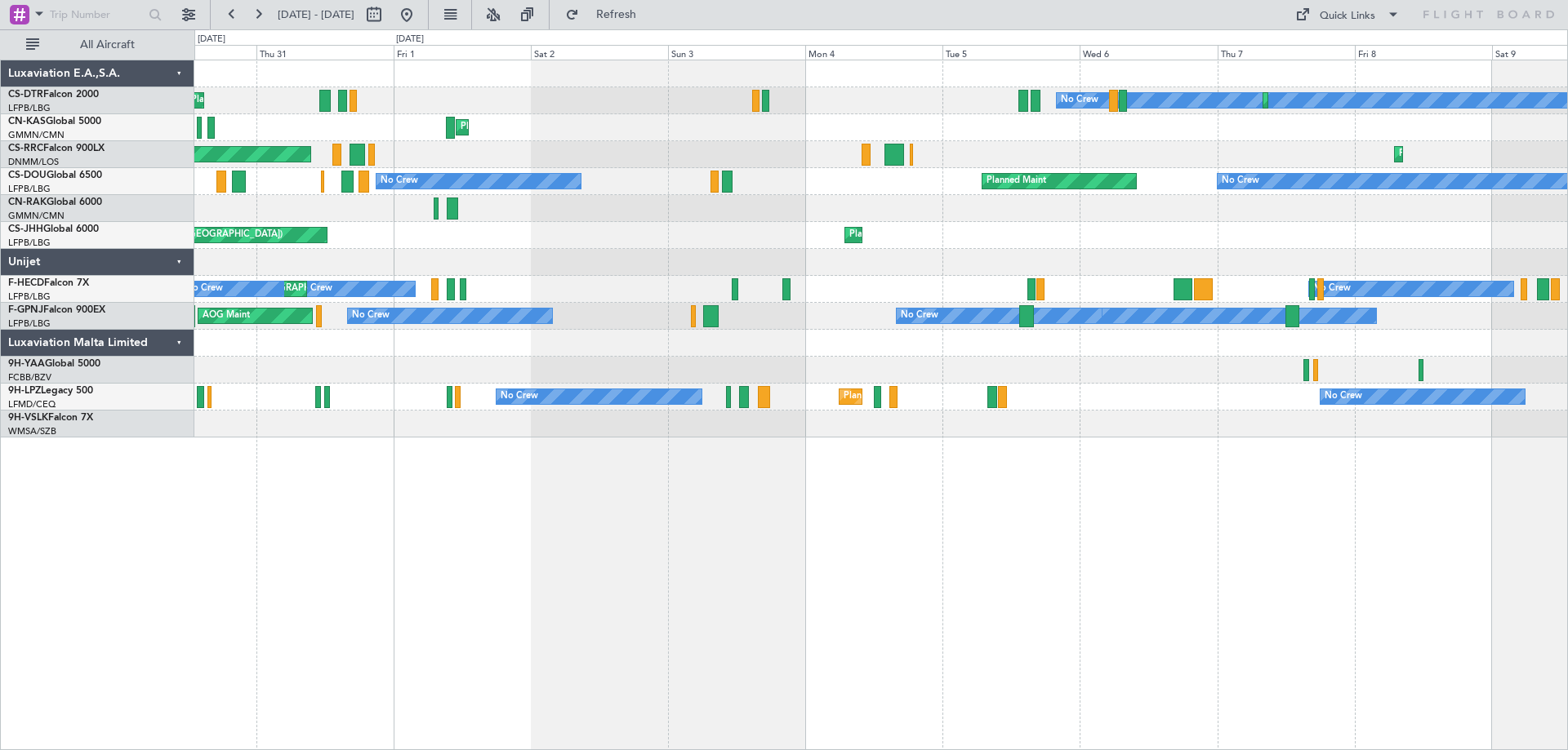
click at [899, 439] on div "No Crew Planned Maint Sofia [GEOGRAPHIC_DATA] ([GEOGRAPHIC_DATA]) Planned Maint…" at bounding box center [881, 405] width 1374 height 691
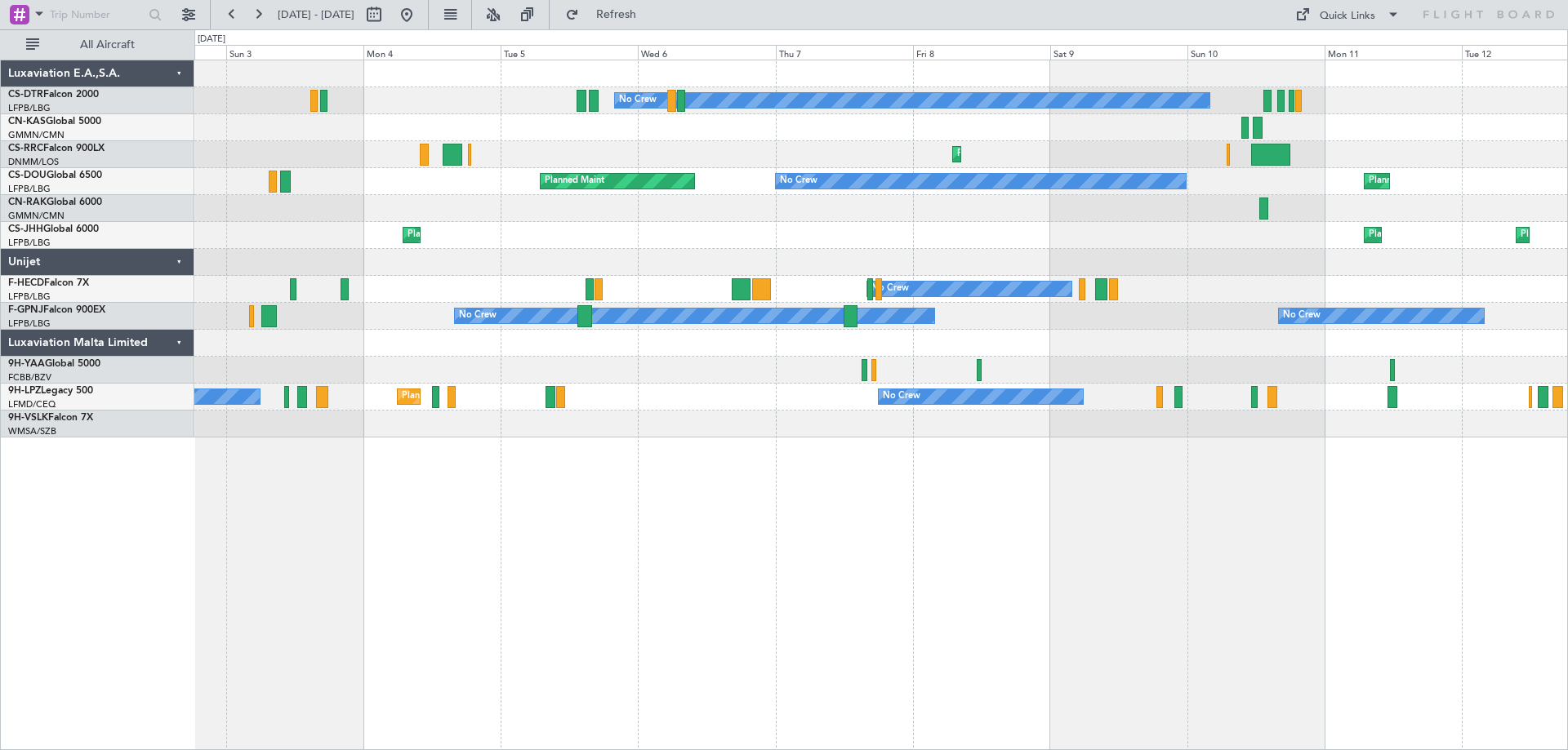
click at [890, 451] on div "Planned Maint Sofia No Crew Planned Maint Sofia Planned Maint Olbia ([GEOGRAPHI…" at bounding box center [881, 405] width 1374 height 691
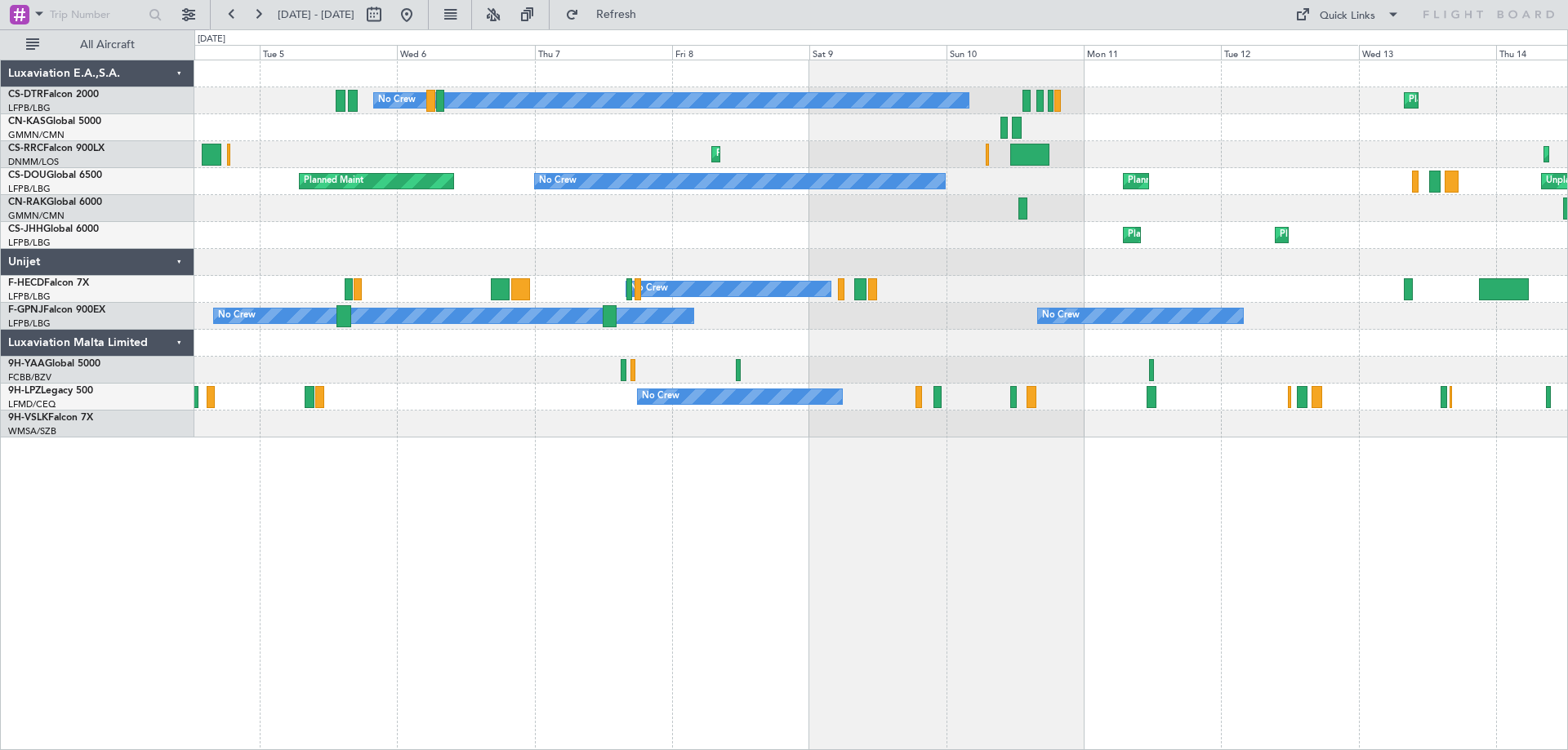
click at [745, 488] on div "Planned Maint Sofia Planned Maint Sofia No Crew Planned Maint [GEOGRAPHIC_DATA]…" at bounding box center [881, 405] width 1374 height 691
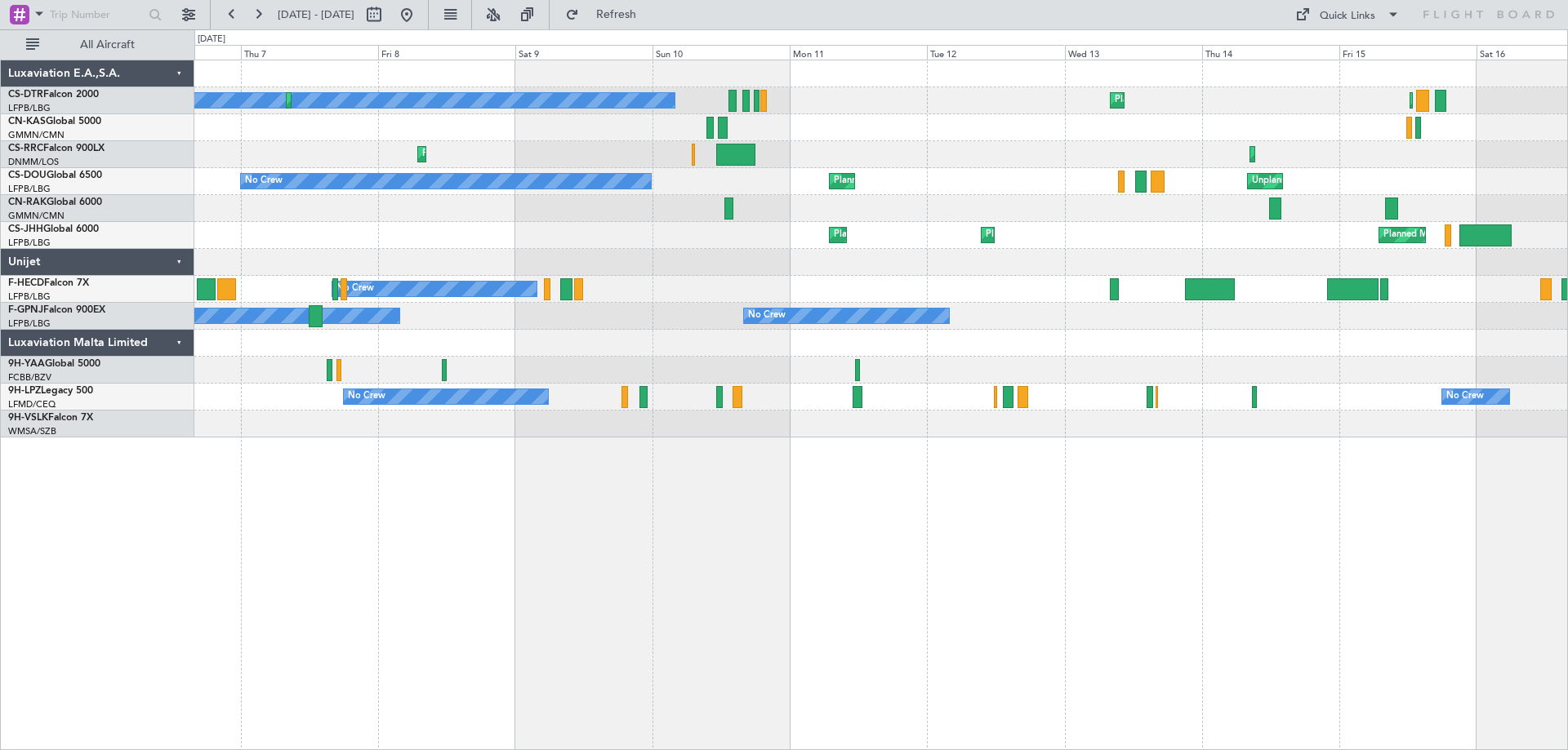
click at [893, 501] on div "Planned Maint Sofia No Crew Planned Maint [GEOGRAPHIC_DATA] ([GEOGRAPHIC_DATA])…" at bounding box center [881, 405] width 1374 height 691
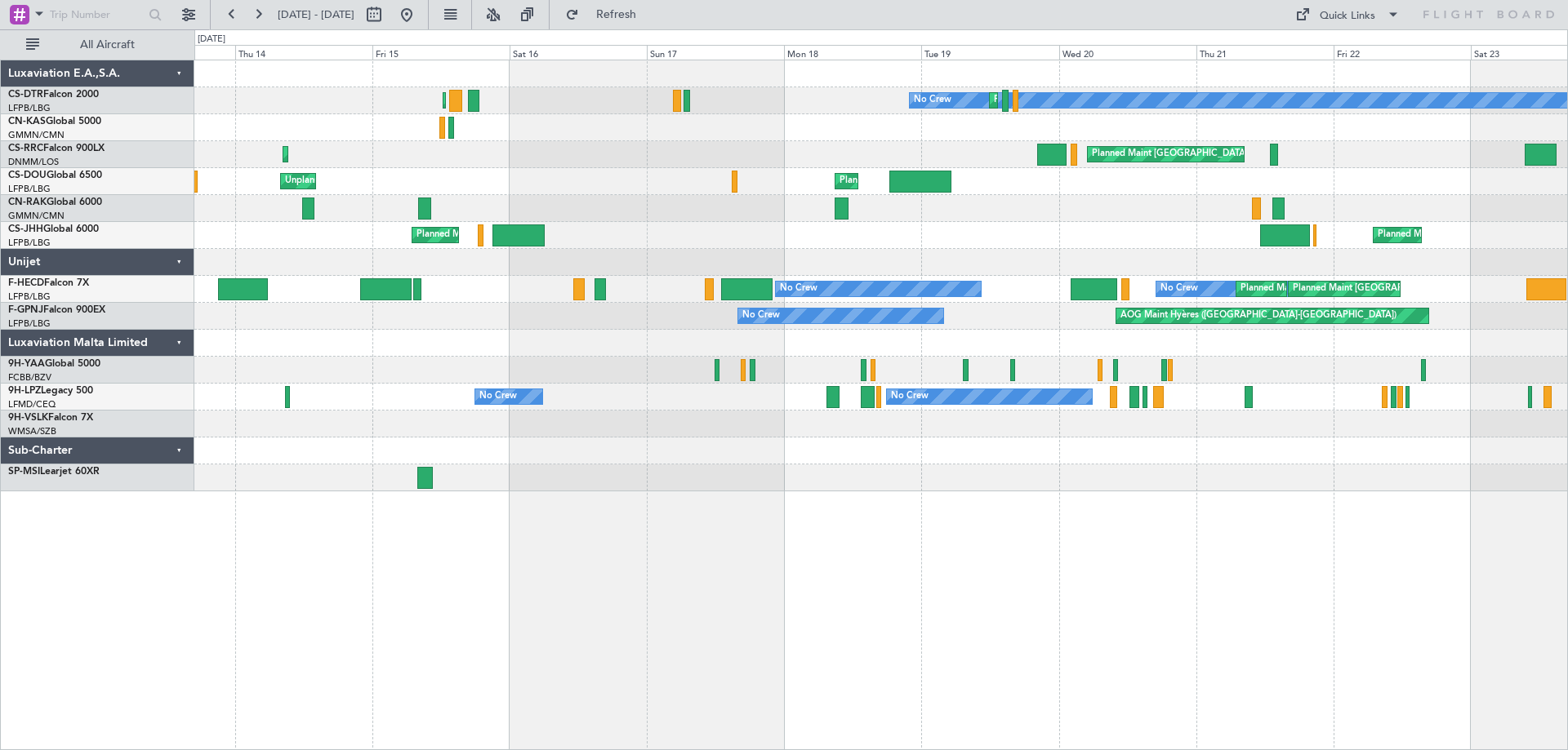
click at [259, 337] on div "Planned Maint [GEOGRAPHIC_DATA] ([GEOGRAPHIC_DATA]) No Crew Planned Maint Sofia…" at bounding box center [881, 275] width 1373 height 431
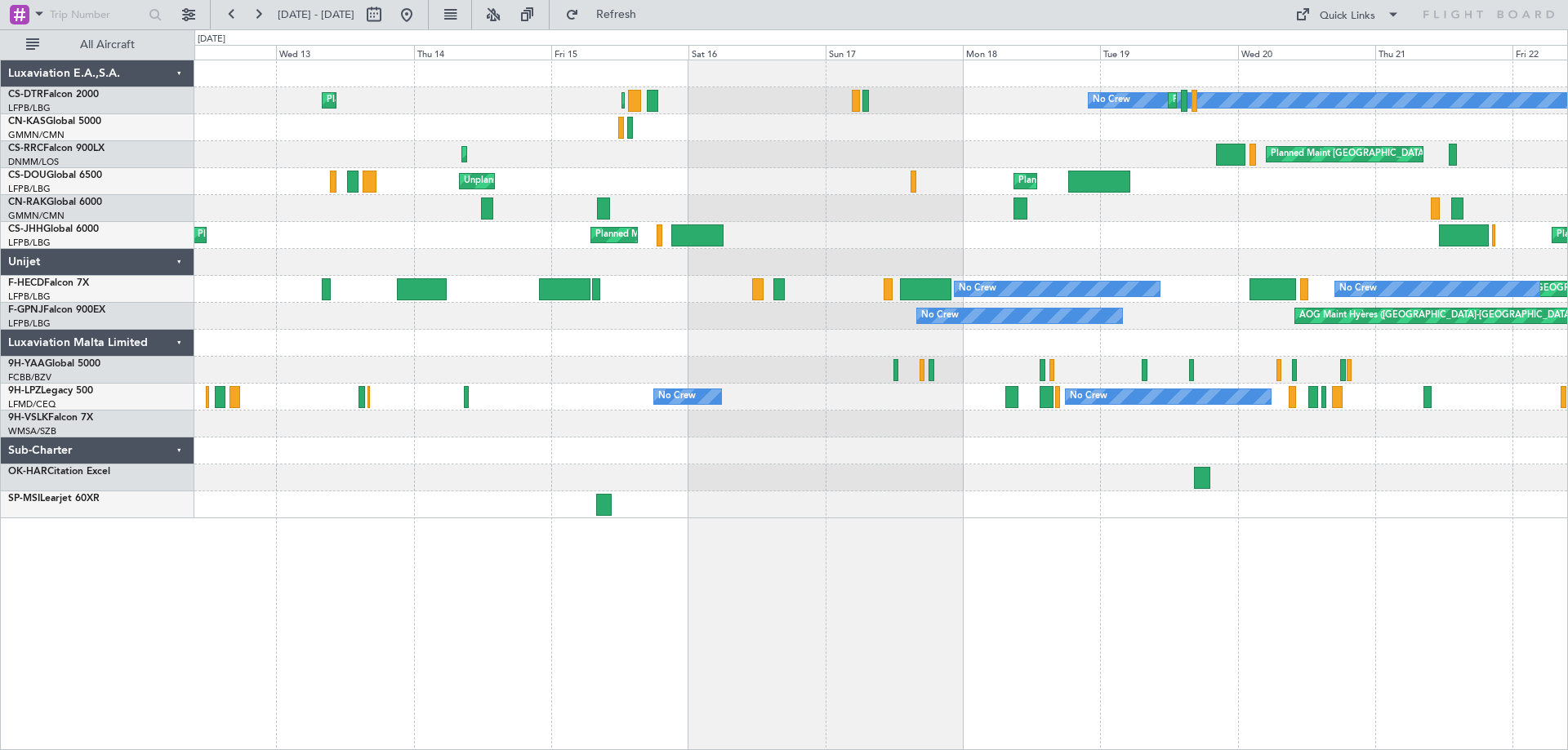
click at [1557, 605] on div "No Crew Planned Maint Sofia Planned Maint [GEOGRAPHIC_DATA] ([GEOGRAPHIC_DATA])…" at bounding box center [881, 405] width 1374 height 691
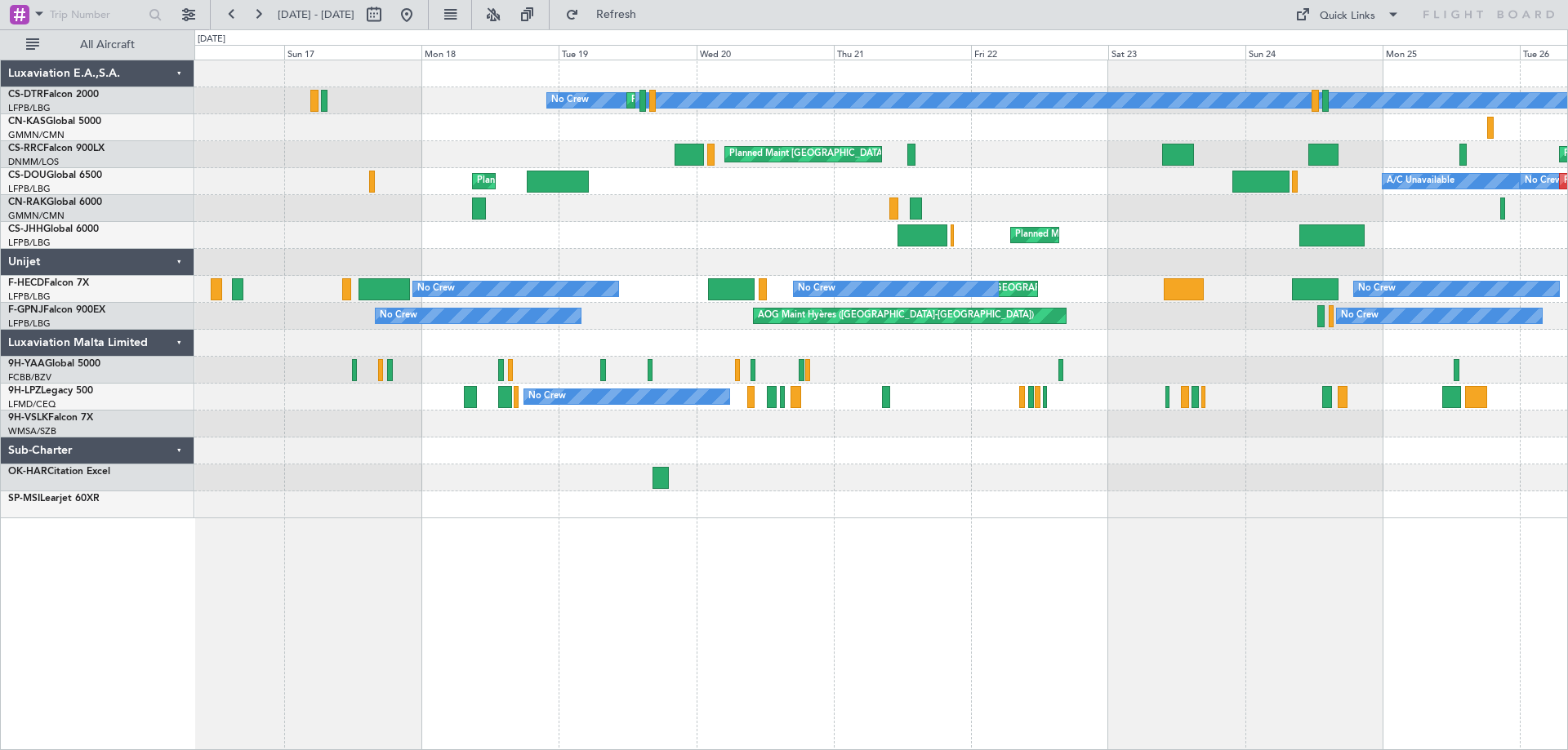
click at [744, 441] on div at bounding box center [881, 451] width 1373 height 27
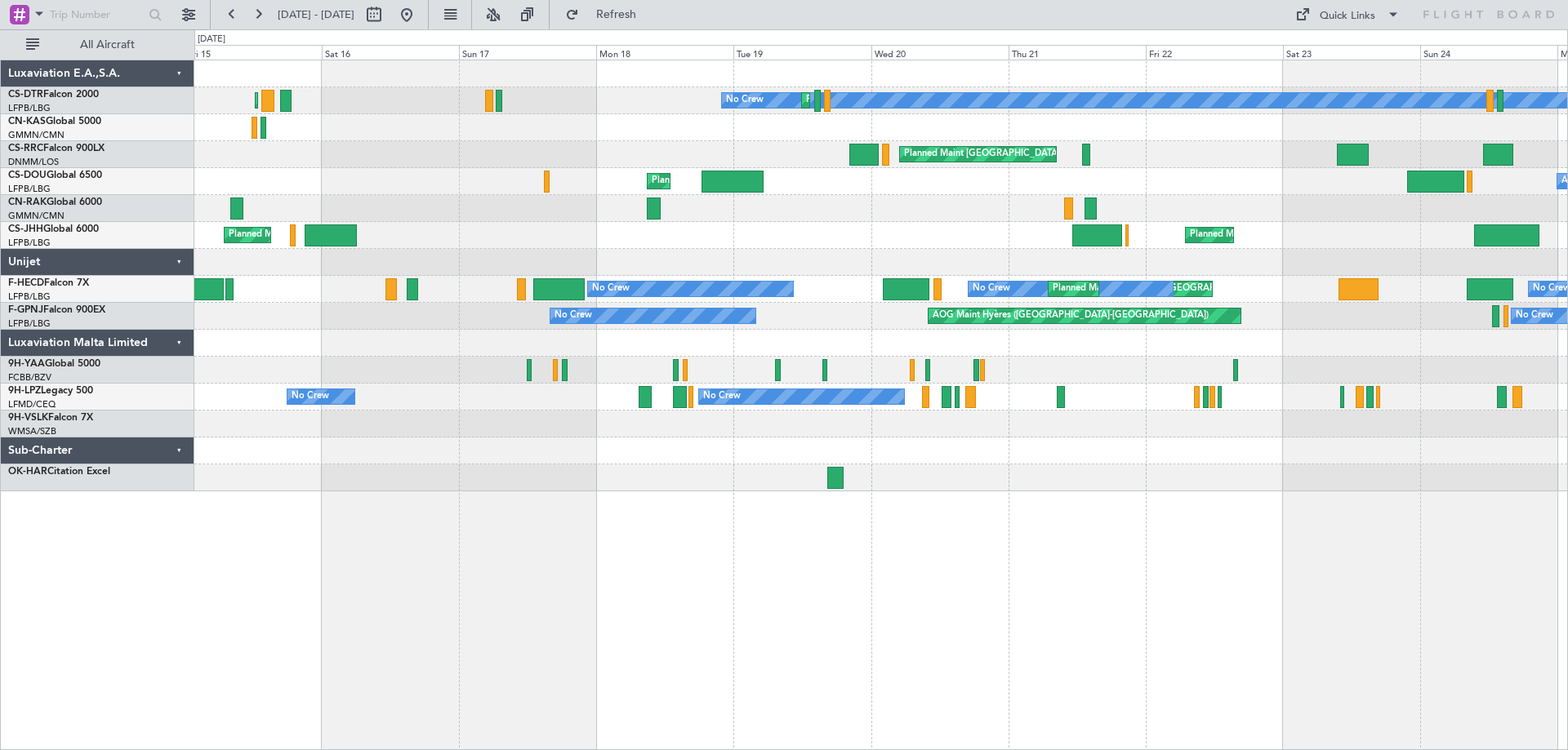
click at [1439, 457] on div "No Crew Planned Maint Sofia Planned Maint Paris (Le Bourget) Planned Maint Sofi…" at bounding box center [881, 275] width 1373 height 431
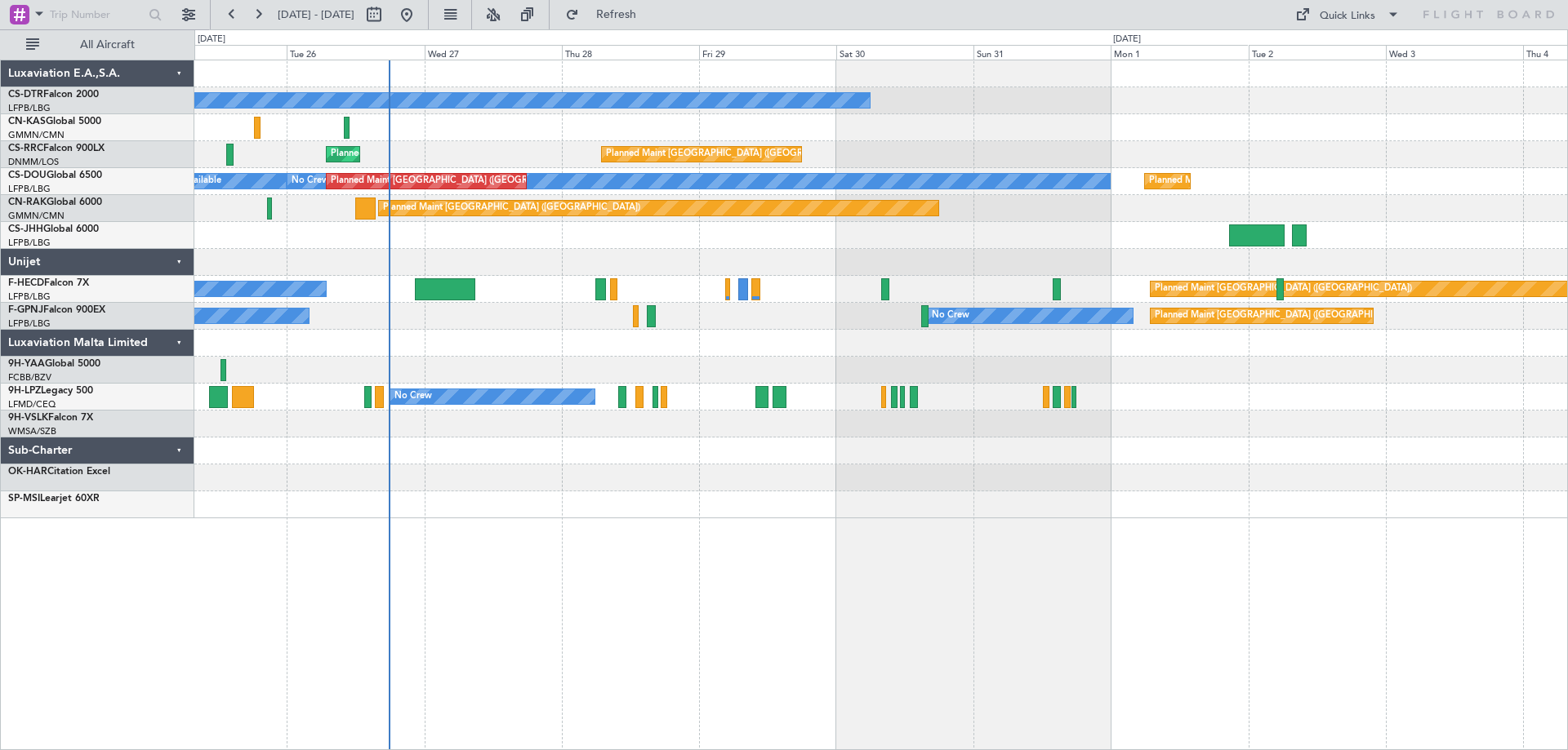
click at [1, 365] on div "No Crew Planned Maint Paris (Le Bourget) Planned Maint Paris (Le Bourget) A/C U…" at bounding box center [784, 390] width 1568 height 721
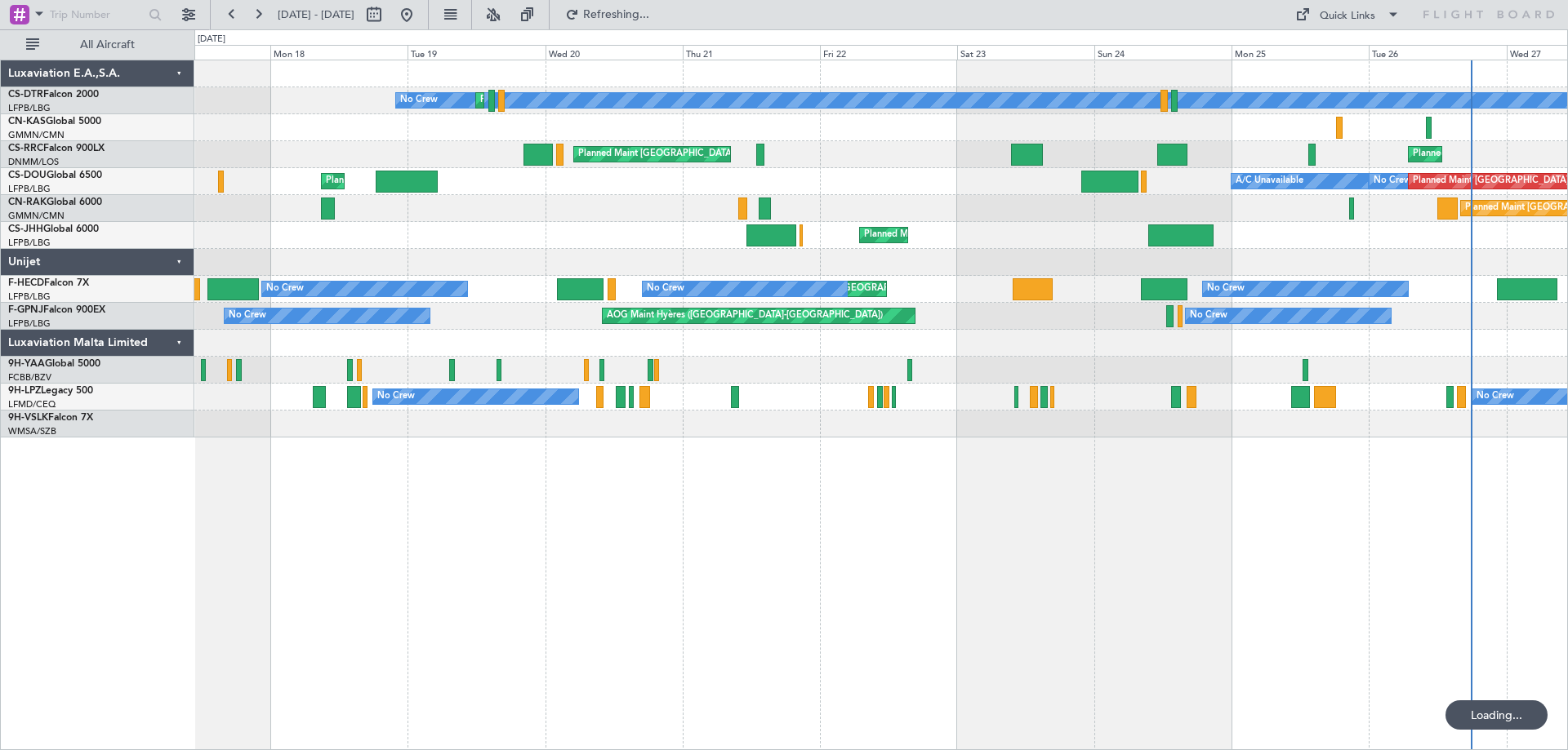
click at [1567, 537] on div "No Crew Planned Maint Sofia Planned Maint Paris (Le Bourget) Planned Maint Pari…" at bounding box center [784, 390] width 1568 height 721
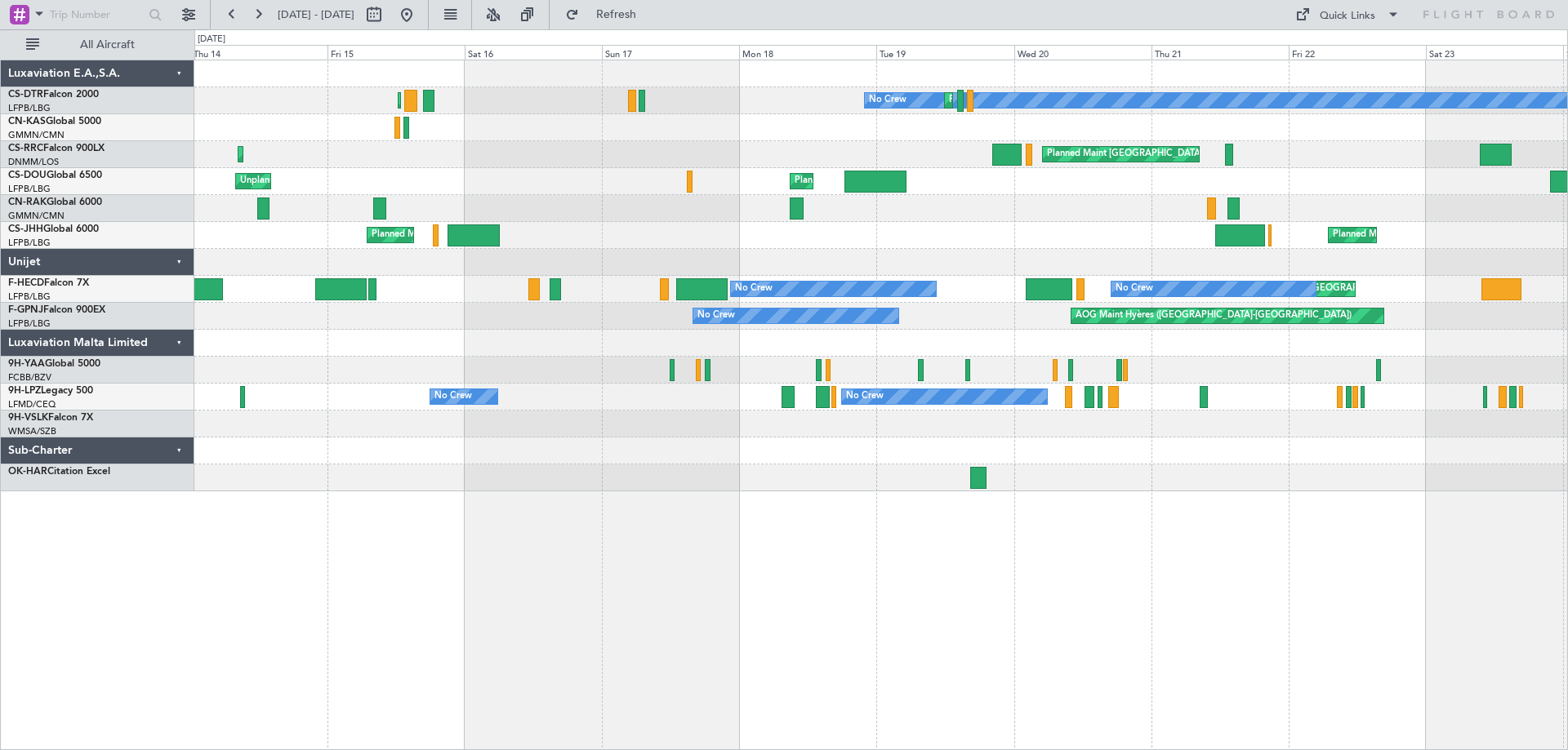
click at [1140, 489] on div "No Crew Planned Maint Sofia Planned Maint Paris (Le Bourget) Planned Maint Sofi…" at bounding box center [881, 275] width 1373 height 431
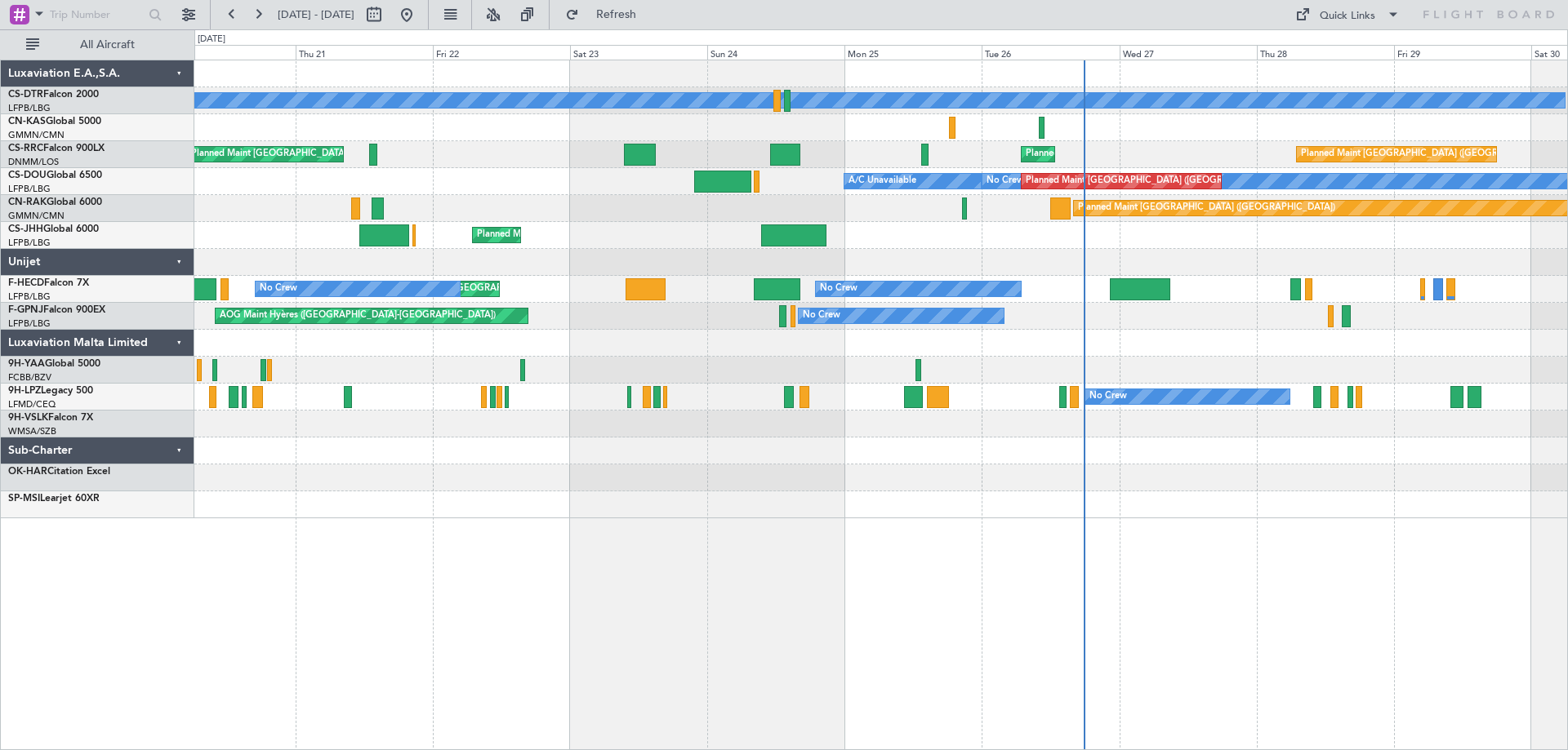
click at [482, 428] on div "No Crew Planned Maint Sofia Planned Maint Paris (Le Bourget) Planned Maint Pari…" at bounding box center [881, 289] width 1373 height 458
